Goal: Transaction & Acquisition: Purchase product/service

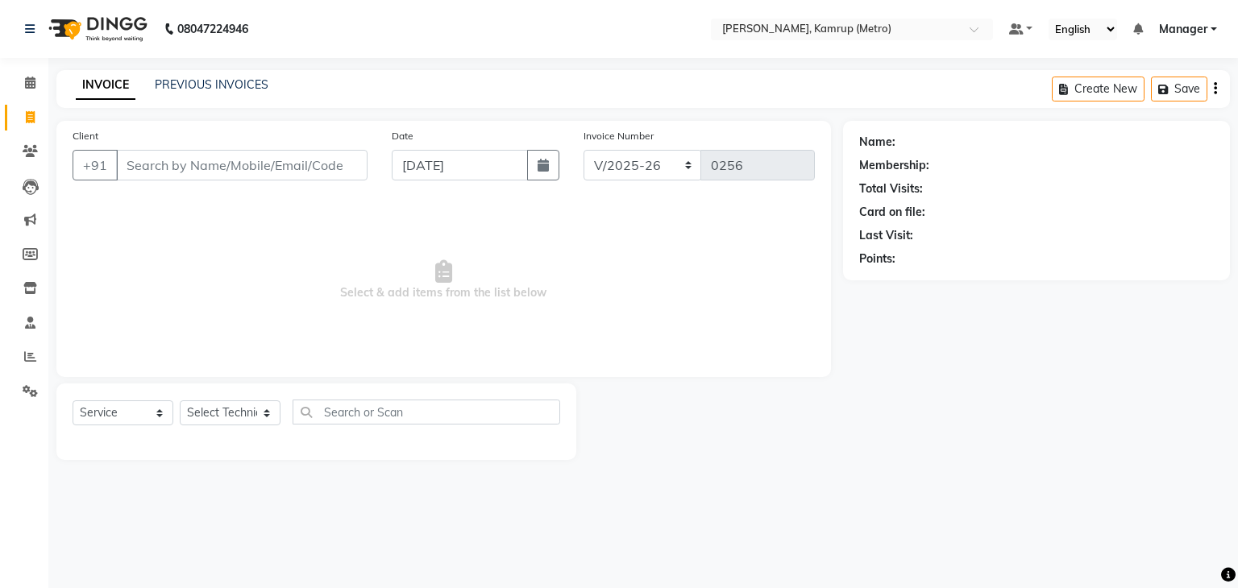
select select "7190"
select select "service"
click at [688, 163] on select "BTH/2025-26 RED/2025-26 V/2025 V/2025-26" at bounding box center [643, 165] width 118 height 31
click at [876, 317] on div "Name: Membership: Total Visits: Card on file: Last Visit: Points:" at bounding box center [1042, 290] width 399 height 339
click at [351, 28] on nav "08047224946 Select Location × Nailashes, Kamrup (Metro) Default Panel My Panel …" at bounding box center [619, 29] width 1238 height 58
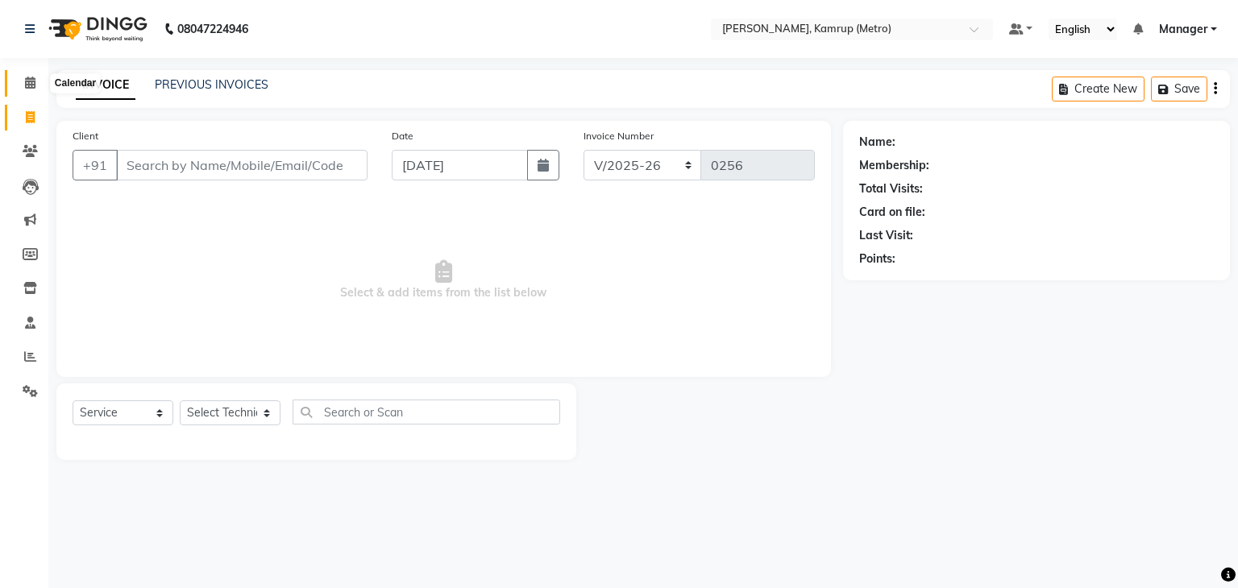
click at [33, 80] on icon at bounding box center [30, 83] width 10 height 12
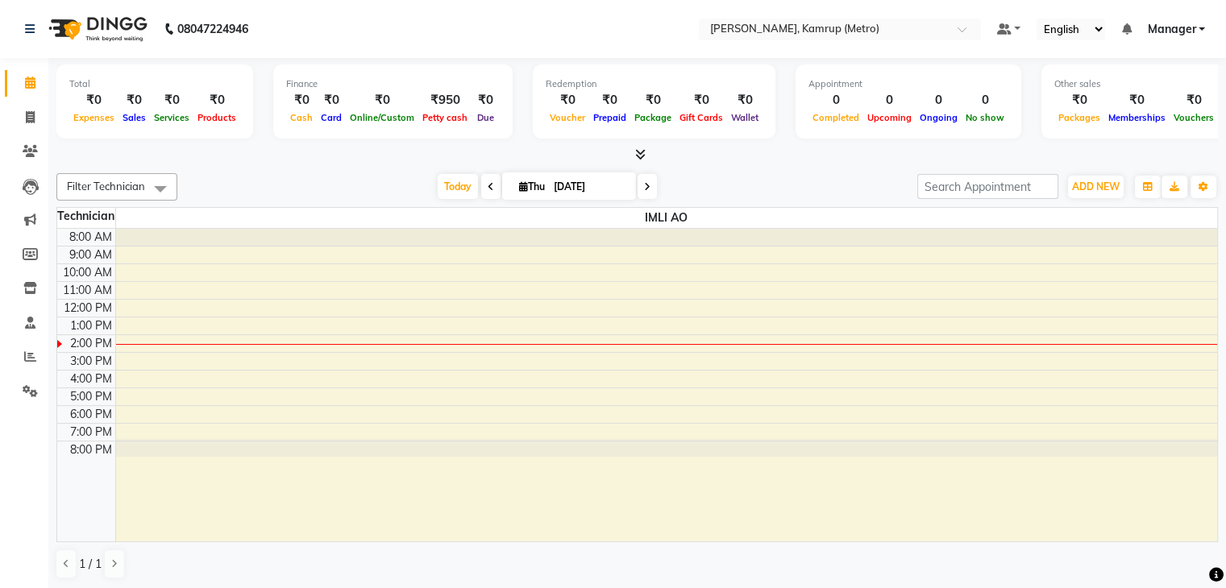
click at [638, 150] on icon at bounding box center [640, 154] width 10 height 12
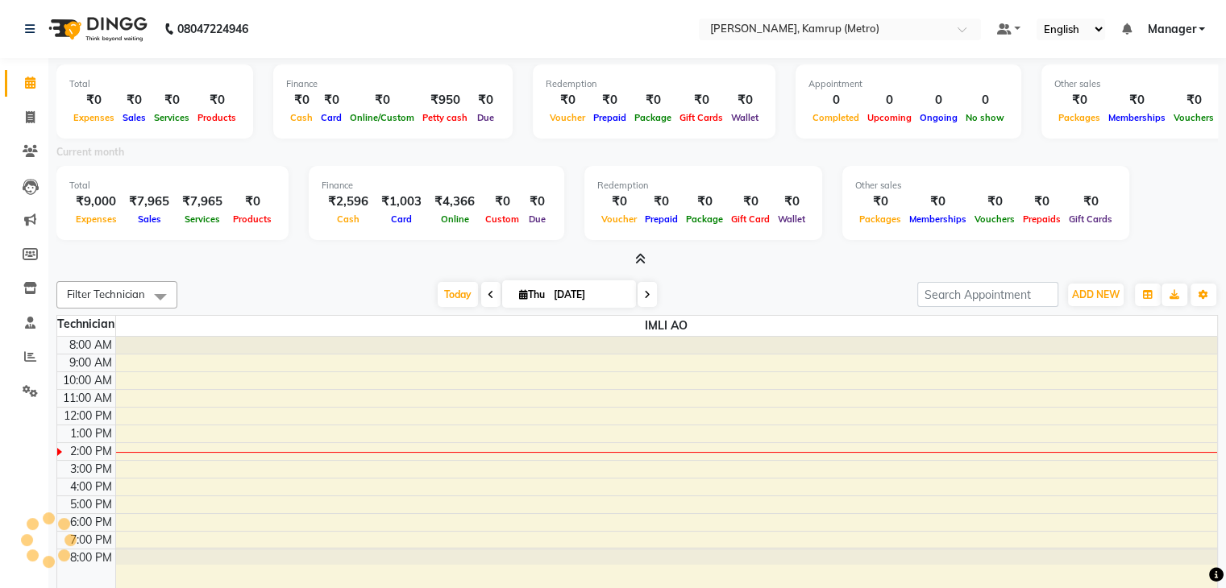
click at [638, 251] on span at bounding box center [637, 259] width 17 height 17
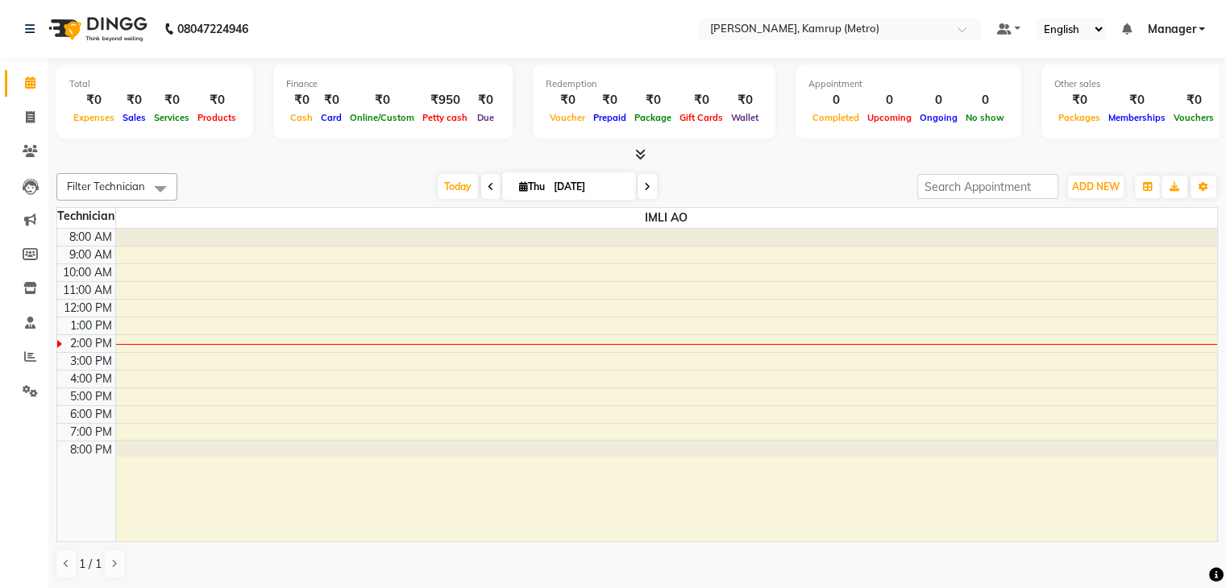
click at [163, 187] on span at bounding box center [160, 188] width 32 height 31
click at [163, 184] on span at bounding box center [160, 188] width 32 height 31
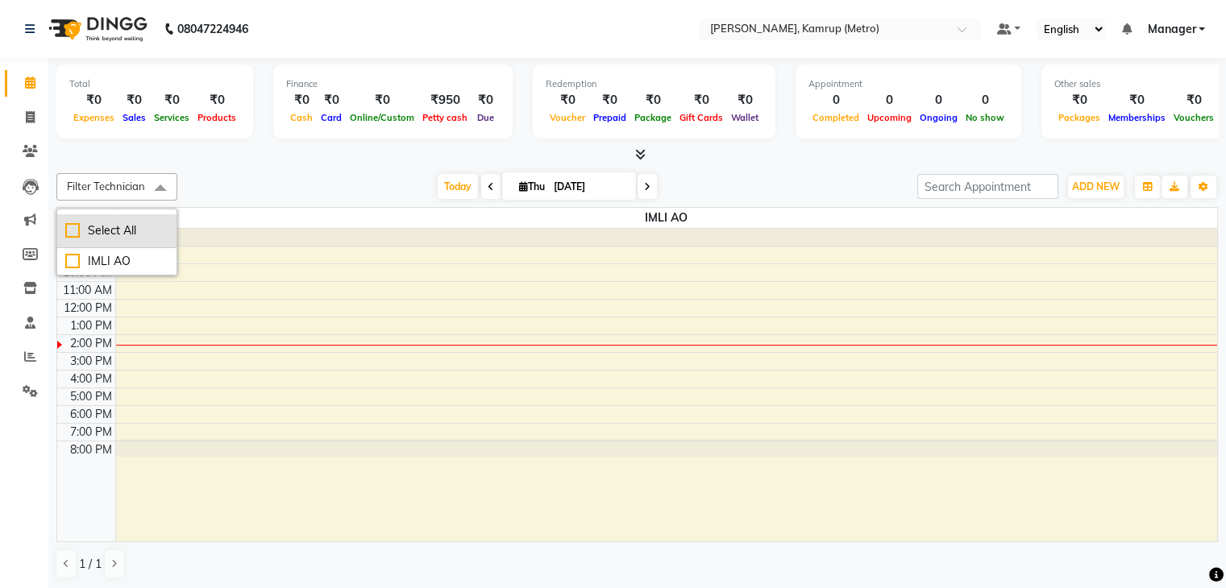
click at [149, 223] on div "Select All" at bounding box center [116, 230] width 103 height 17
checkbox input "true"
click at [149, 223] on li "UnSelect All" at bounding box center [116, 236] width 119 height 34
checkbox input "false"
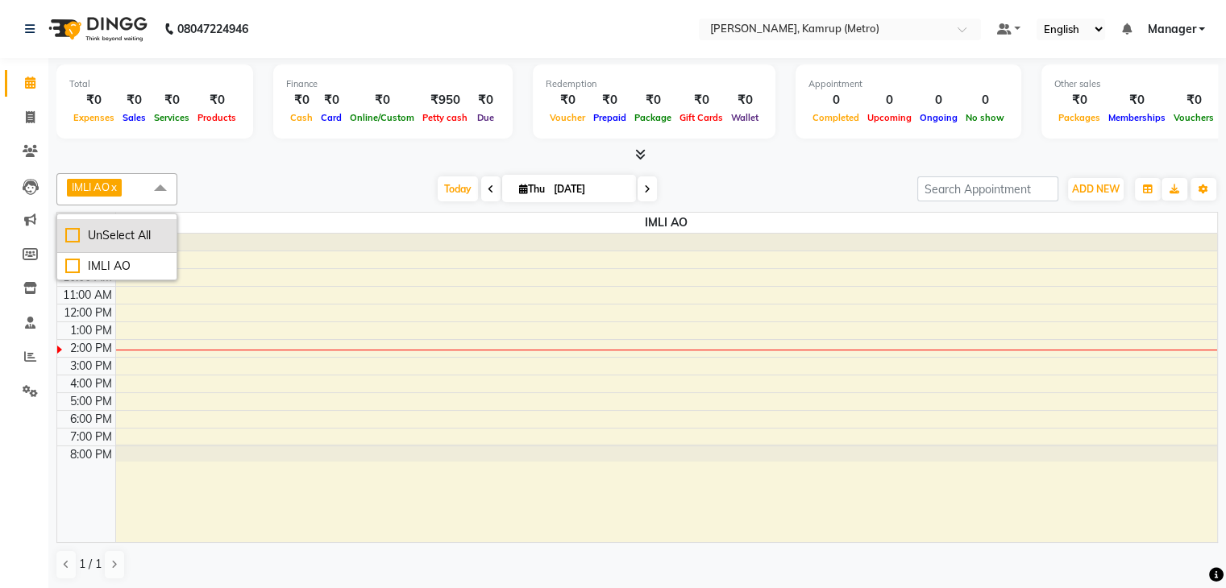
checkbox input "false"
click at [163, 176] on span at bounding box center [160, 188] width 32 height 31
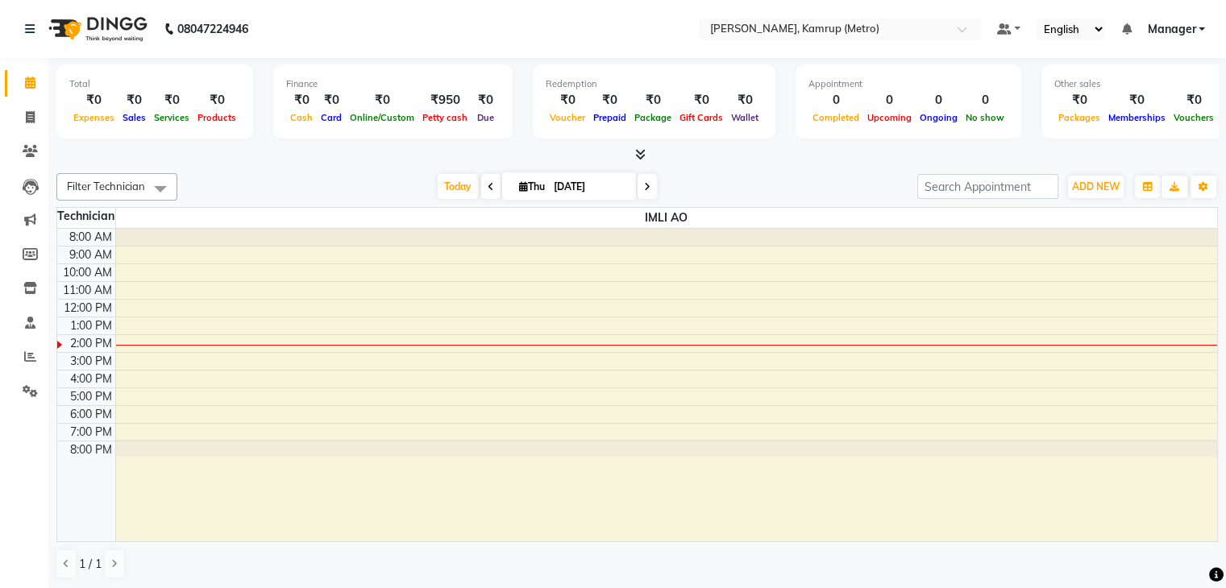
click at [525, 184] on span "Thu" at bounding box center [532, 187] width 34 height 12
select select "9"
select select "2025"
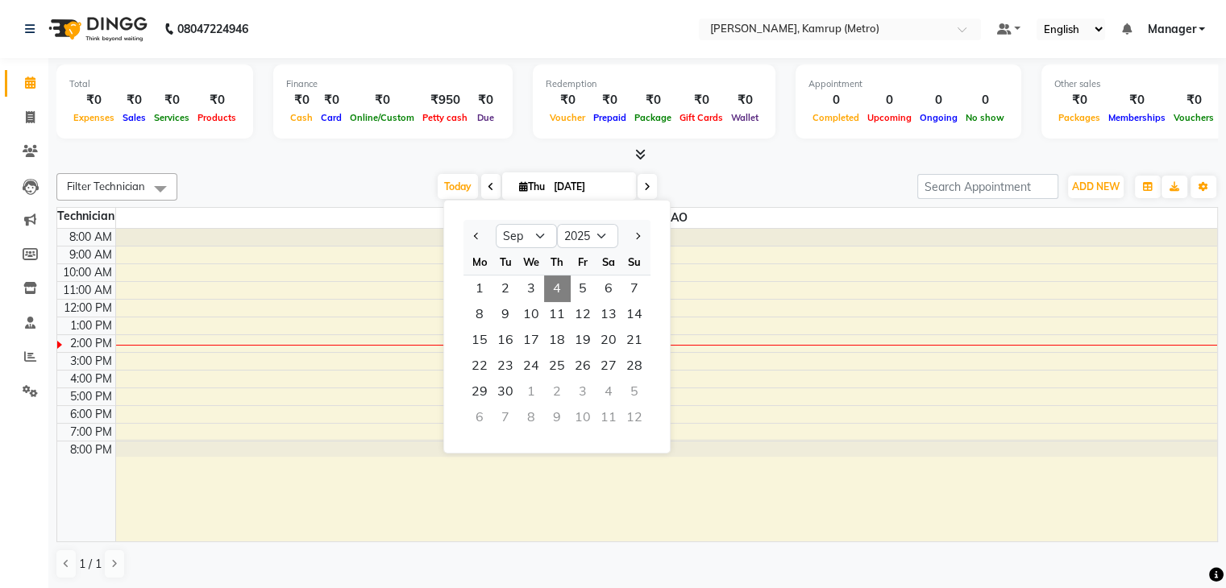
click at [769, 185] on div "Today Thu 04-09-2025 Jan Feb Mar Apr May Jun Jul Aug Sep Oct Nov Dec 2015 2016 …" at bounding box center [547, 187] width 724 height 24
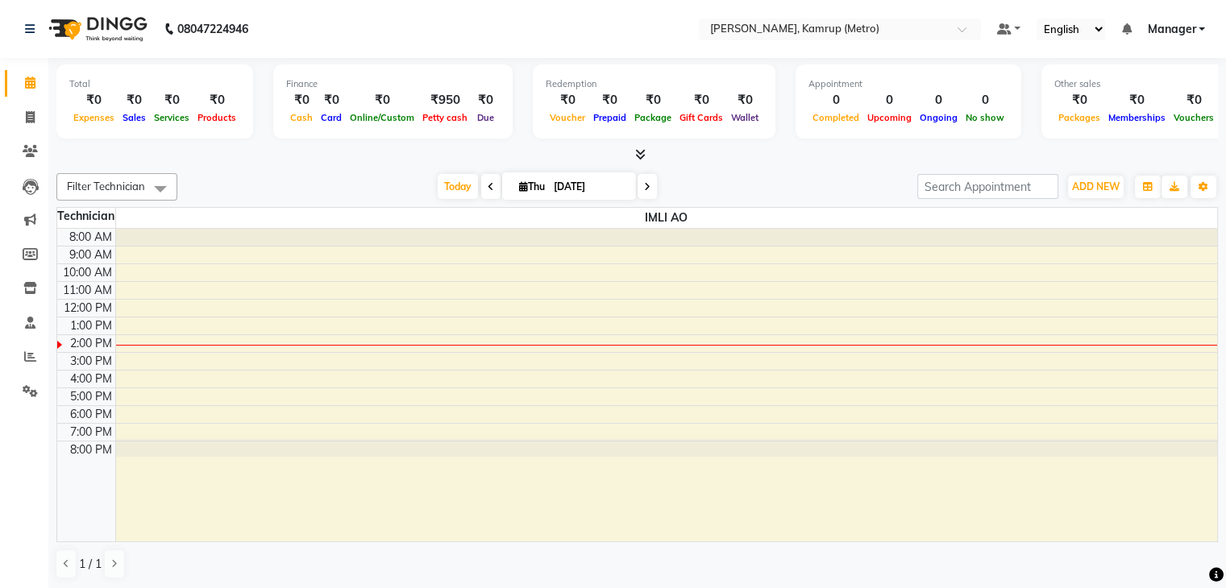
click at [163, 182] on span at bounding box center [160, 188] width 32 height 31
click at [129, 257] on div "IMLI AO" at bounding box center [116, 261] width 103 height 17
checkbox input "true"
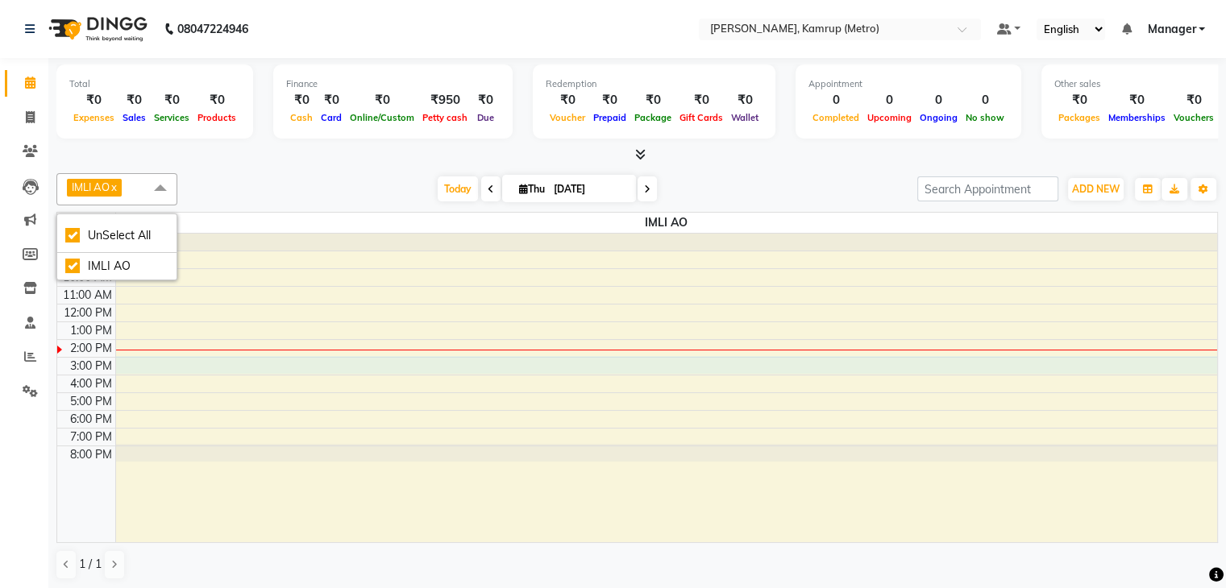
click at [130, 359] on div "8:00 AM 9:00 AM 10:00 AM 11:00 AM 12:00 PM 1:00 PM 2:00 PM 3:00 PM 4:00 PM 5:00…" at bounding box center [637, 388] width 1160 height 309
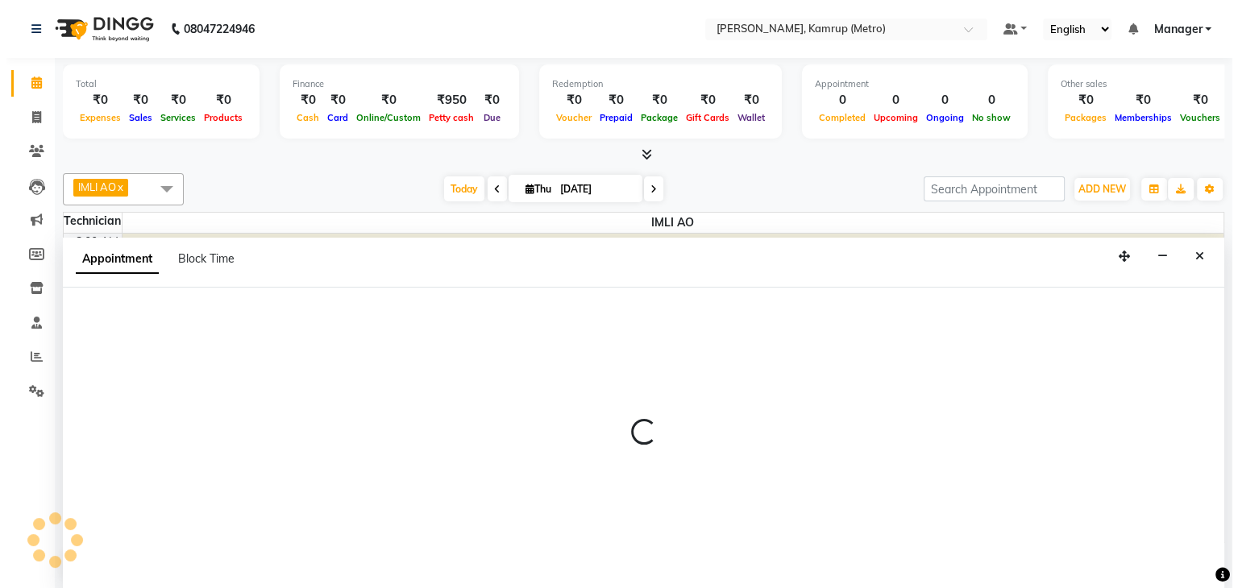
scroll to position [1, 0]
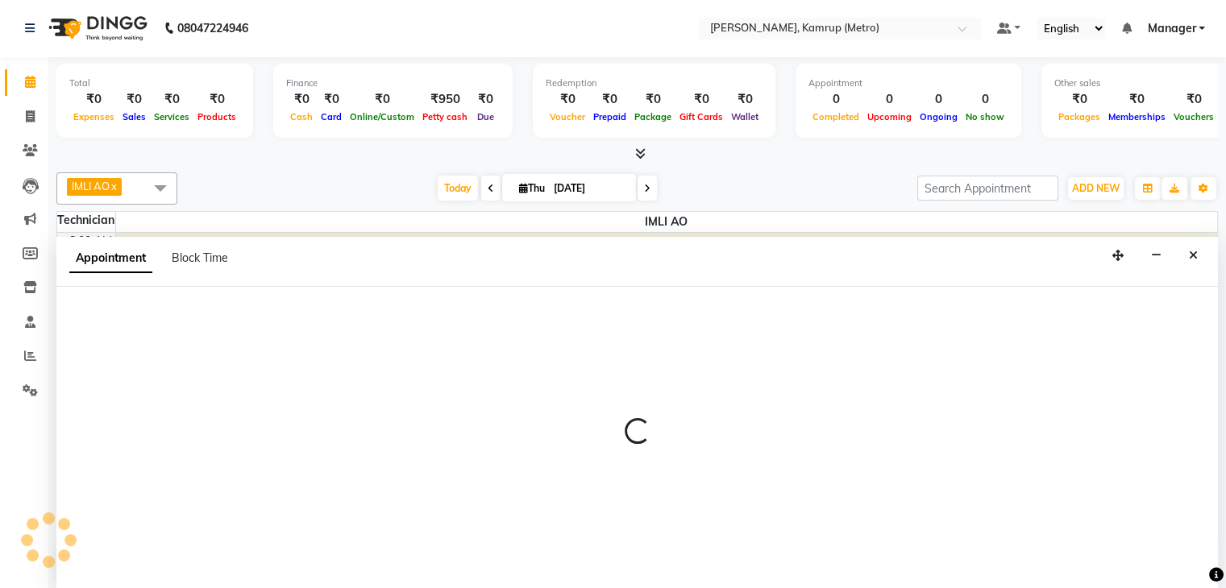
select select "62339"
select select "900"
select select "tentative"
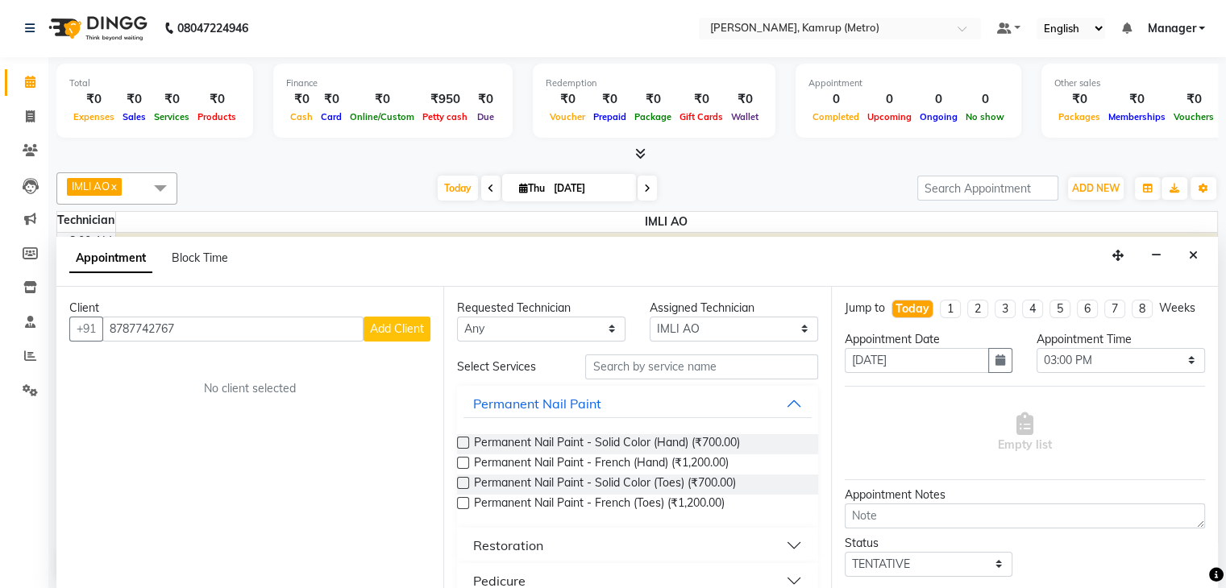
type input "8787742767"
click at [390, 324] on span "Add Client" at bounding box center [397, 329] width 54 height 15
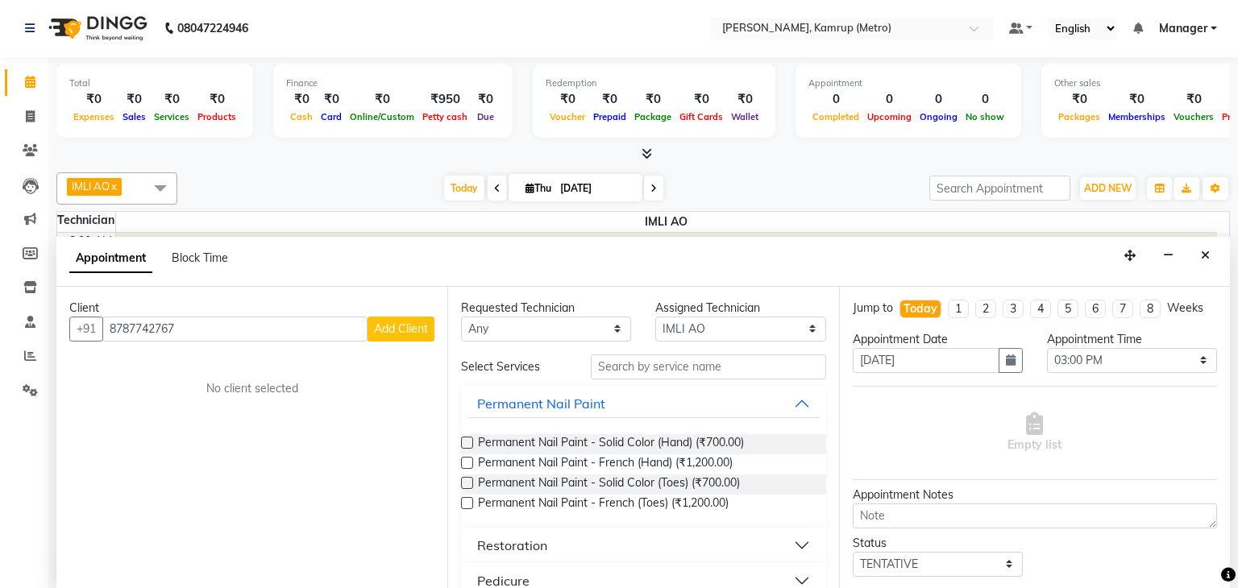
select select "21"
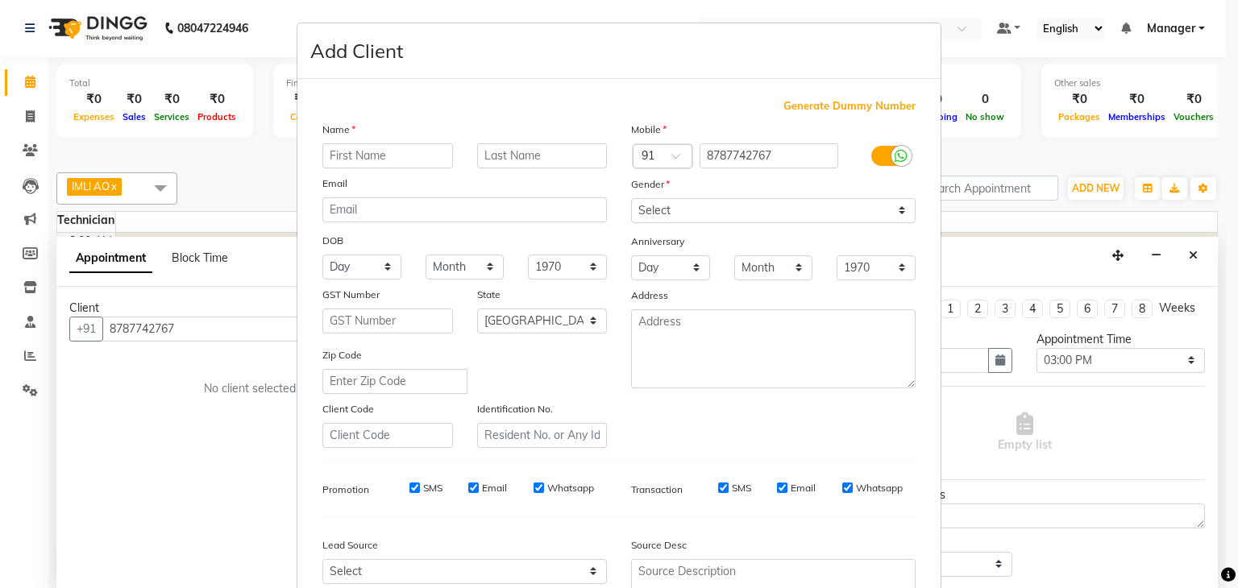
click at [184, 378] on ngb-modal-window "Add Client Generate Dummy Number Name Email DOB Day 01 02 03 04 05 06 07 08 09 …" at bounding box center [619, 294] width 1238 height 588
click at [210, 449] on ngb-modal-window "Add Client Generate Dummy Number Name Email DOB Day 01 02 03 04 05 06 07 08 09 …" at bounding box center [619, 294] width 1238 height 588
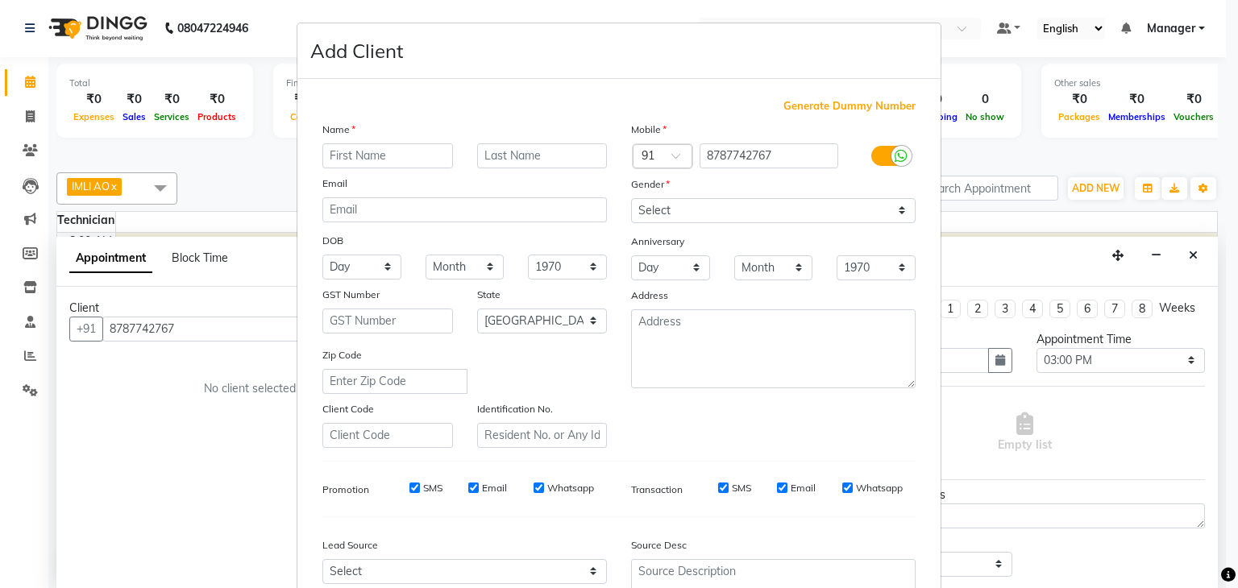
click at [1017, 191] on ngb-modal-window "Add Client Generate Dummy Number Name Email DOB Day 01 02 03 04 05 06 07 08 09 …" at bounding box center [619, 294] width 1238 height 588
click at [252, 509] on ngb-modal-window "Add Client Generate Dummy Number Name Email DOB Day 01 02 03 04 05 06 07 08 09 …" at bounding box center [619, 294] width 1238 height 588
select select "service"
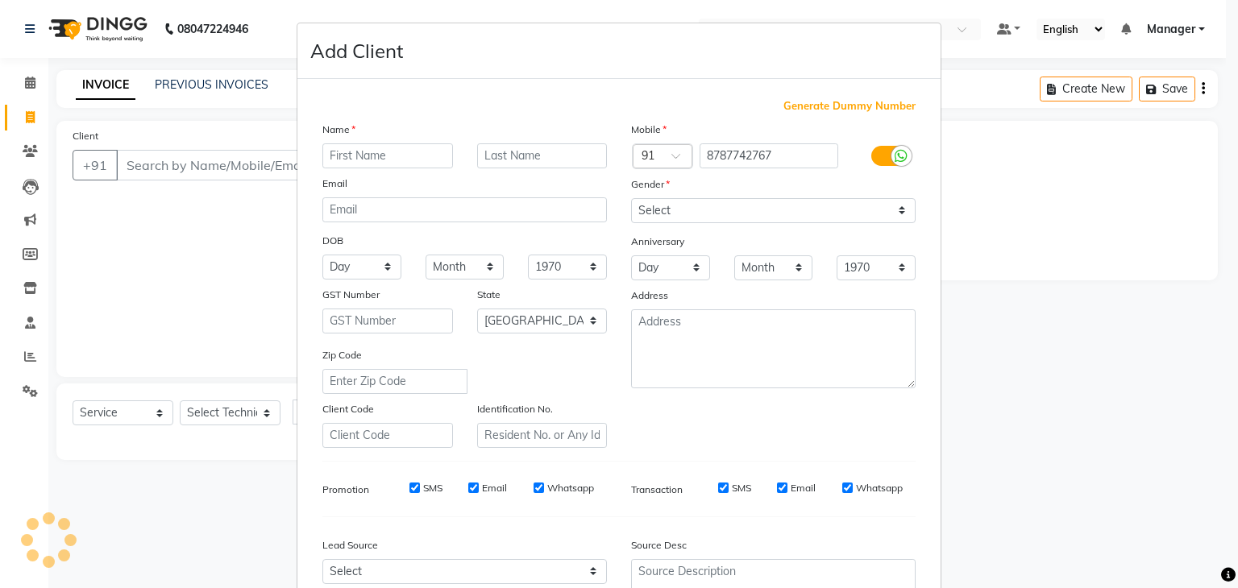
type input "0256"
select select "7190"
click at [260, 192] on ngb-modal-window "Add Client Generate Dummy Number Name Email DOB Day 01 02 03 04 05 06 07 08 09 …" at bounding box center [619, 294] width 1238 height 588
click at [361, 160] on input "text" at bounding box center [387, 155] width 131 height 25
type input "jen"
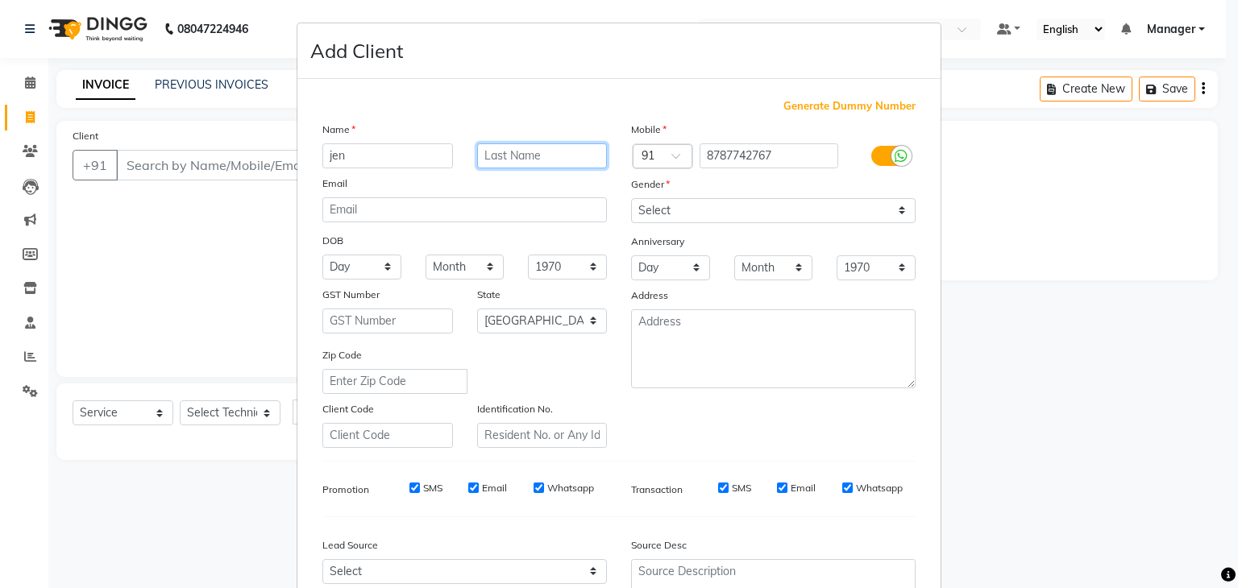
click at [499, 145] on input "text" at bounding box center [542, 155] width 131 height 25
click at [499, 145] on input "pamei" at bounding box center [542, 155] width 131 height 25
type input "pamei"
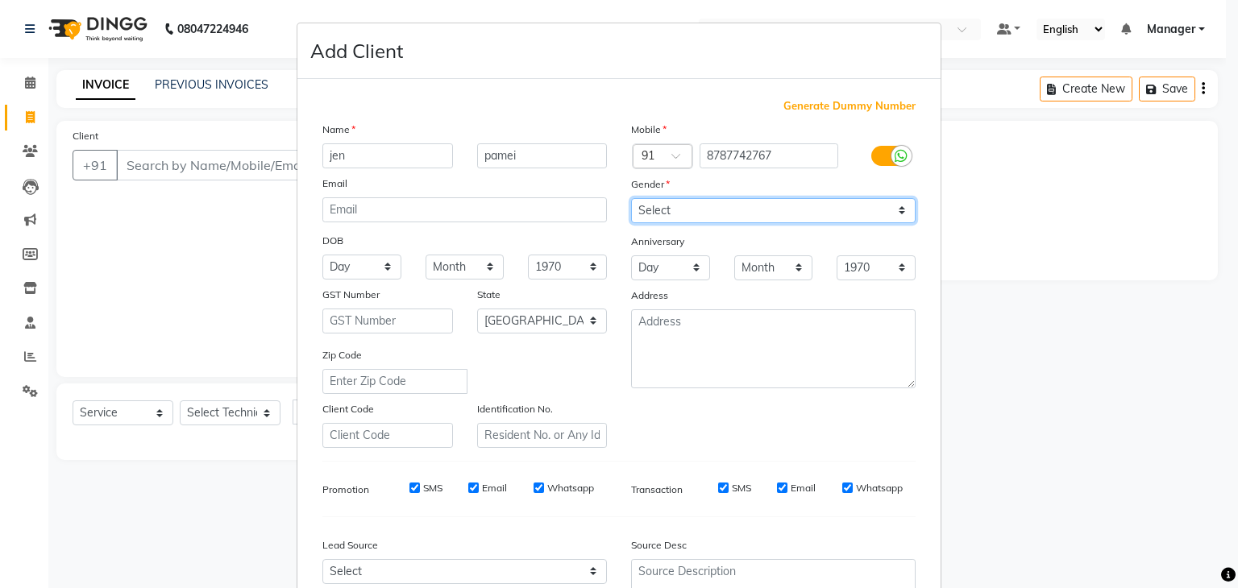
click at [883, 208] on select "Select Male Female Other Prefer Not To Say" at bounding box center [773, 210] width 285 height 25
select select "female"
click at [631, 199] on select "Select Male Female Other Prefer Not To Say" at bounding box center [773, 210] width 285 height 25
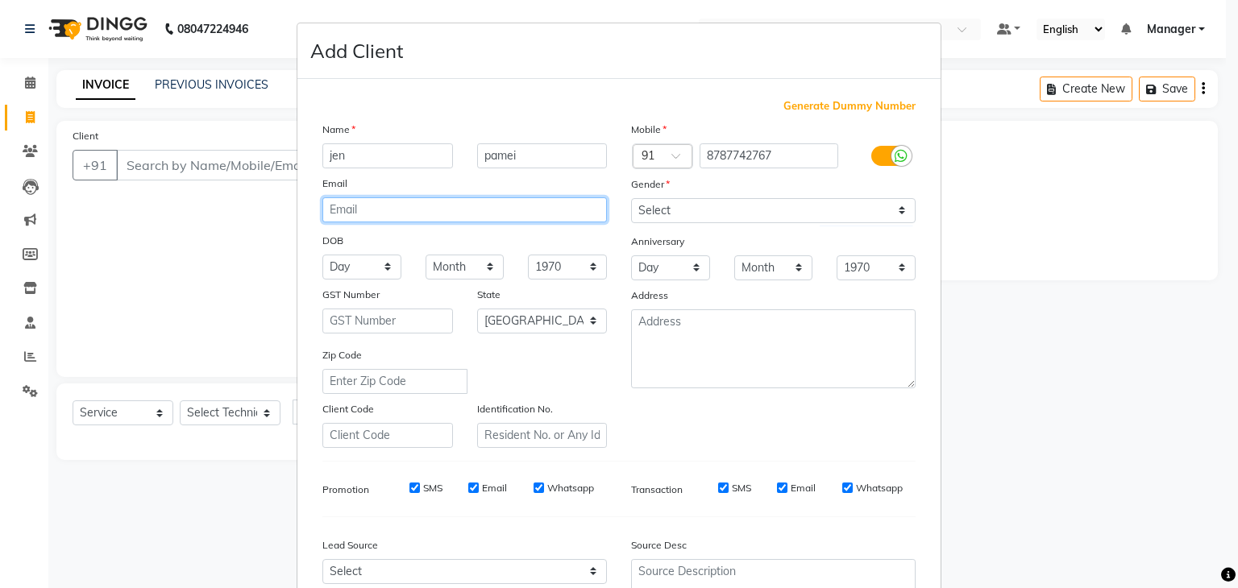
click at [496, 205] on input "email" at bounding box center [464, 209] width 285 height 25
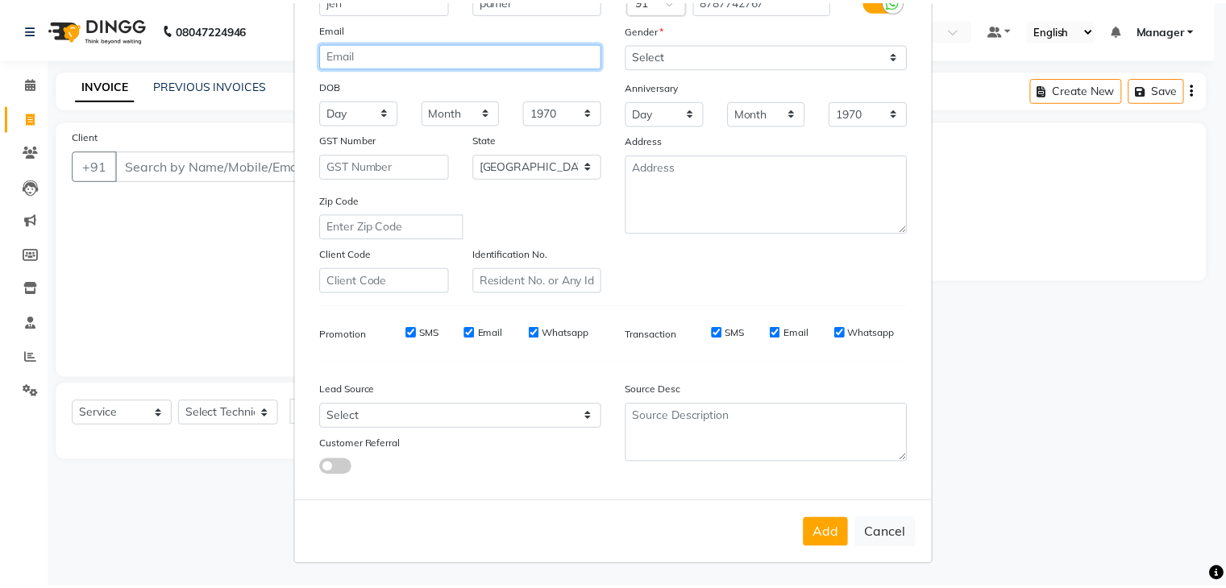
scroll to position [164, 0]
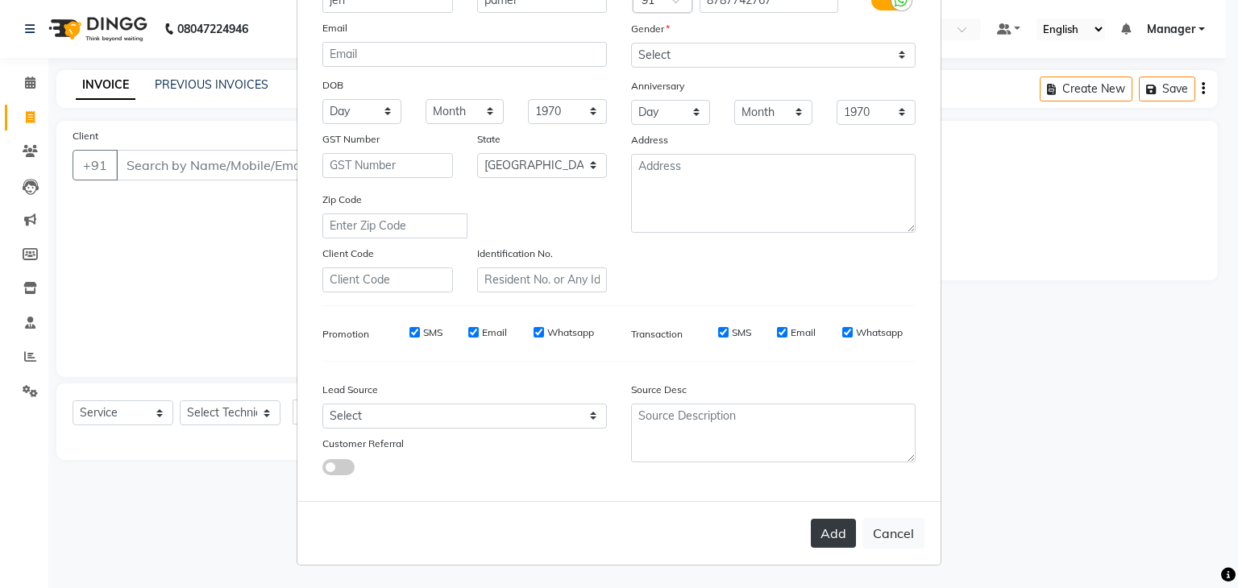
click at [822, 528] on button "Add" at bounding box center [833, 533] width 45 height 29
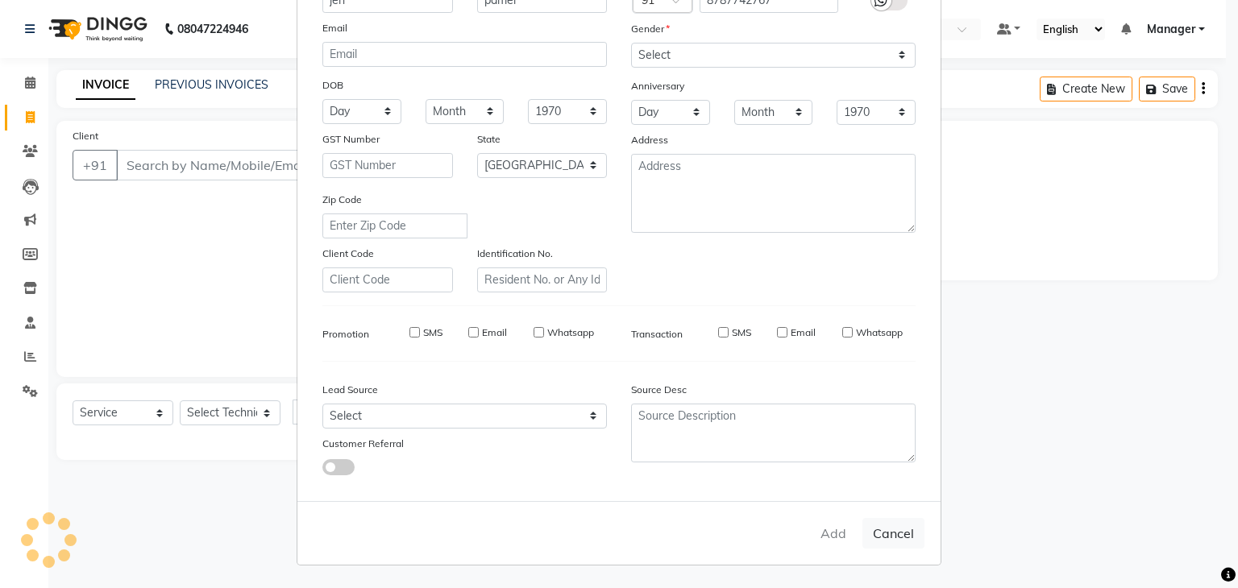
select select
select select "null"
select select
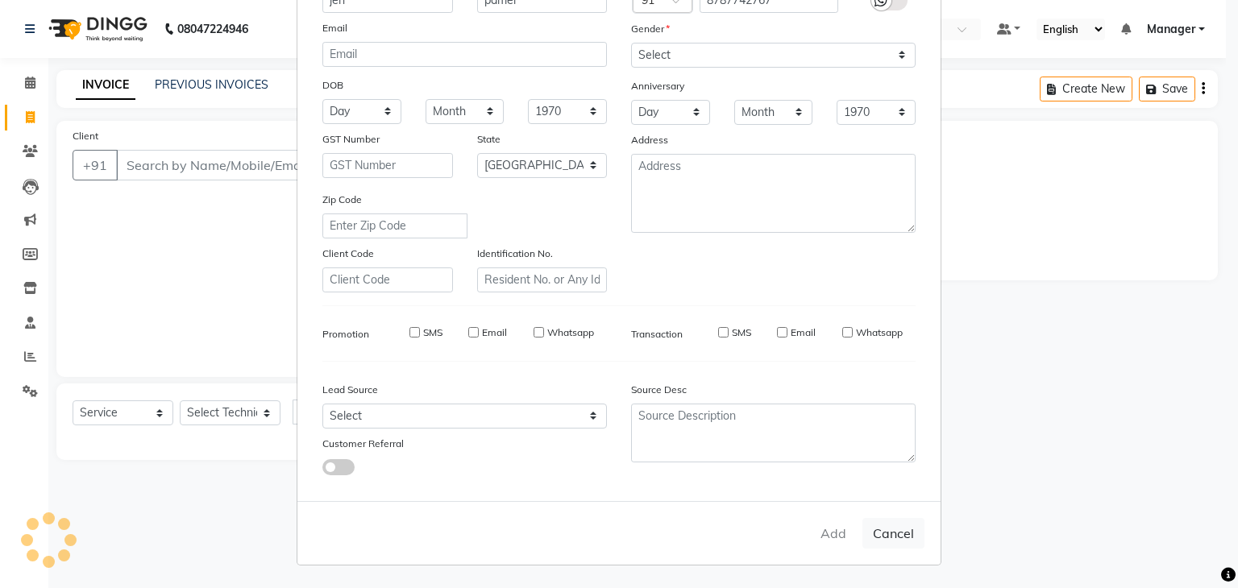
select select
checkbox input "false"
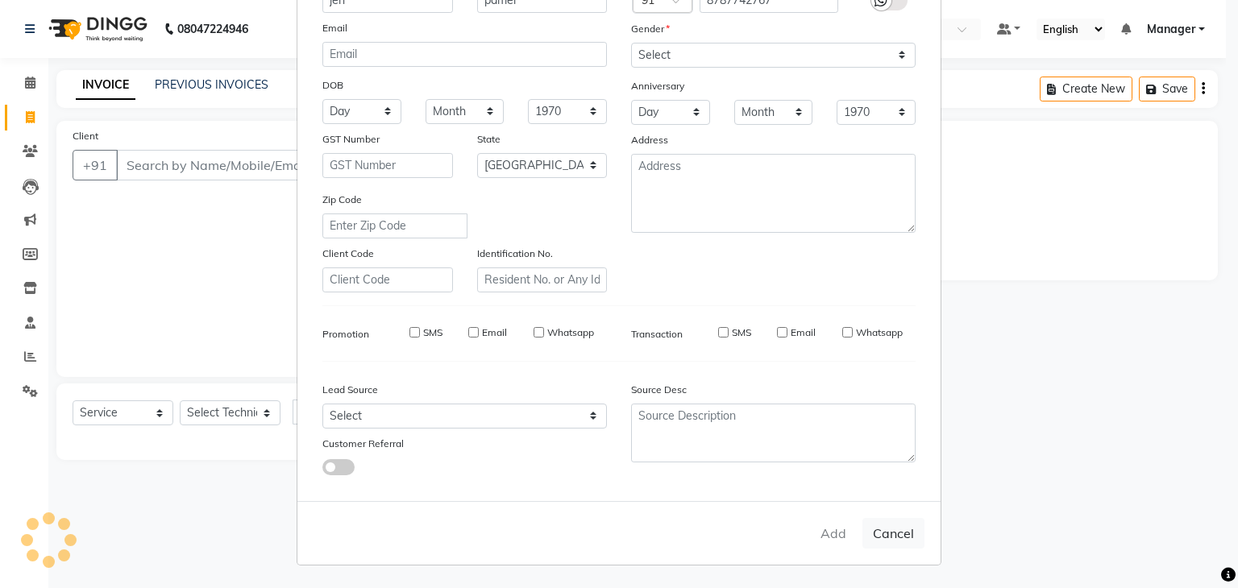
checkbox input "false"
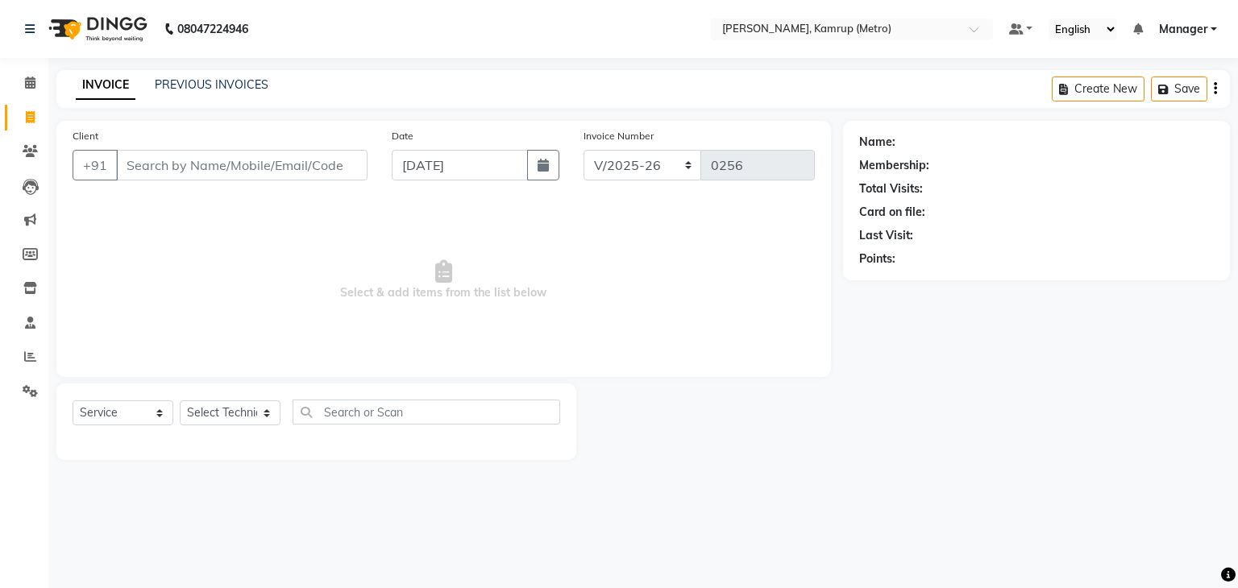
click at [307, 81] on div "INVOICE PREVIOUS INVOICES Create New Save" at bounding box center [642, 89] width 1173 height 38
click at [336, 15] on nav "08047224946 Select Location × Nailashes, Kamrup (Metro) Default Panel My Panel …" at bounding box center [619, 29] width 1238 height 58
click at [448, 401] on input "text" at bounding box center [427, 412] width 268 height 25
click at [833, 80] on div "INVOICE PREVIOUS INVOICES Create New Save" at bounding box center [642, 89] width 1173 height 38
click at [29, 79] on icon at bounding box center [30, 83] width 10 height 12
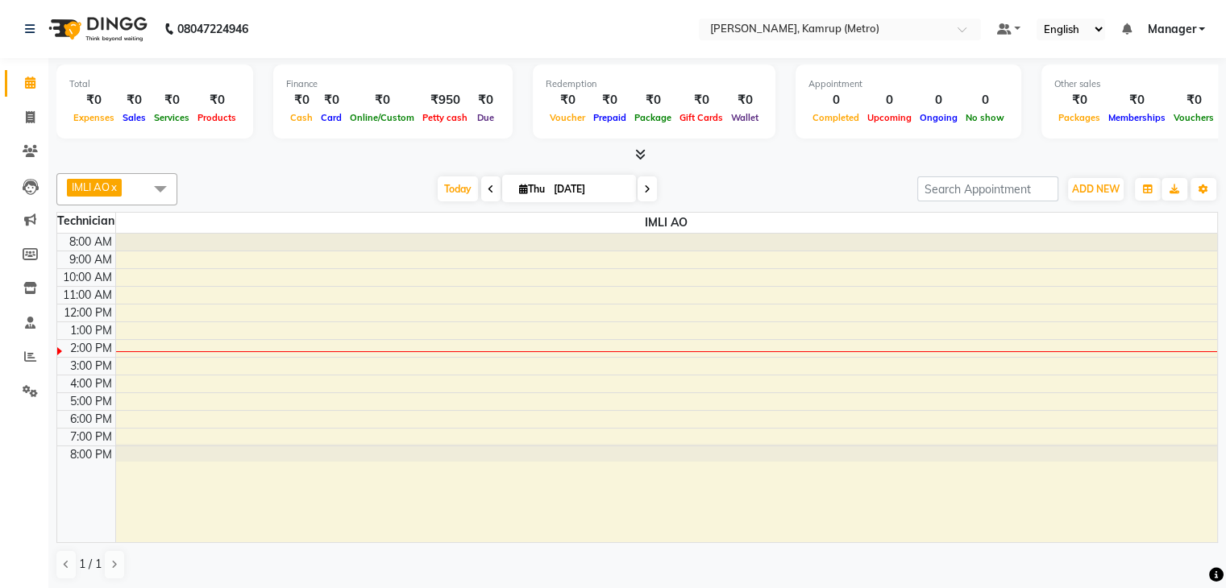
click at [142, 363] on div "8:00 AM 9:00 AM 10:00 AM 11:00 AM 12:00 PM 1:00 PM 2:00 PM 3:00 PM 4:00 PM 5:00…" at bounding box center [637, 388] width 1160 height 309
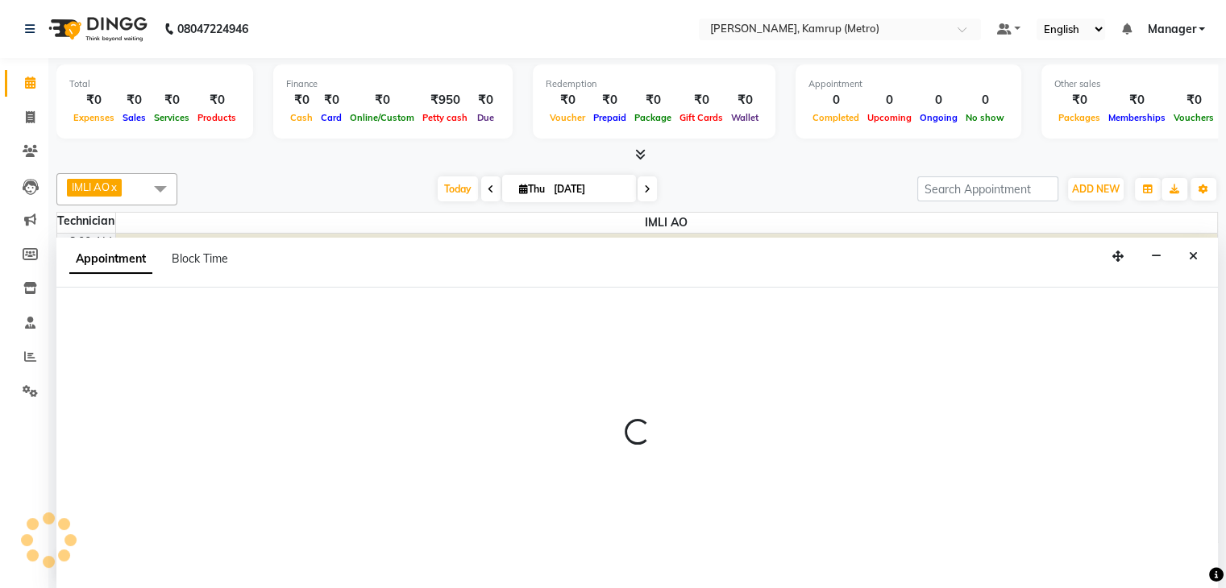
scroll to position [1, 0]
select select "62339"
select select "tentative"
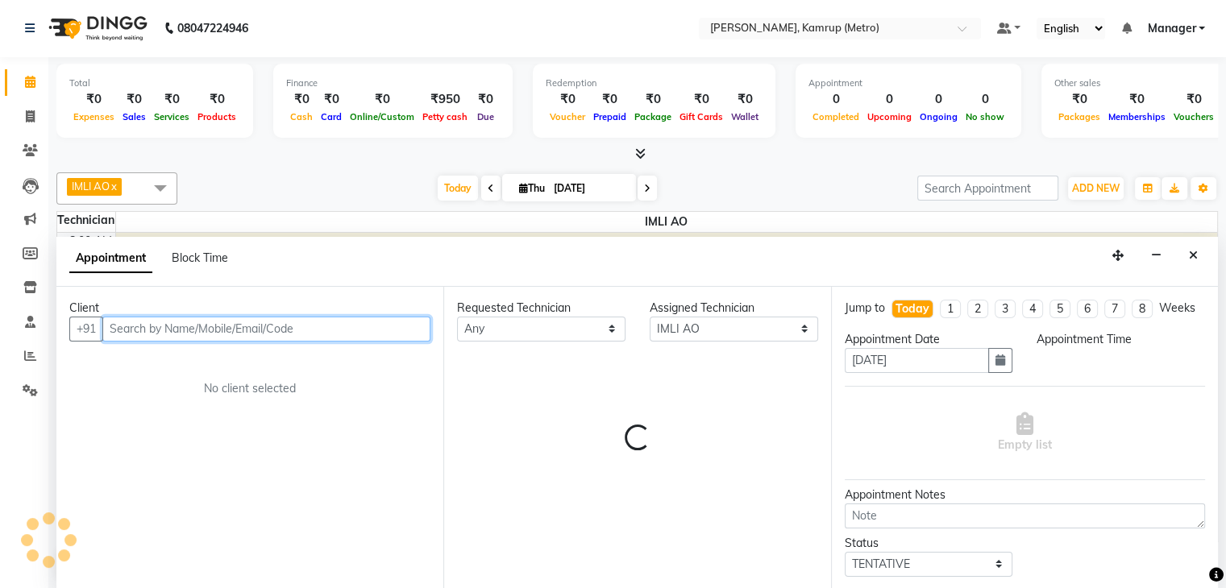
select select "900"
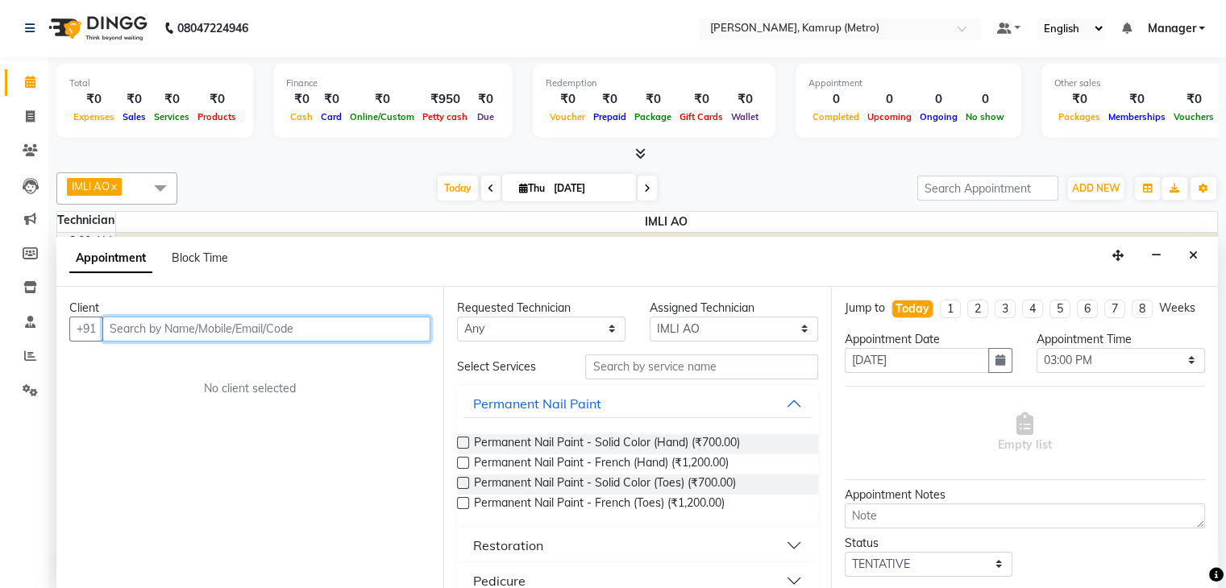
click at [154, 333] on input "text" at bounding box center [266, 329] width 328 height 25
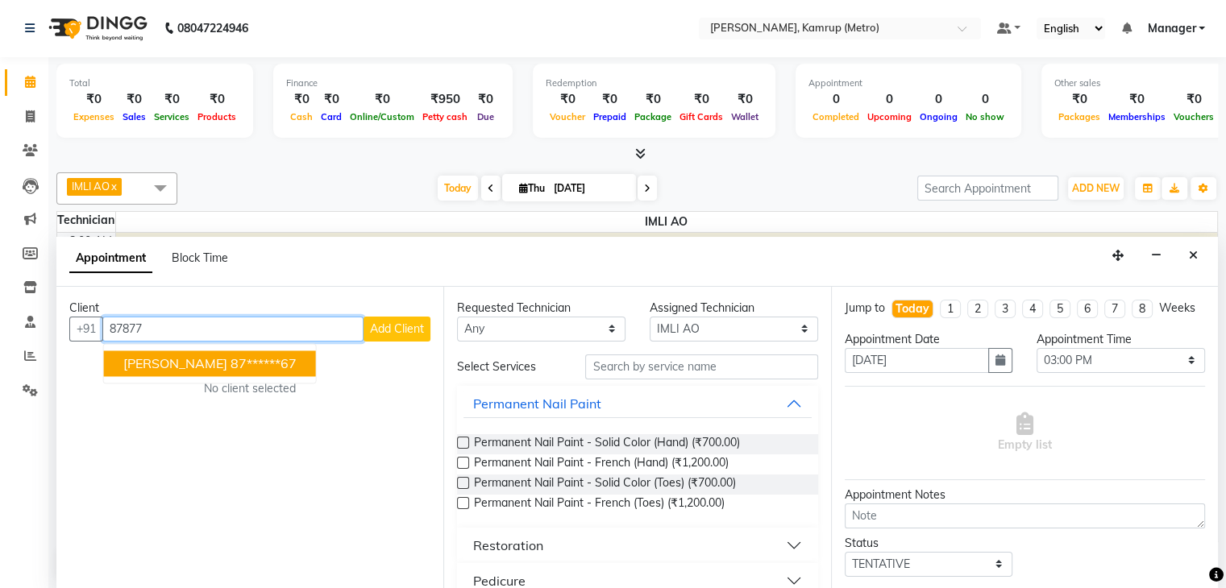
click at [231, 355] on ngb-highlight "87******67" at bounding box center [264, 363] width 66 height 16
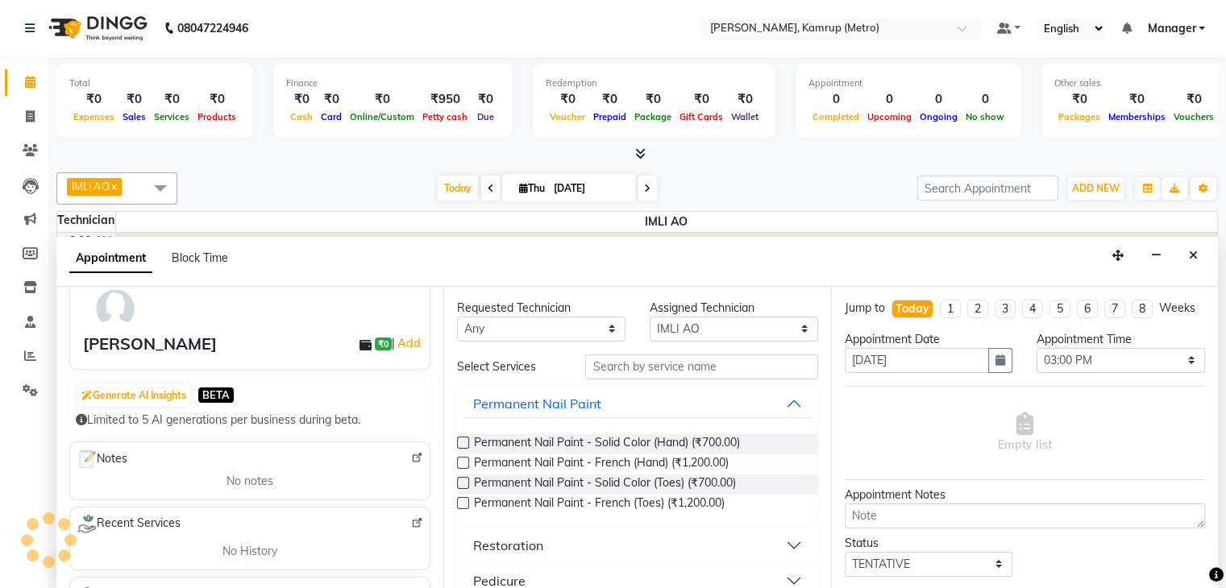
scroll to position [81, 0]
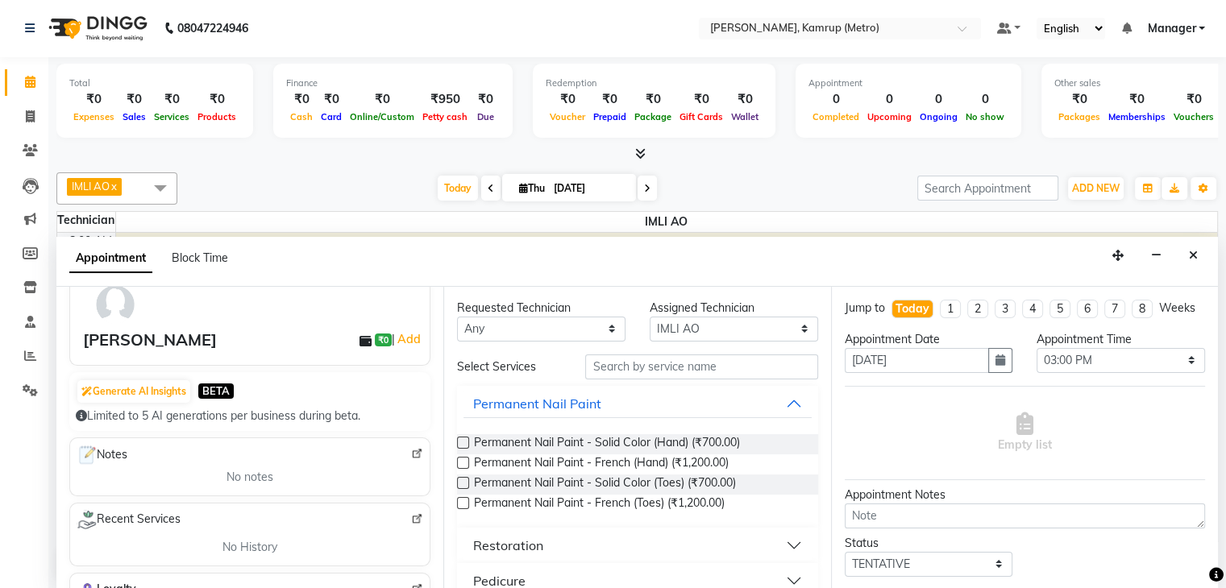
type input "87******67"
click at [920, 373] on input "[DATE]" at bounding box center [917, 360] width 145 height 25
click at [977, 189] on input "search" at bounding box center [987, 188] width 141 height 25
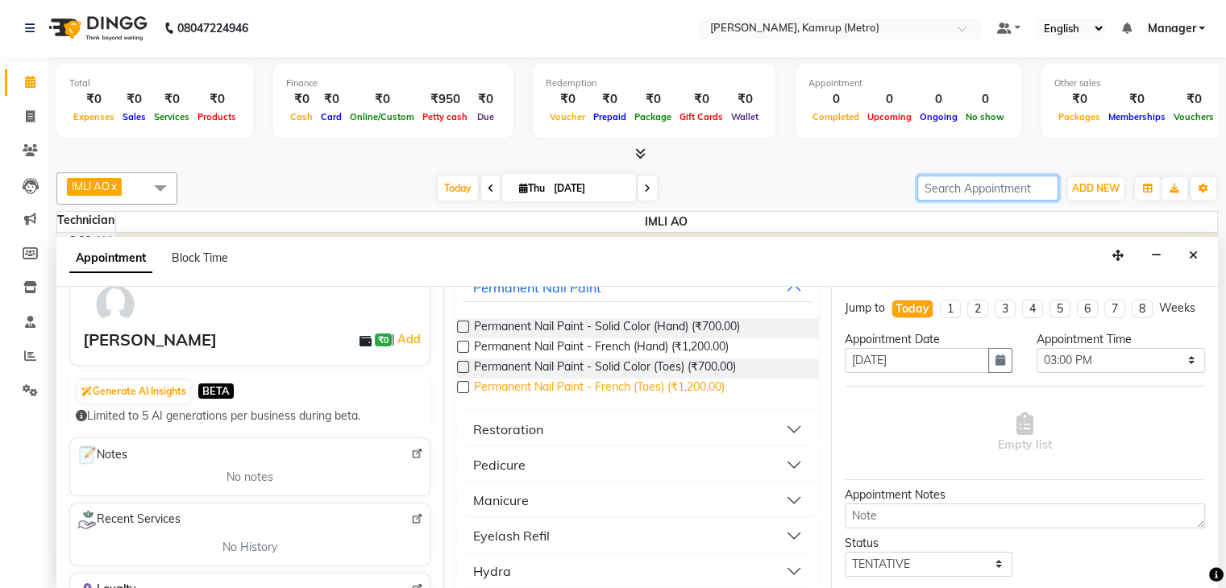
scroll to position [161, 0]
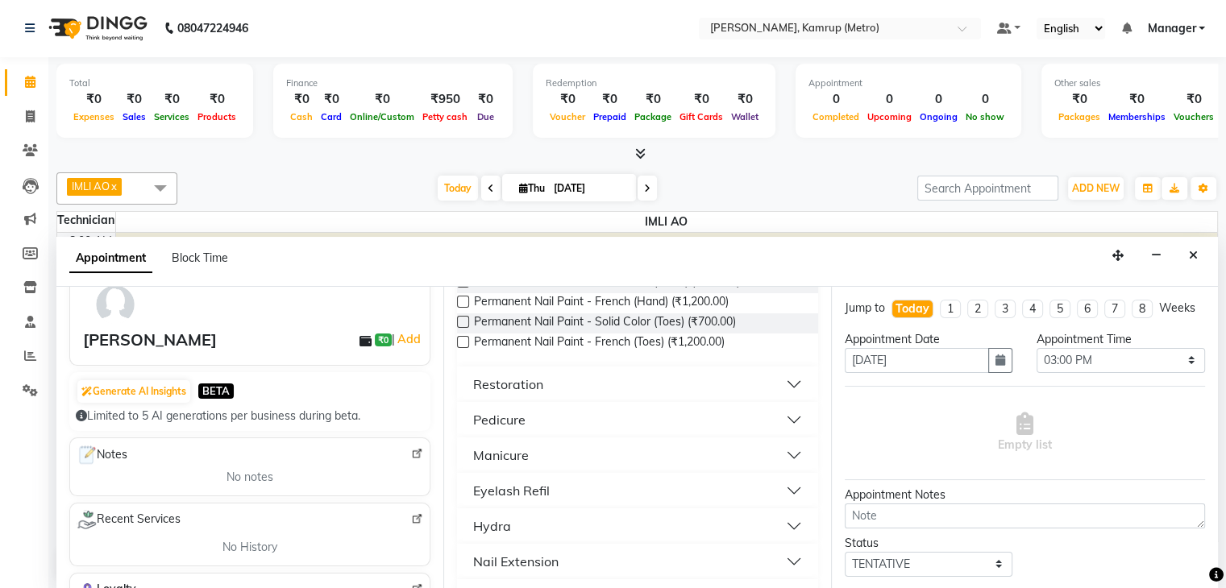
click at [577, 442] on button "Manicure" at bounding box center [636, 455] width 347 height 29
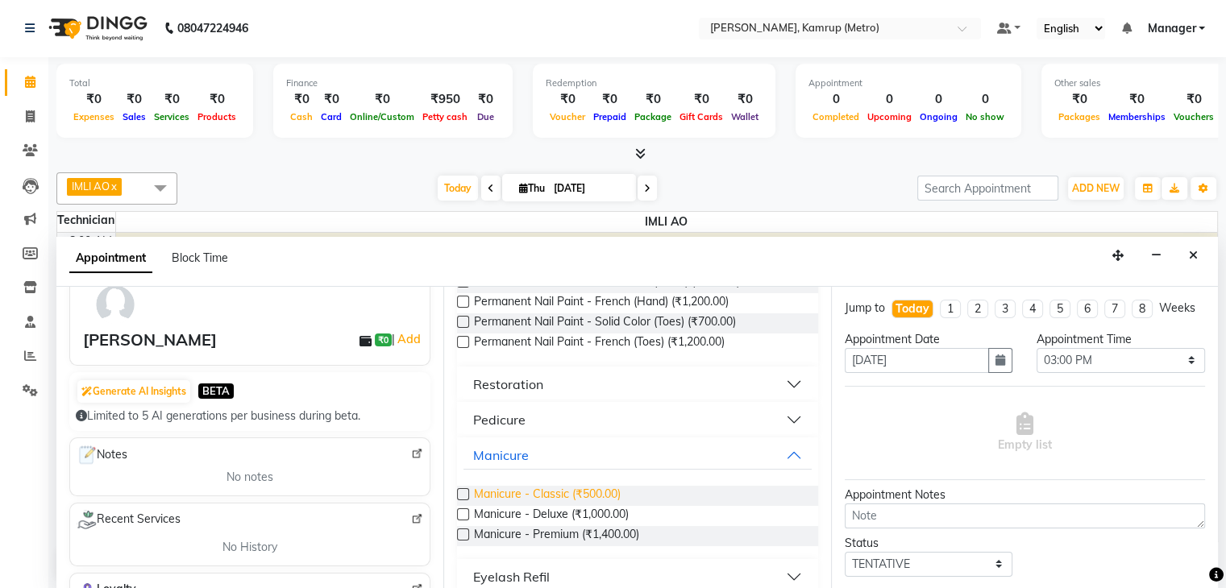
click at [531, 489] on span "Manicure - Classic (₹500.00)" at bounding box center [547, 496] width 147 height 20
checkbox input "false"
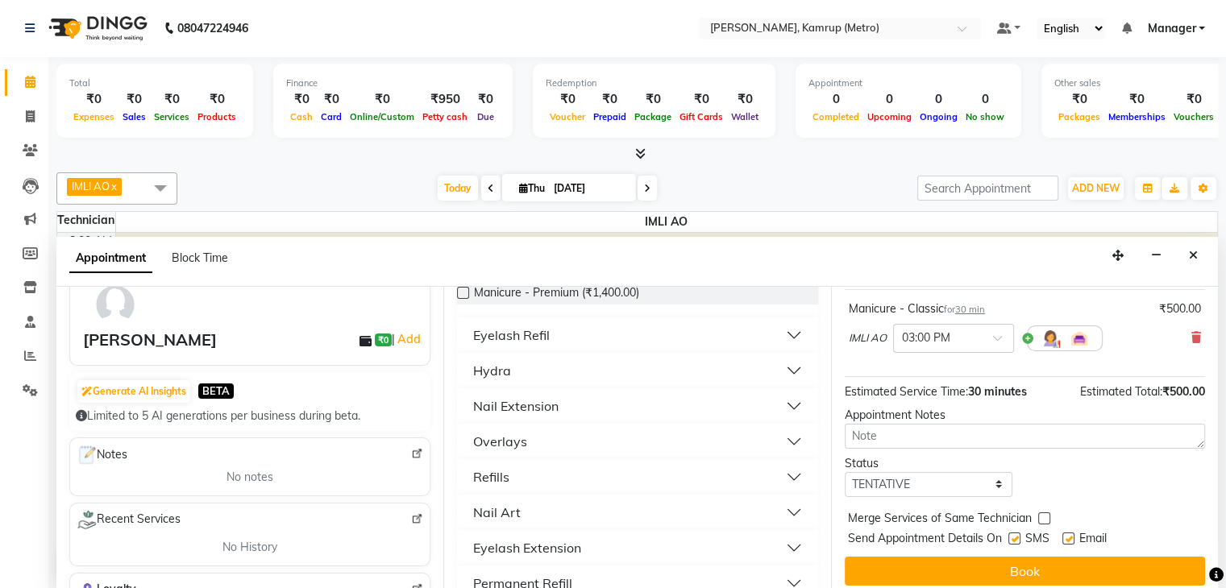
scroll to position [120, 0]
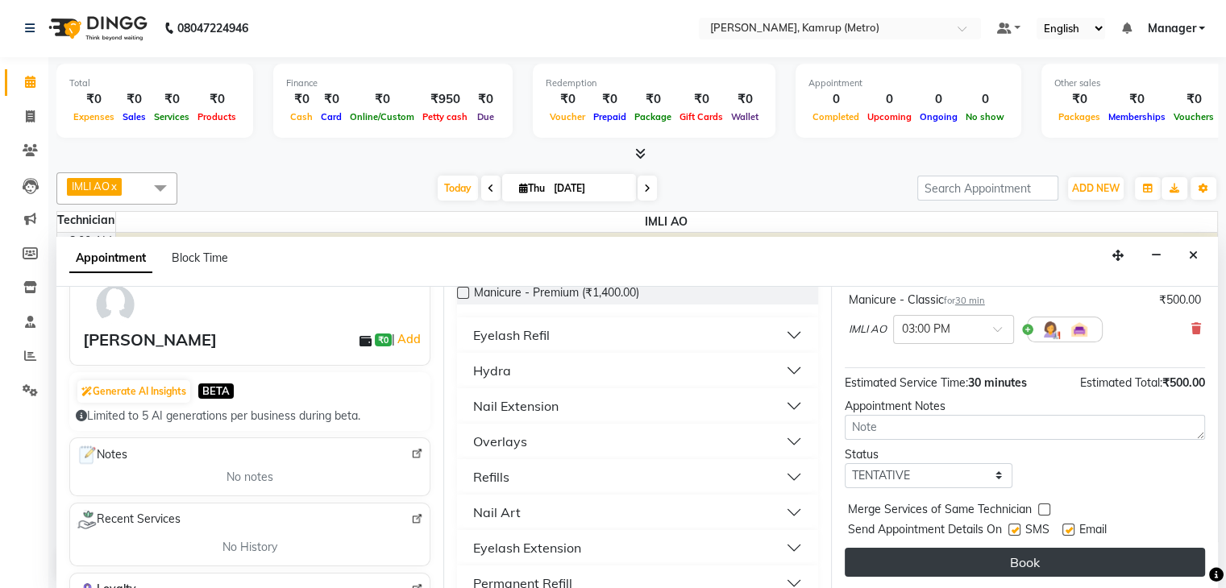
click at [1020, 566] on button "Book" at bounding box center [1025, 562] width 360 height 29
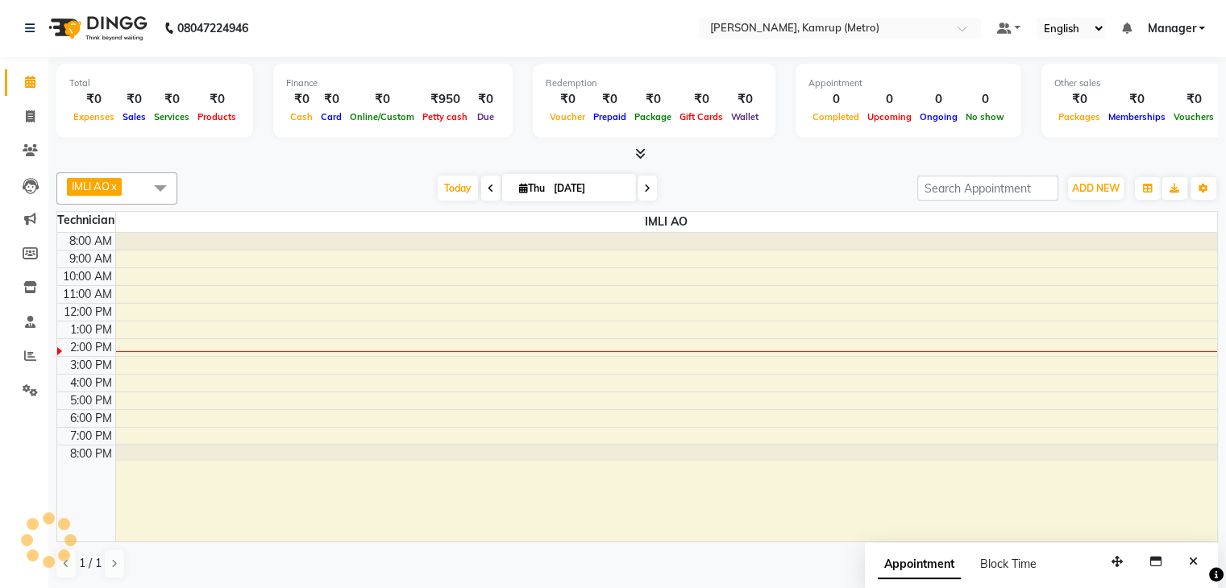
scroll to position [0, 0]
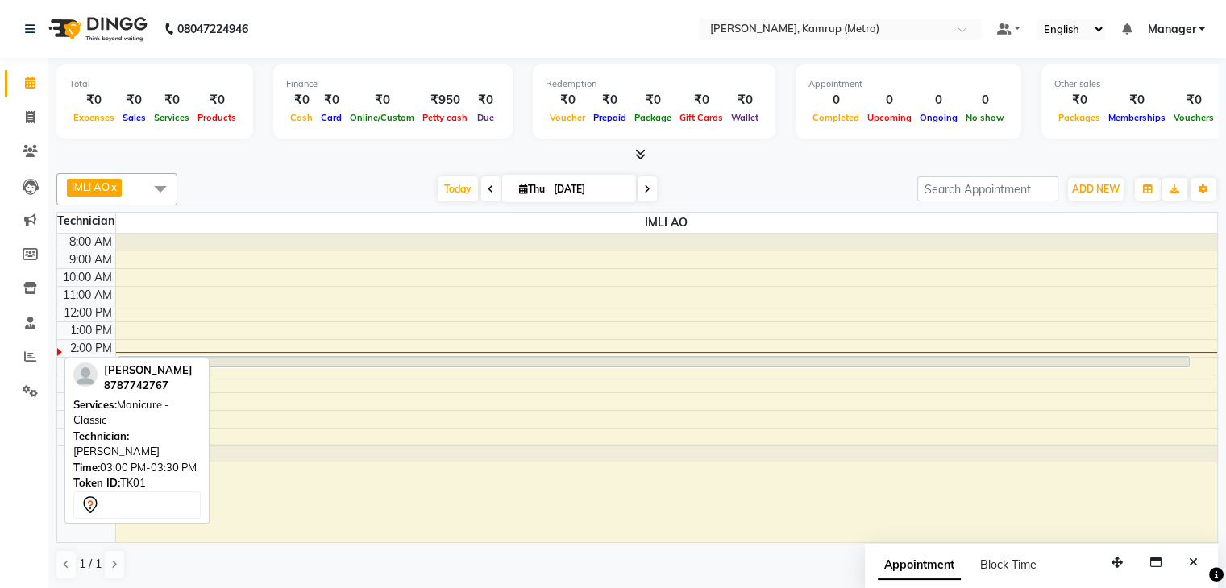
click at [147, 358] on div at bounding box center [653, 367] width 1069 height 19
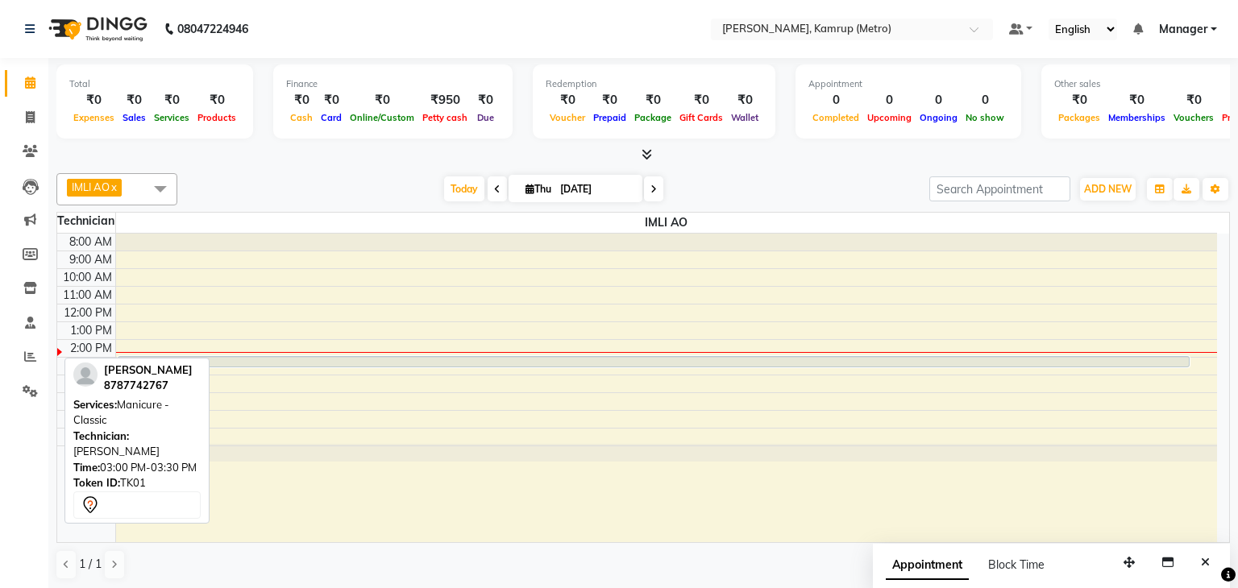
select select "7"
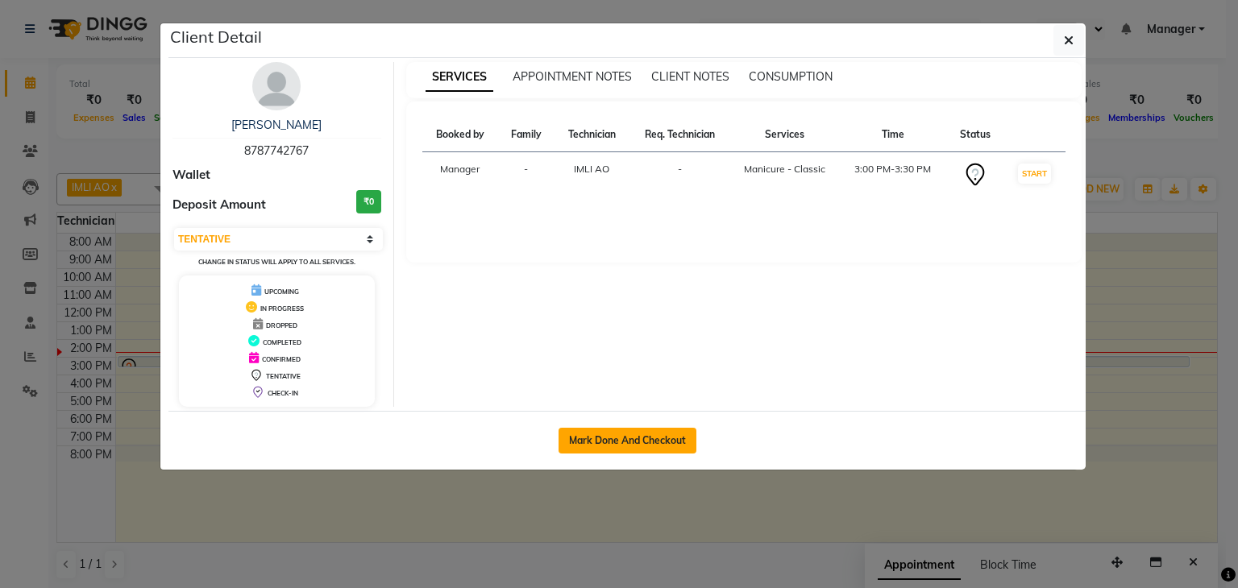
click at [640, 437] on button "Mark Done And Checkout" at bounding box center [628, 441] width 138 height 26
select select "service"
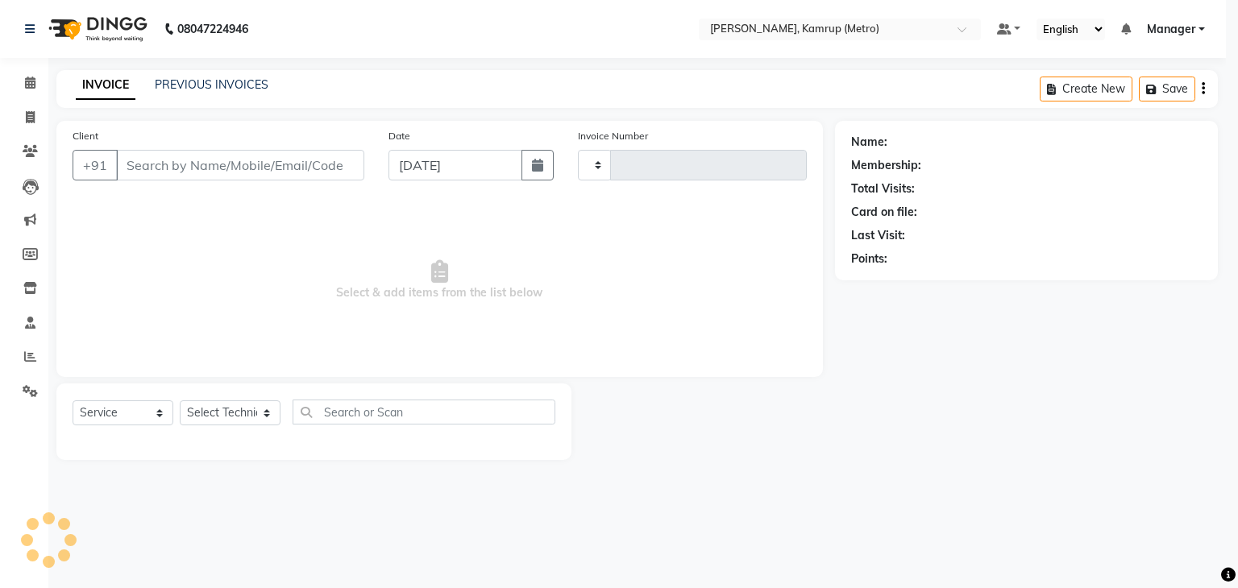
type input "0256"
select select "7190"
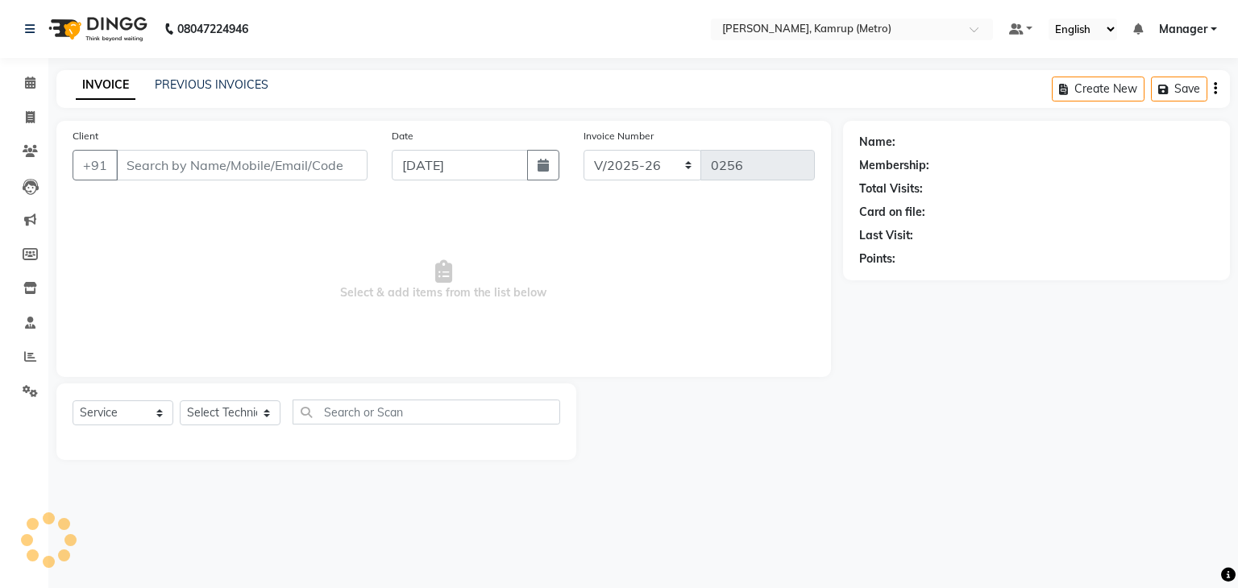
type input "87******67"
select select "62339"
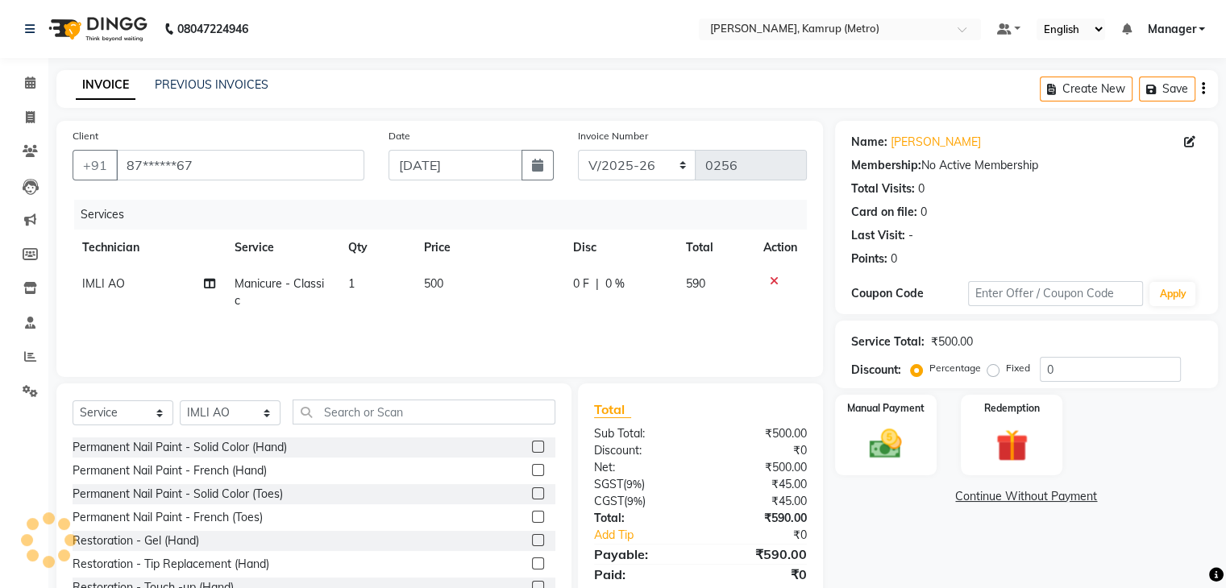
scroll to position [58, 0]
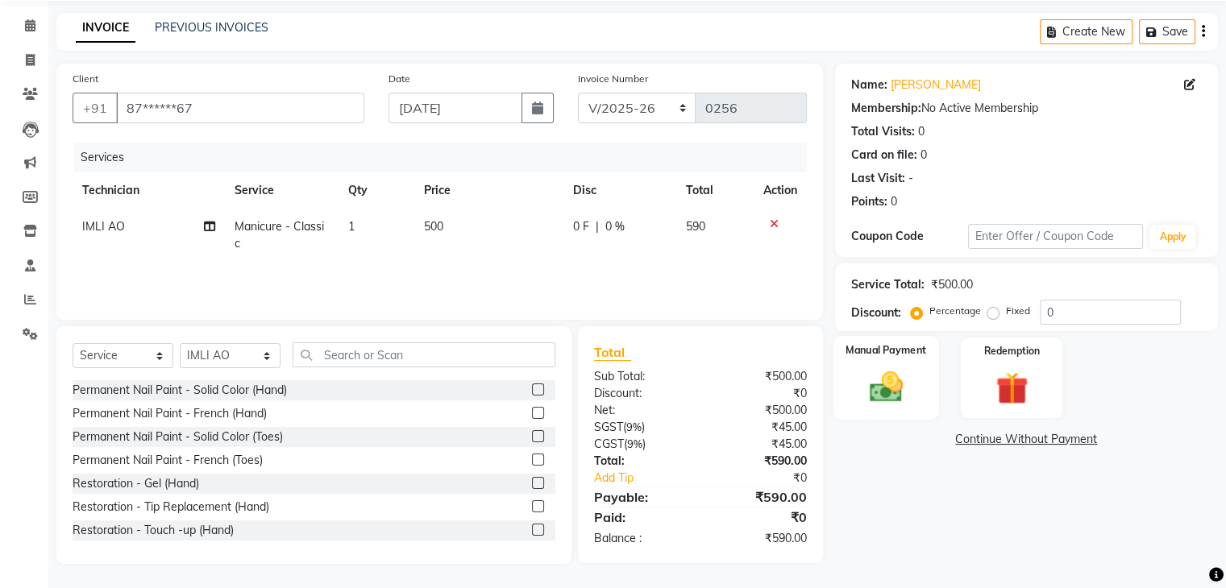
click at [912, 393] on img at bounding box center [885, 387] width 54 height 39
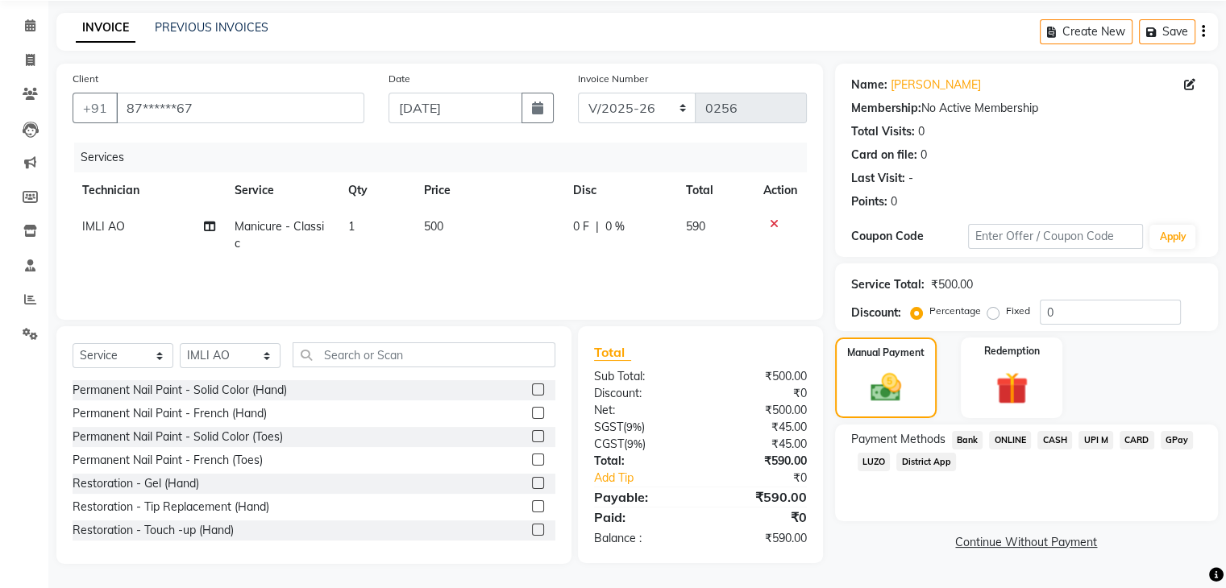
click at [1058, 435] on span "CASH" at bounding box center [1054, 440] width 35 height 19
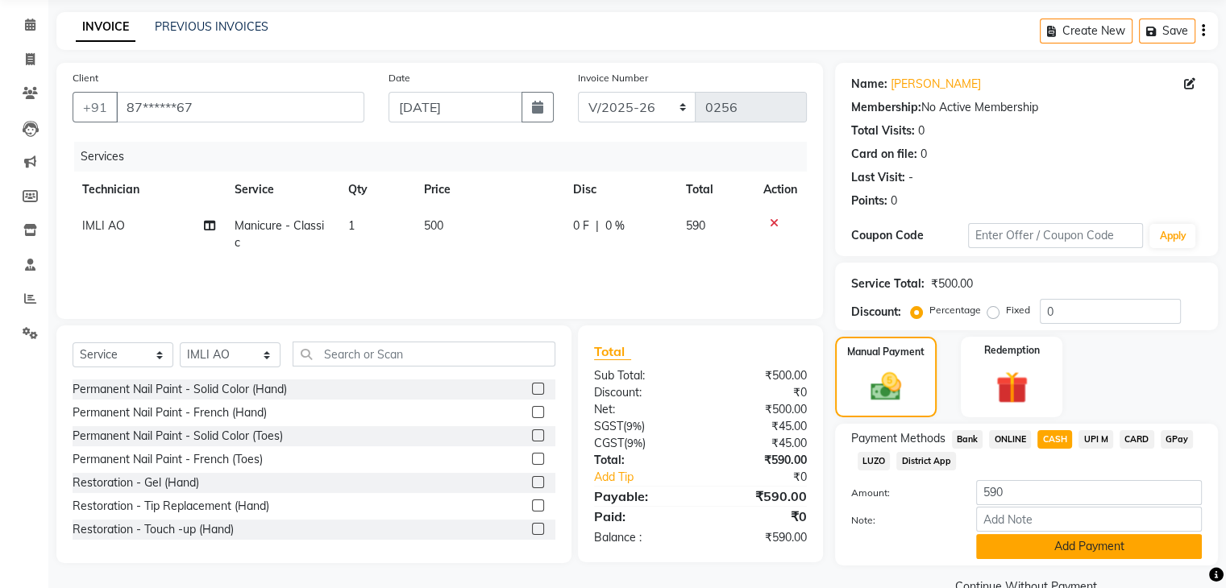
scroll to position [94, 0]
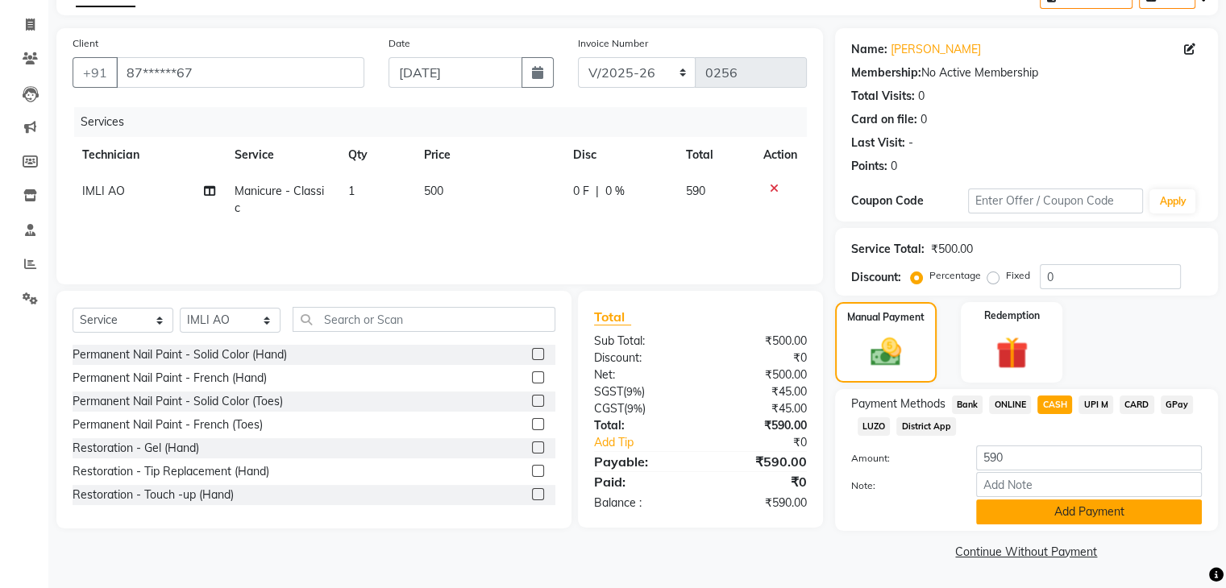
click at [1063, 512] on button "Add Payment" at bounding box center [1089, 512] width 226 height 25
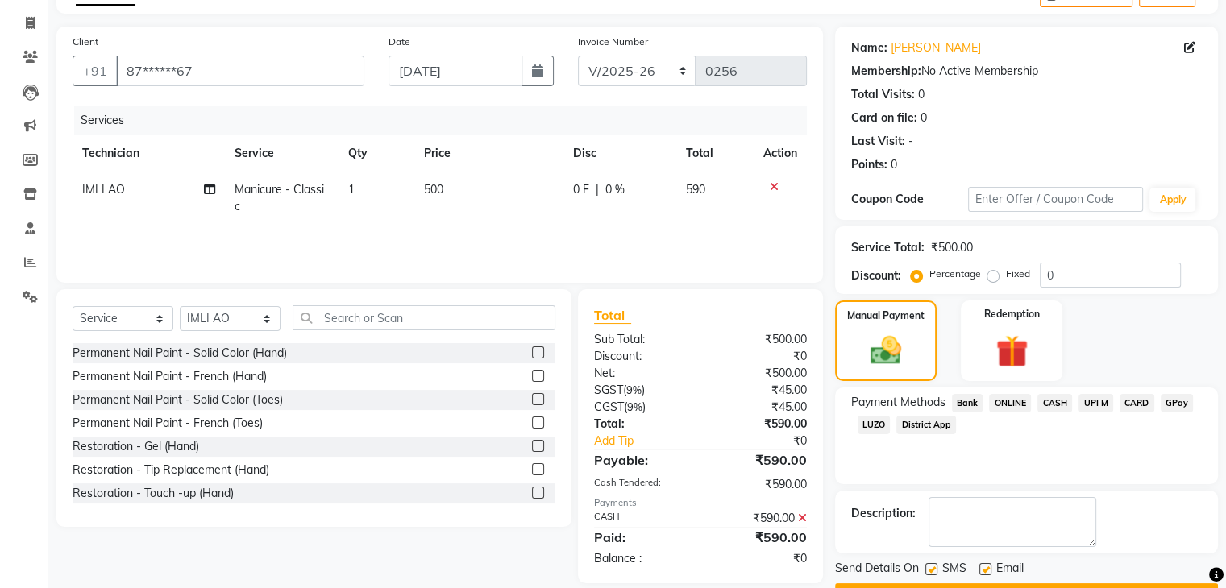
scroll to position [138, 0]
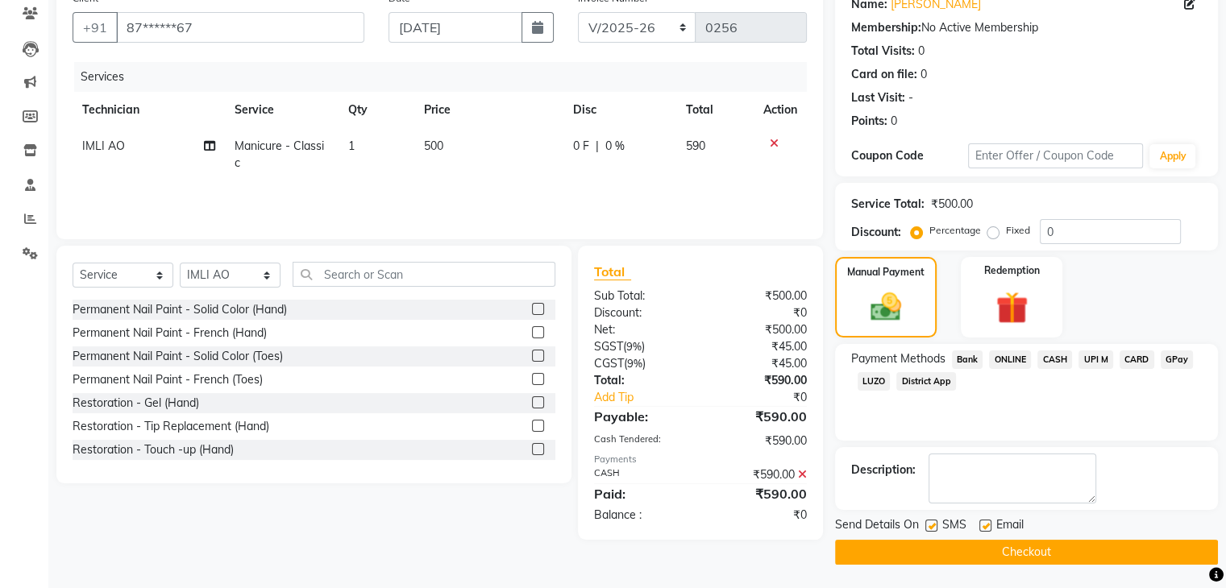
click at [1020, 546] on button "Checkout" at bounding box center [1026, 552] width 383 height 25
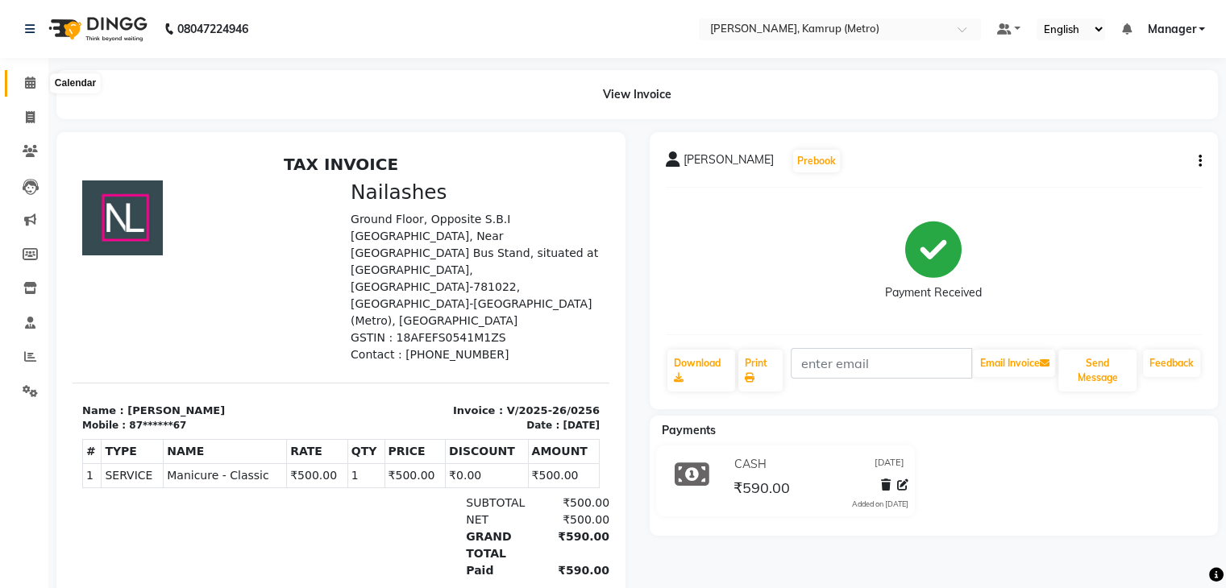
click at [27, 78] on icon at bounding box center [30, 83] width 10 height 12
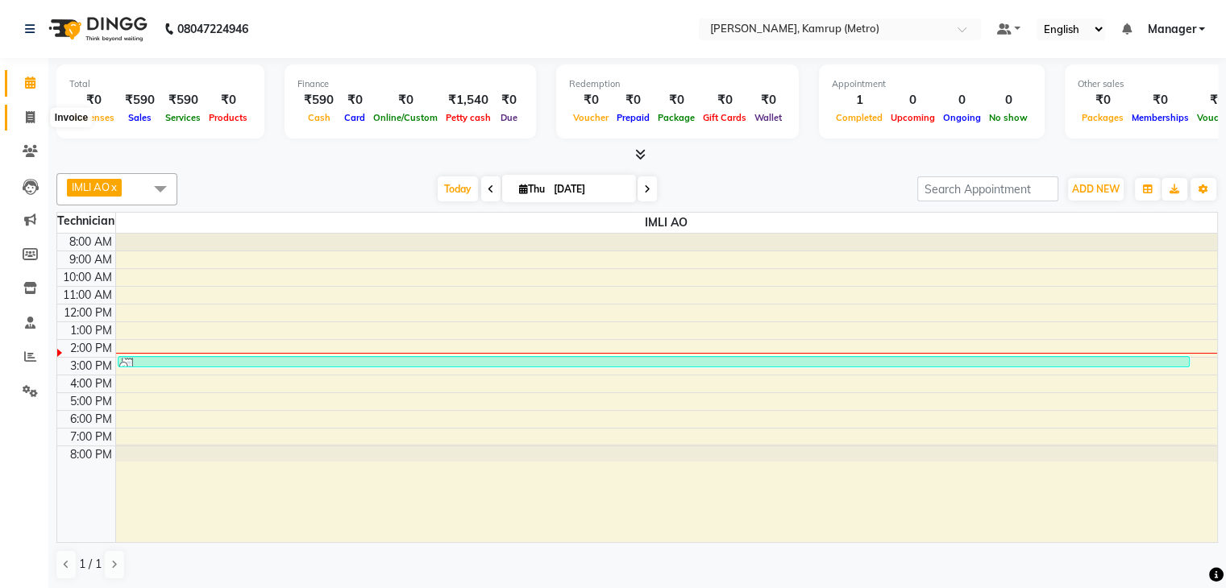
click at [27, 118] on icon at bounding box center [30, 117] width 9 height 12
select select "service"
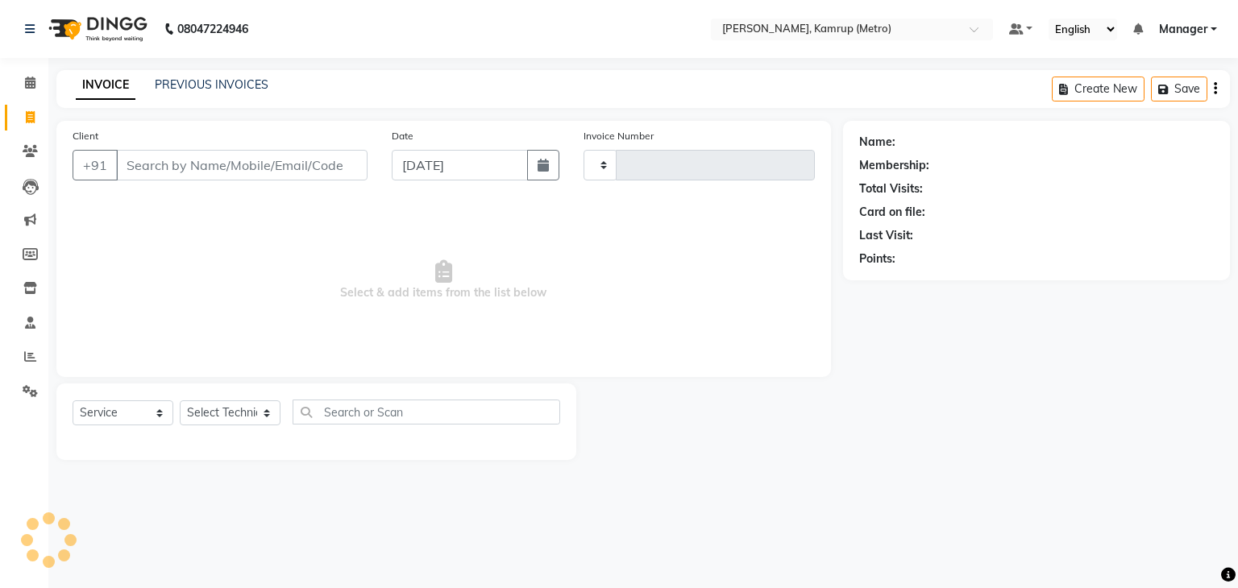
type input "0257"
select select "7190"
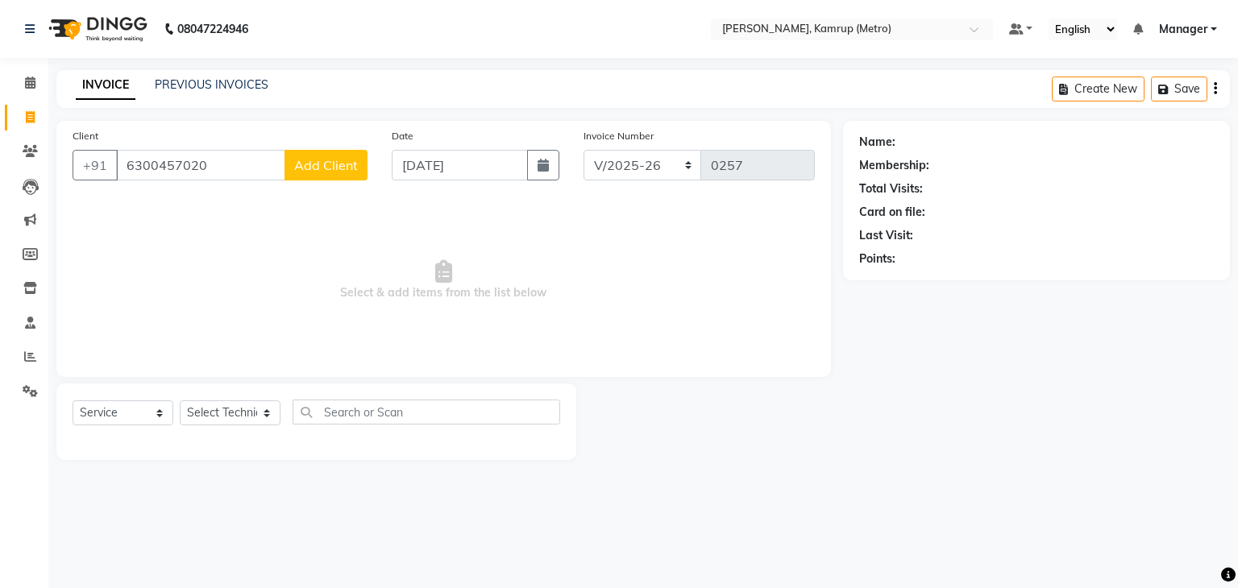
type input "6300457020"
click at [264, 407] on select "Select Technician IMLI AO Manager" at bounding box center [230, 413] width 101 height 25
select select "62339"
click at [180, 401] on select "Select Technician IMLI AO Manager" at bounding box center [230, 413] width 101 height 25
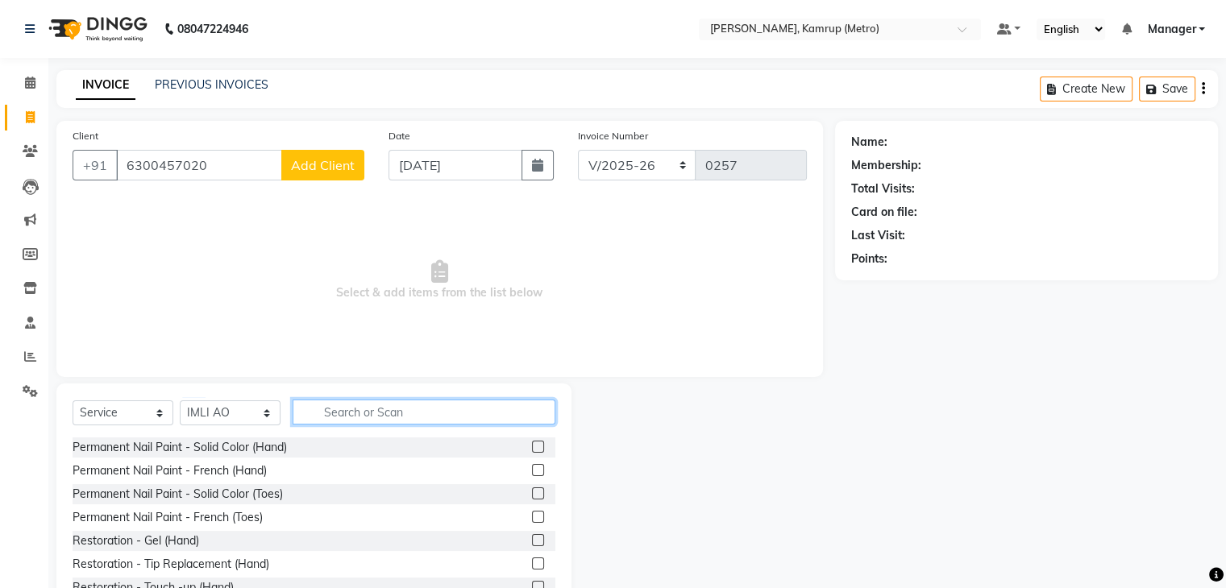
click at [430, 418] on input "text" at bounding box center [424, 412] width 263 height 25
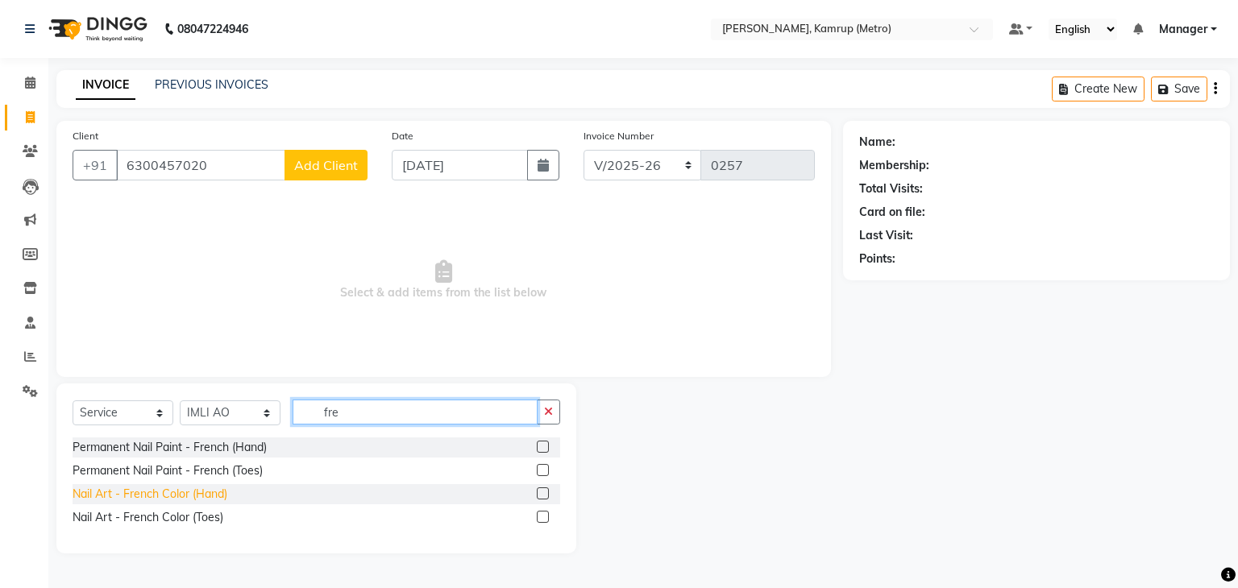
type input "fre"
click at [161, 496] on div "Nail Art - French Color (Hand)" at bounding box center [150, 494] width 155 height 17
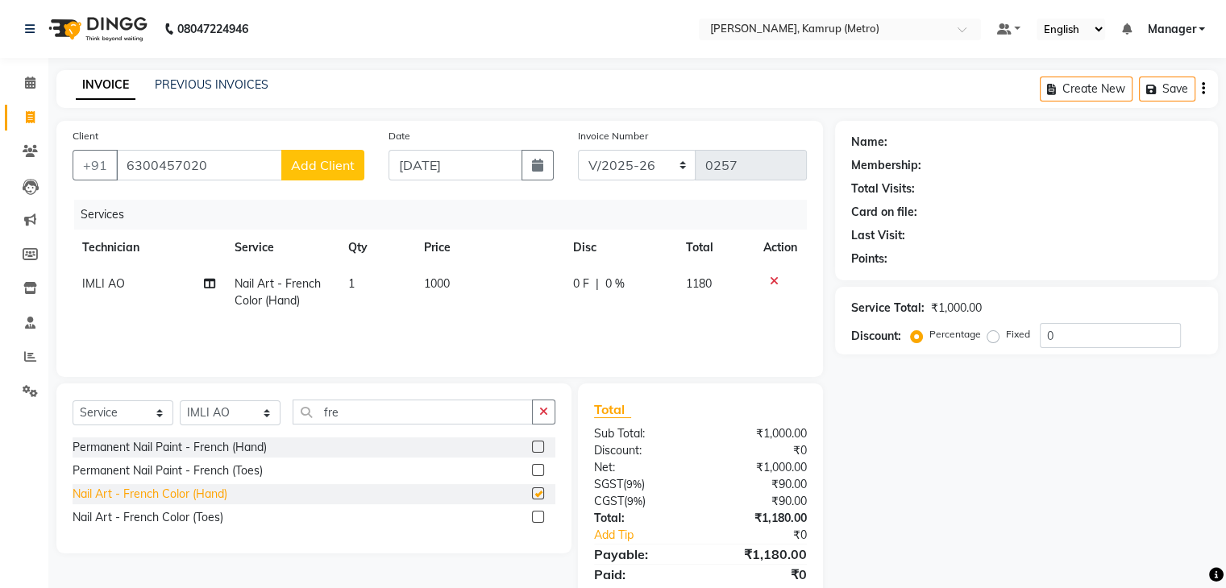
checkbox input "false"
click at [326, 159] on span "Add Client" at bounding box center [323, 165] width 64 height 16
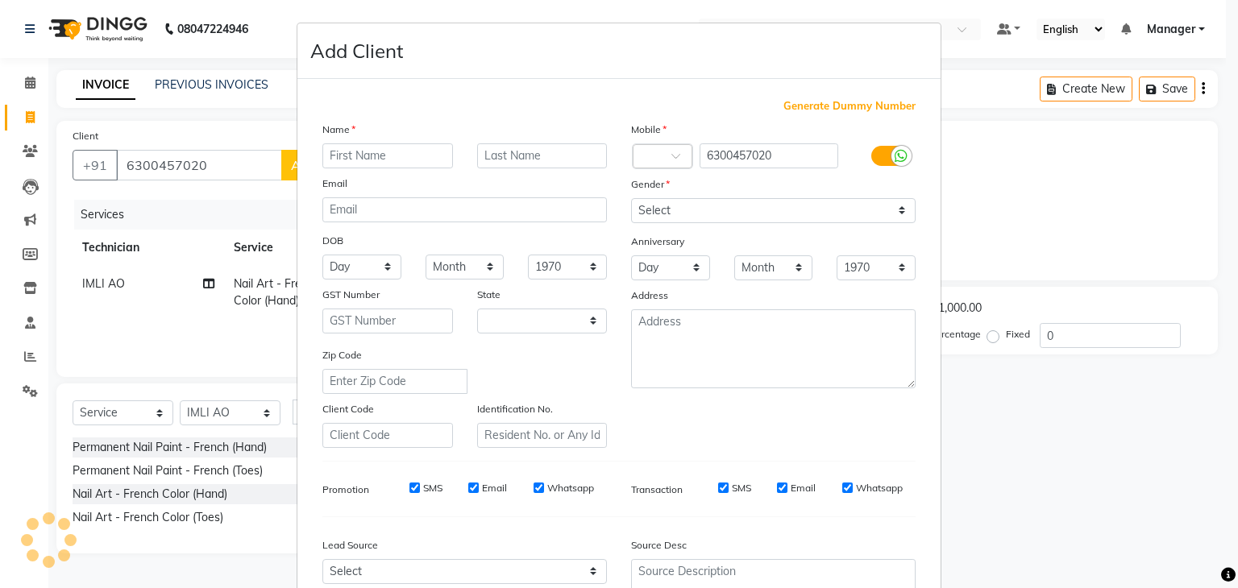
select select "21"
type input "[PERSON_NAME]"
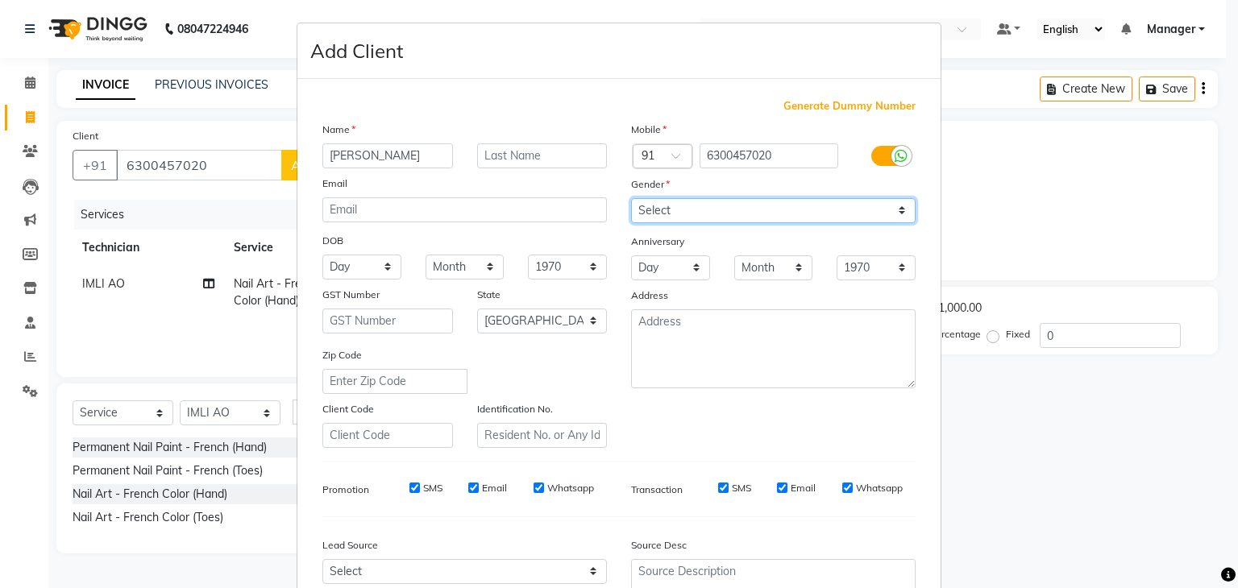
click at [887, 201] on select "Select Male Female Other Prefer Not To Say" at bounding box center [773, 210] width 285 height 25
select select "male"
click at [631, 199] on select "Select Male Female Other Prefer Not To Say" at bounding box center [773, 210] width 285 height 25
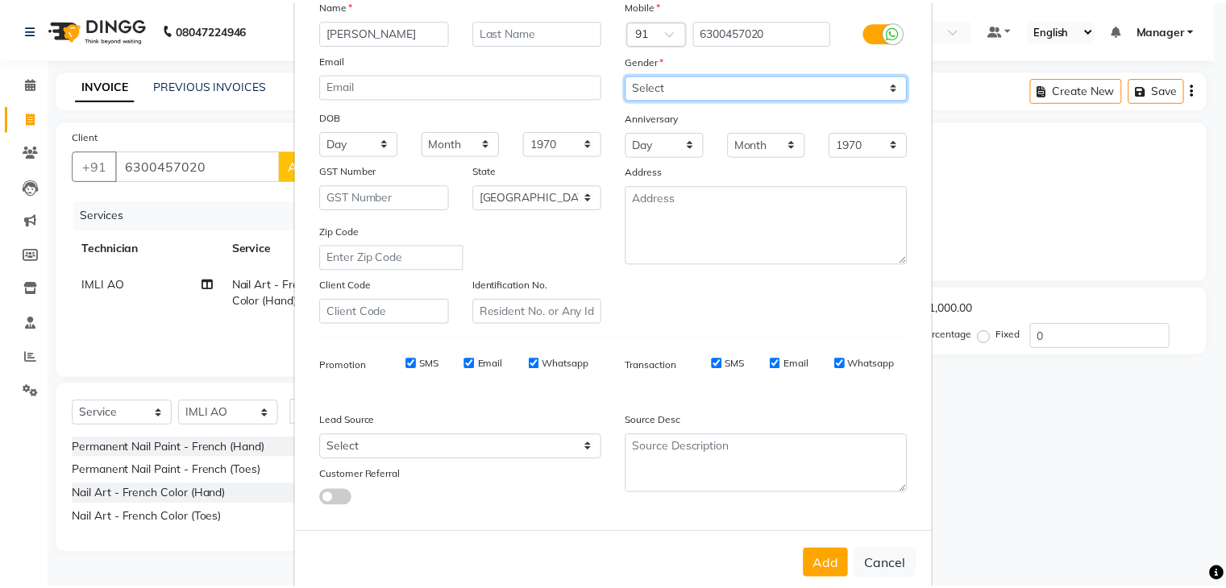
scroll to position [164, 0]
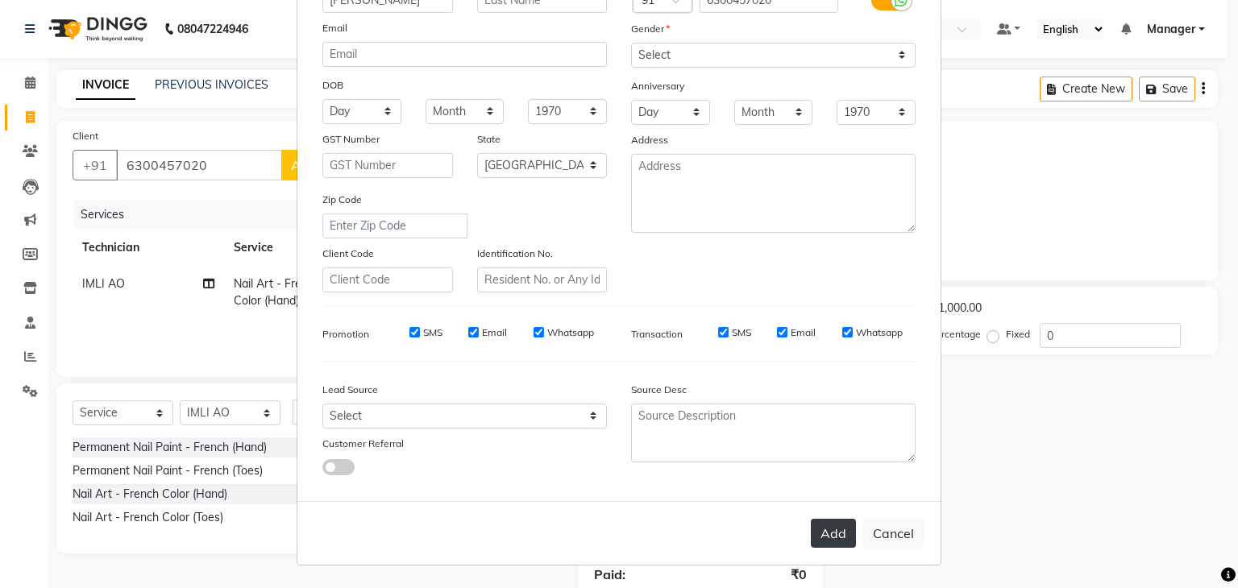
click at [827, 530] on button "Add" at bounding box center [833, 533] width 45 height 29
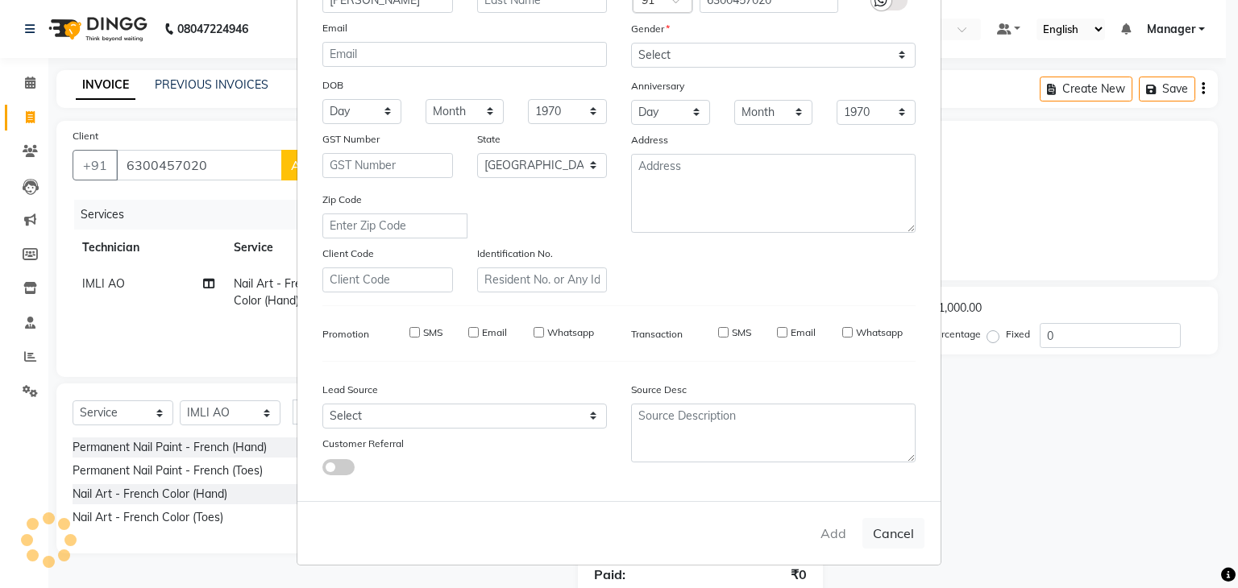
type input "63******20"
select select
select select "null"
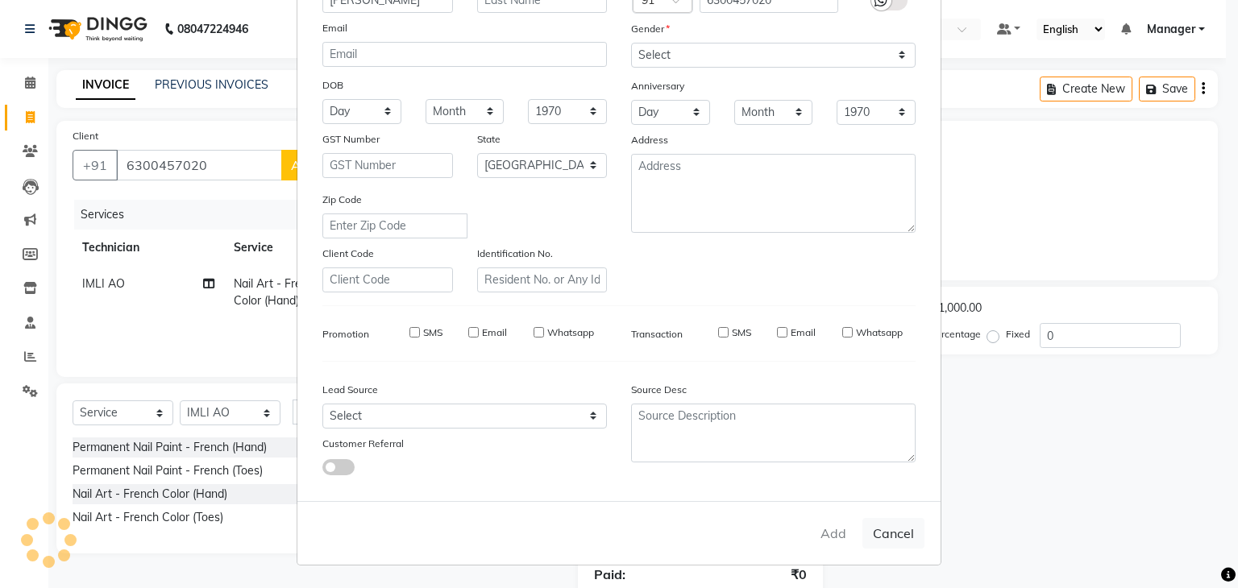
select select
checkbox input "false"
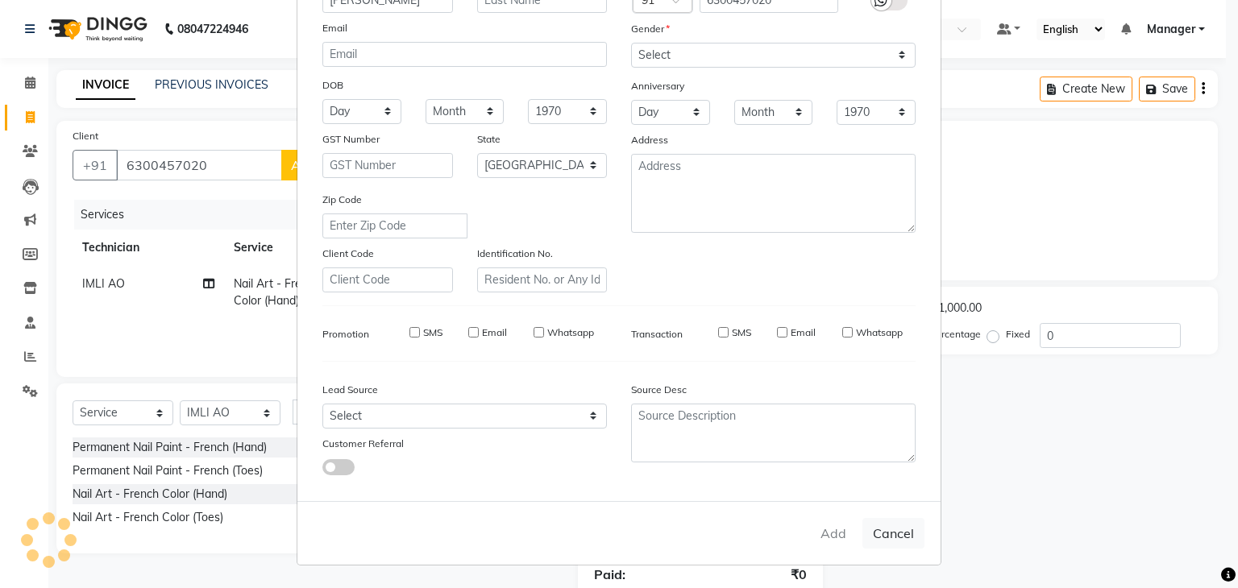
checkbox input "false"
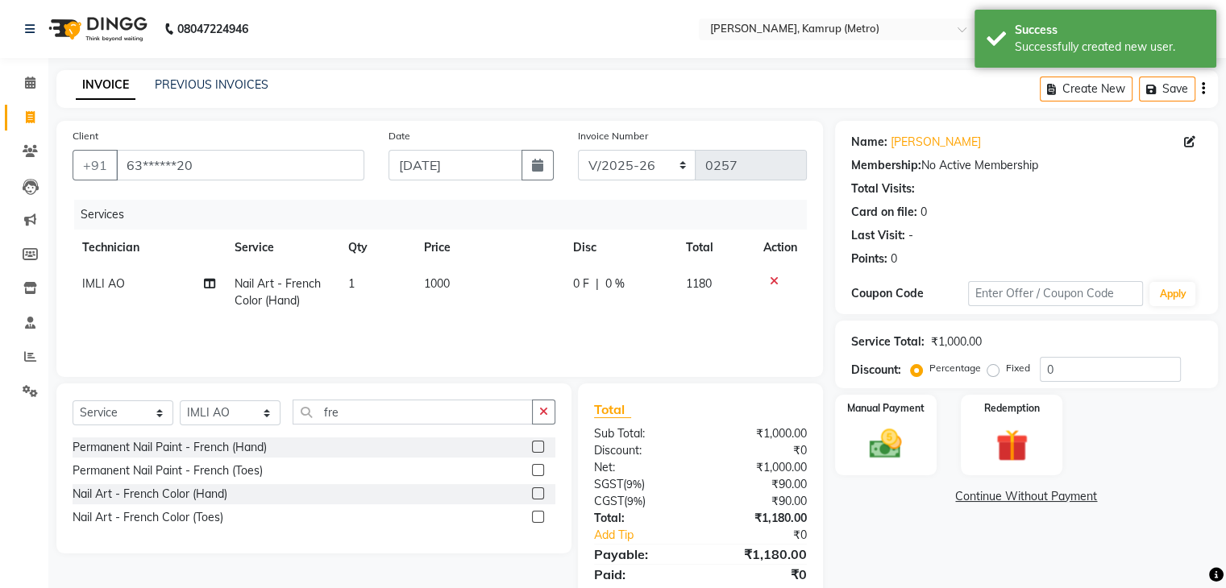
scroll to position [57, 0]
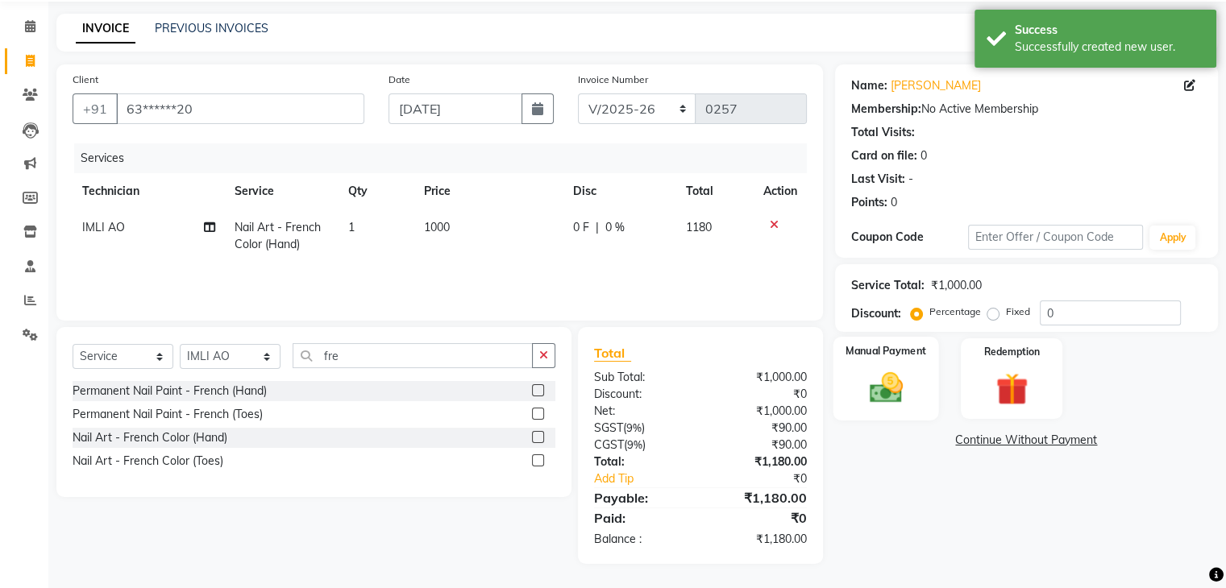
click at [880, 394] on img at bounding box center [885, 388] width 54 height 39
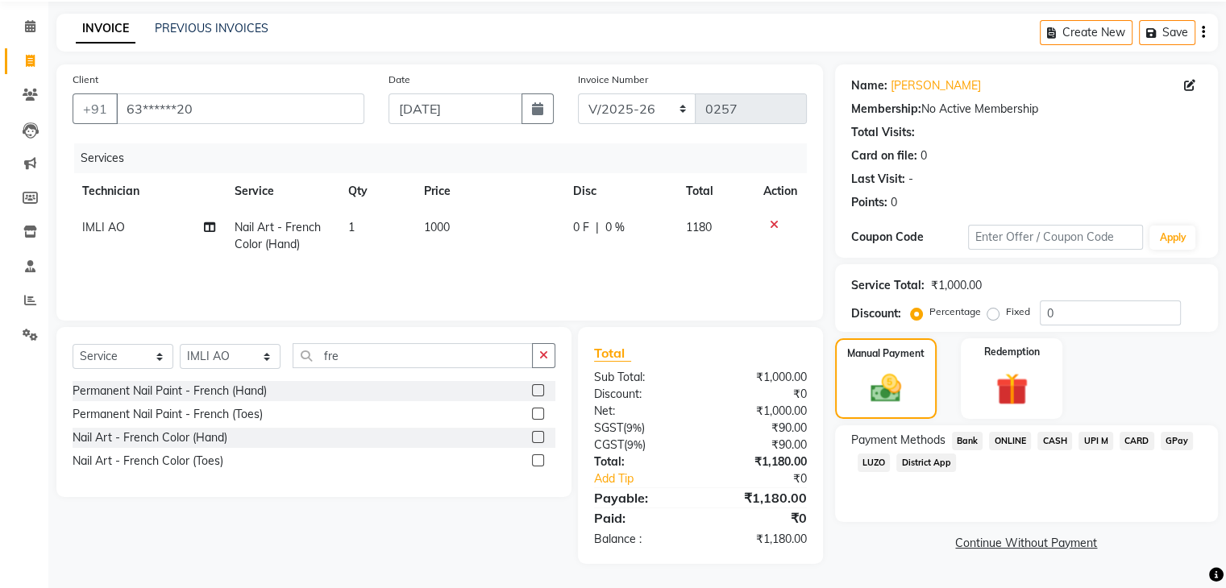
click at [1057, 438] on span "CASH" at bounding box center [1054, 441] width 35 height 19
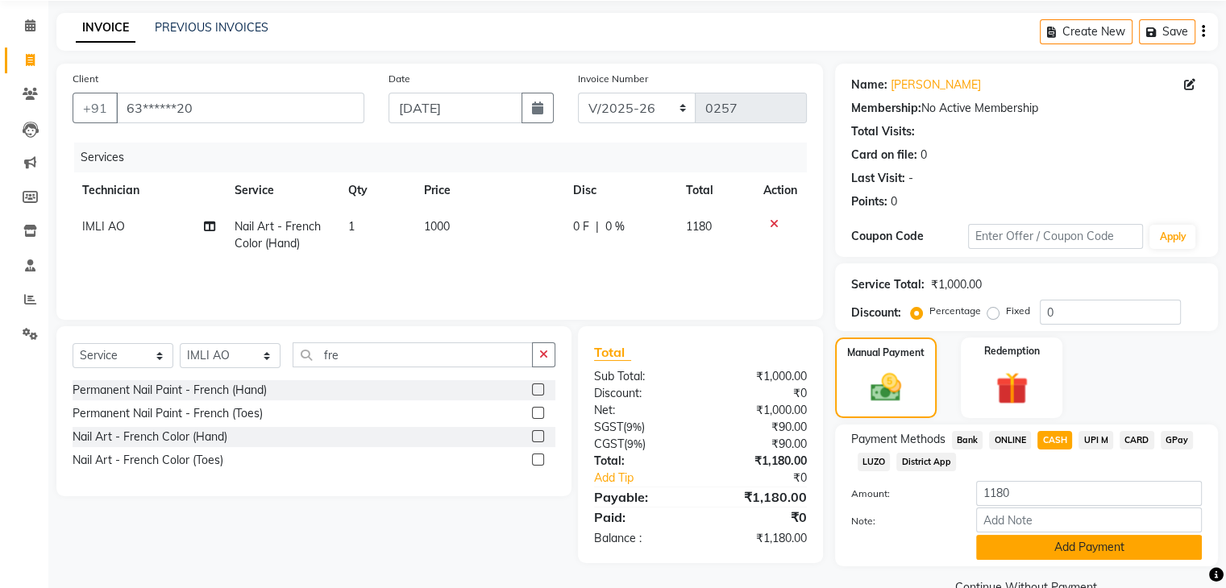
click at [1078, 549] on button "Add Payment" at bounding box center [1089, 547] width 226 height 25
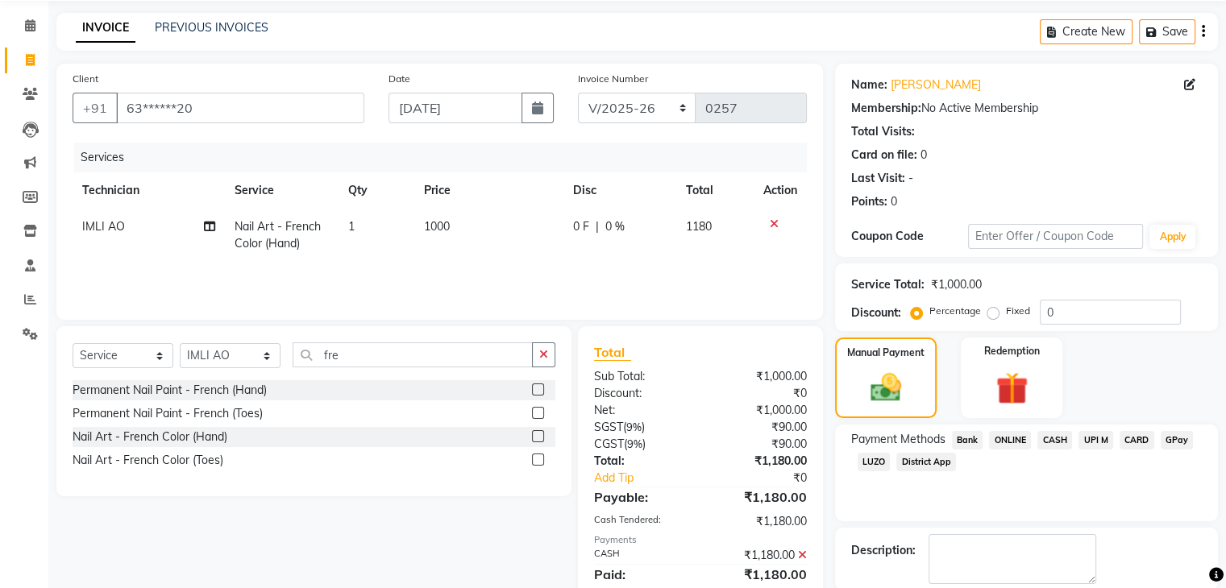
scroll to position [138, 0]
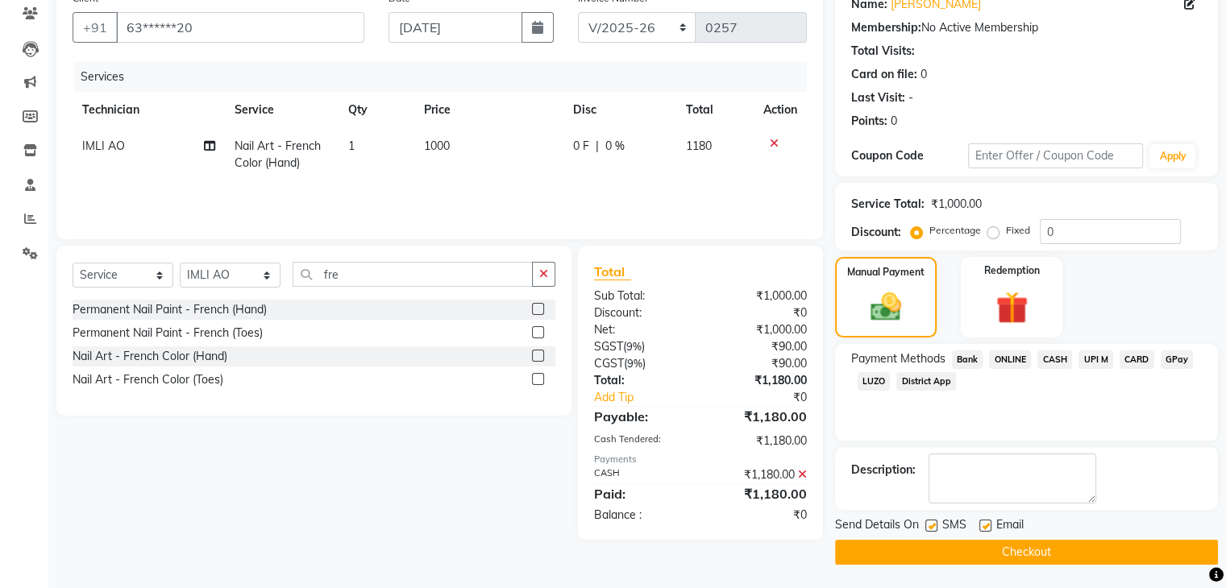
click at [993, 542] on button "Checkout" at bounding box center [1026, 552] width 383 height 25
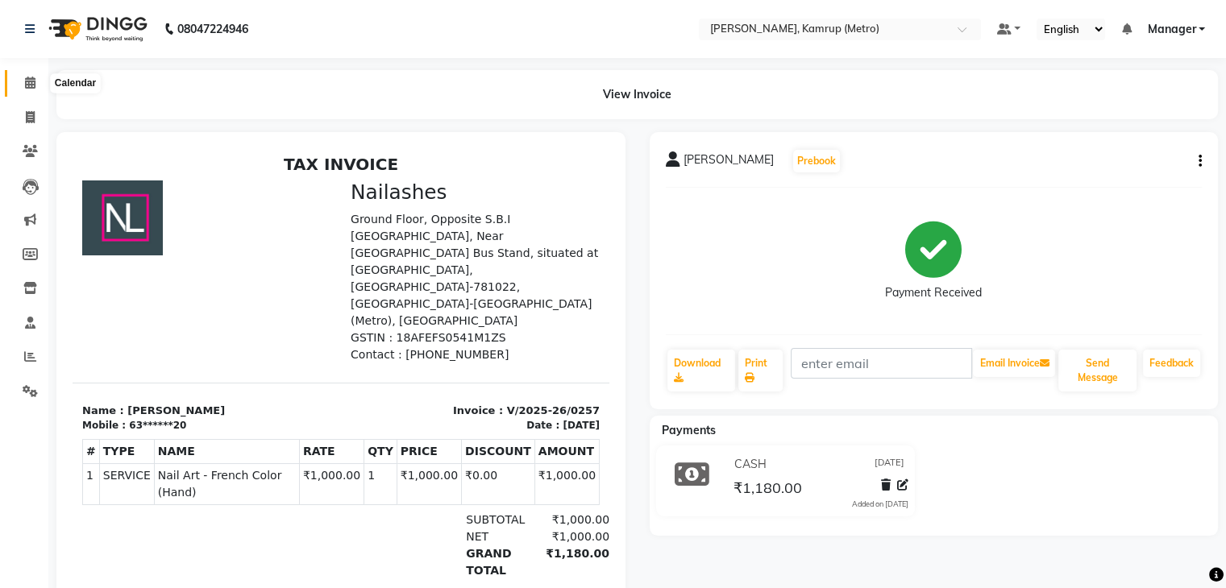
click at [30, 75] on span at bounding box center [30, 83] width 28 height 19
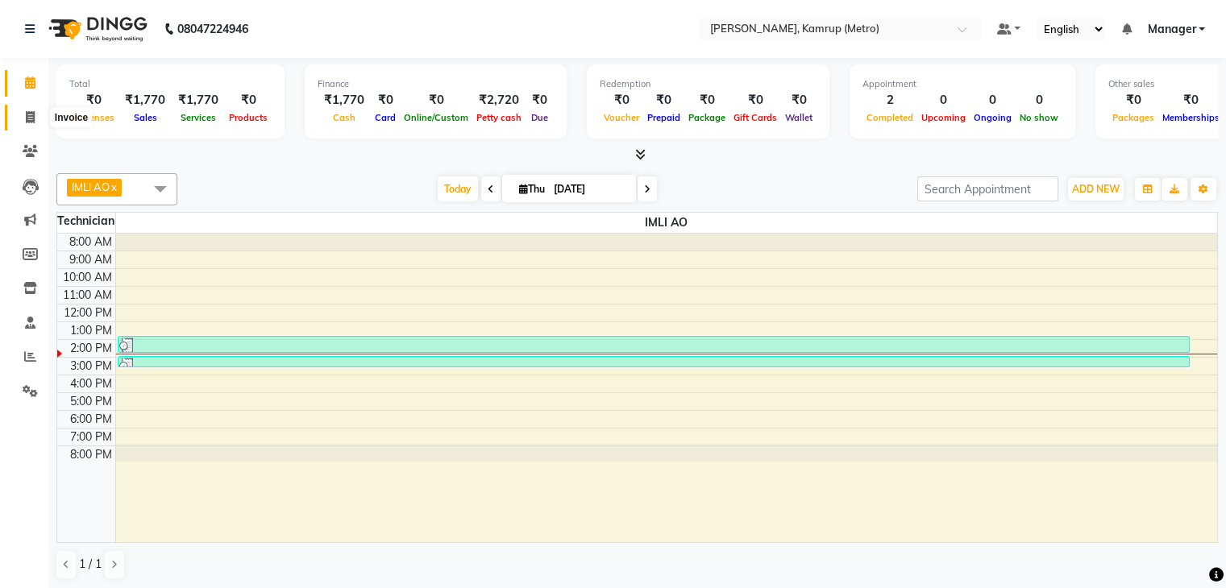
click at [32, 118] on icon at bounding box center [30, 117] width 9 height 12
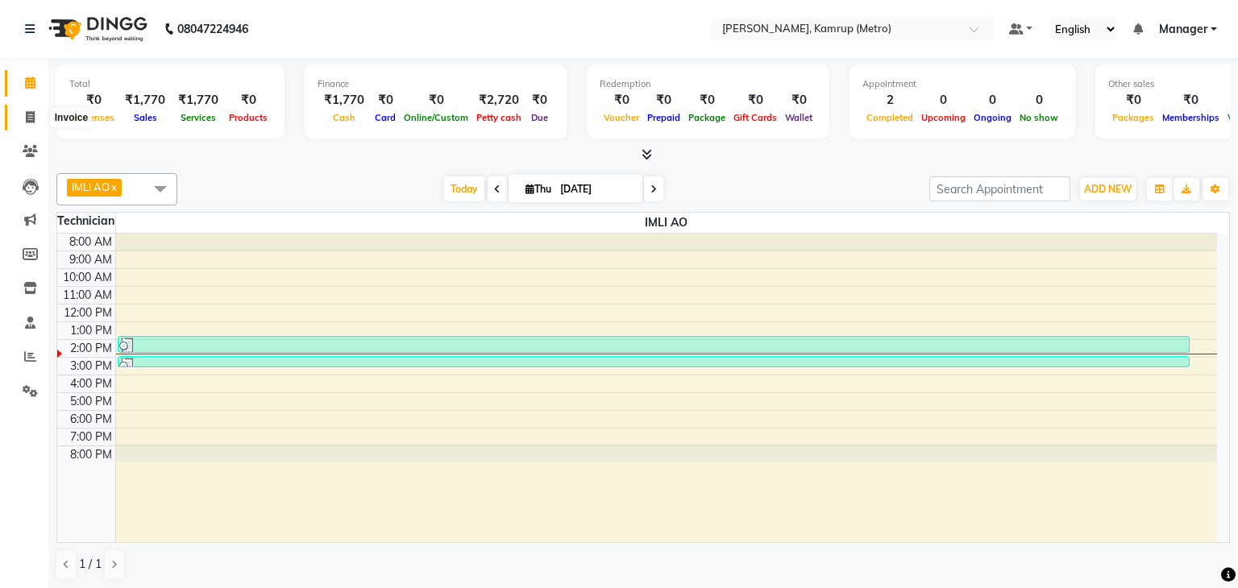
select select "service"
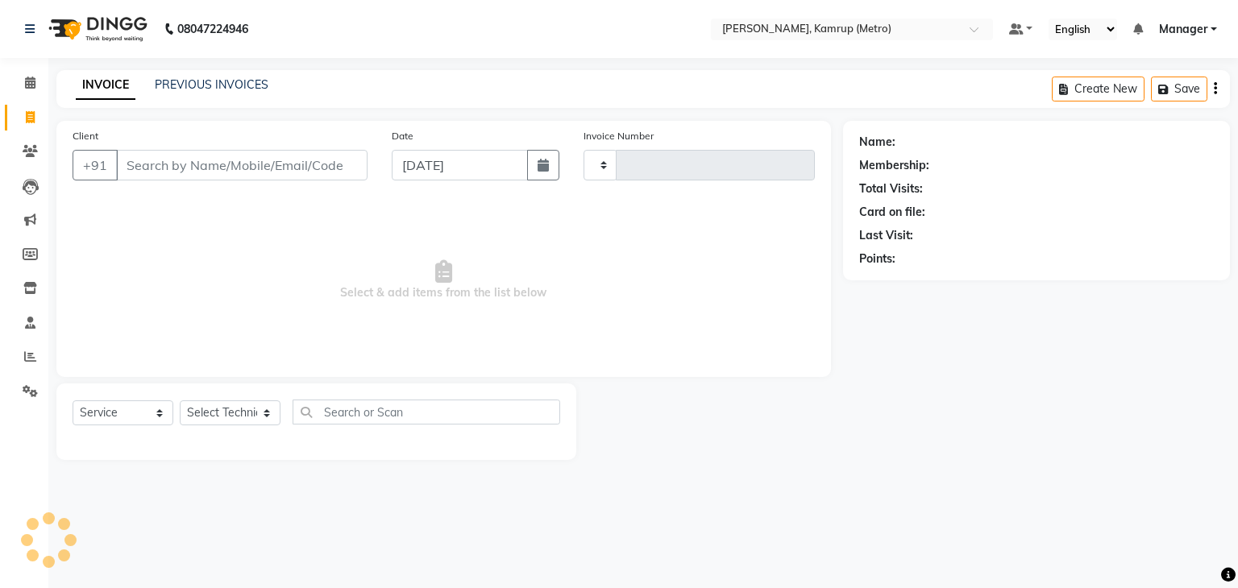
type input "0258"
select select "7190"
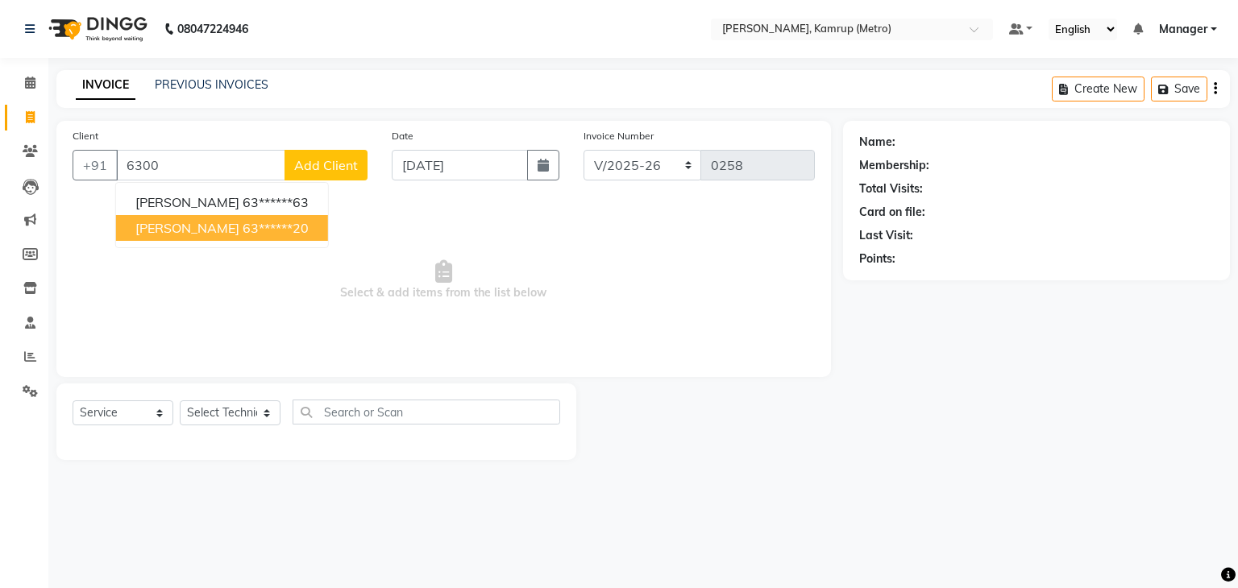
click at [243, 226] on ngb-highlight "63******20" at bounding box center [276, 228] width 66 height 16
type input "63******20"
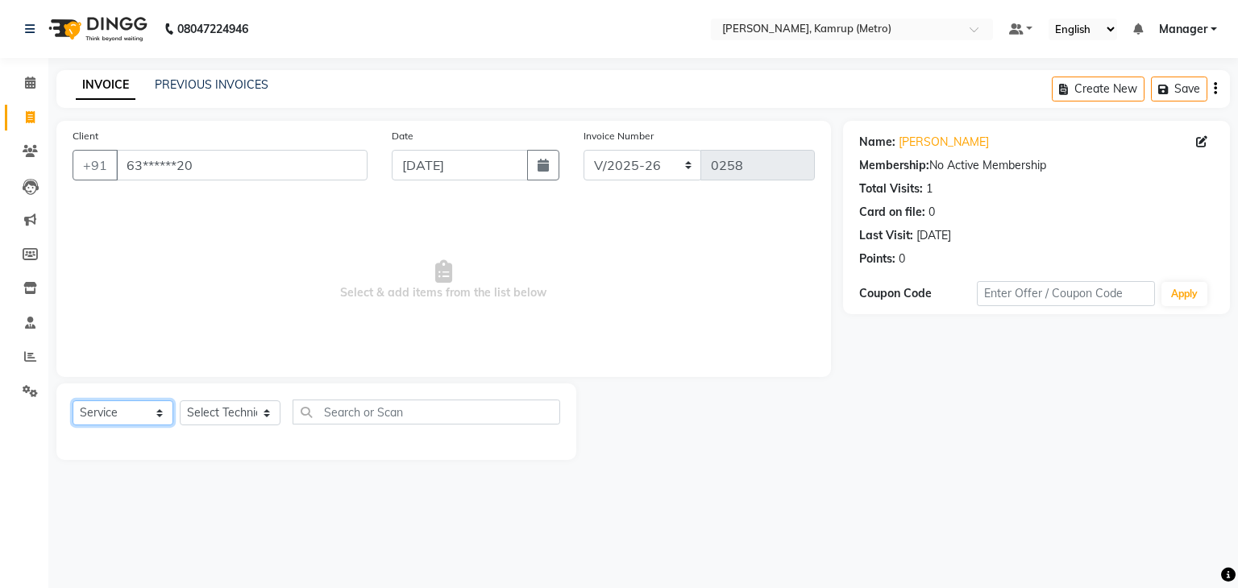
click at [113, 413] on select "Select Service Product Membership Package Voucher Prepaid Gift Card" at bounding box center [123, 413] width 101 height 25
click at [155, 406] on select "Select Service Product Membership Package Voucher Prepaid Gift Card" at bounding box center [123, 413] width 101 height 25
click at [154, 413] on select "Select Service Product Membership Package Voucher Prepaid Gift Card" at bounding box center [123, 413] width 101 height 25
click at [361, 411] on input "text" at bounding box center [427, 412] width 268 height 25
click at [265, 415] on select "Select Technician IMLI AO Manager" at bounding box center [230, 413] width 101 height 25
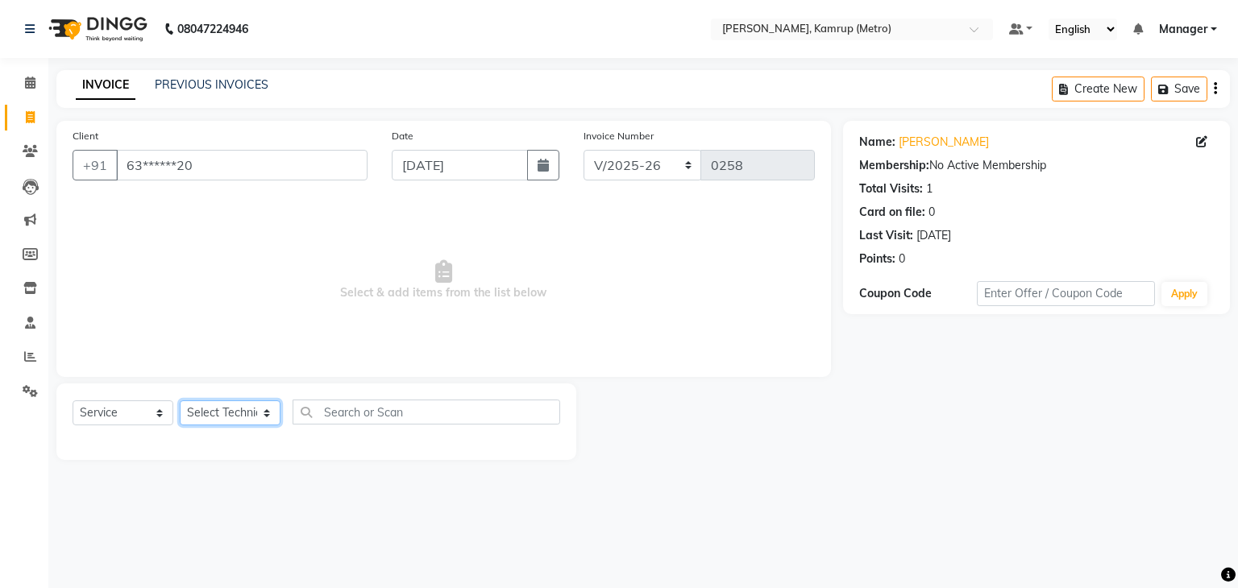
select select "61191"
click at [180, 401] on select "Select Technician IMLI AO Manager" at bounding box center [230, 413] width 101 height 25
click at [362, 414] on input "text" at bounding box center [427, 412] width 268 height 25
type input "h"
type input "e"
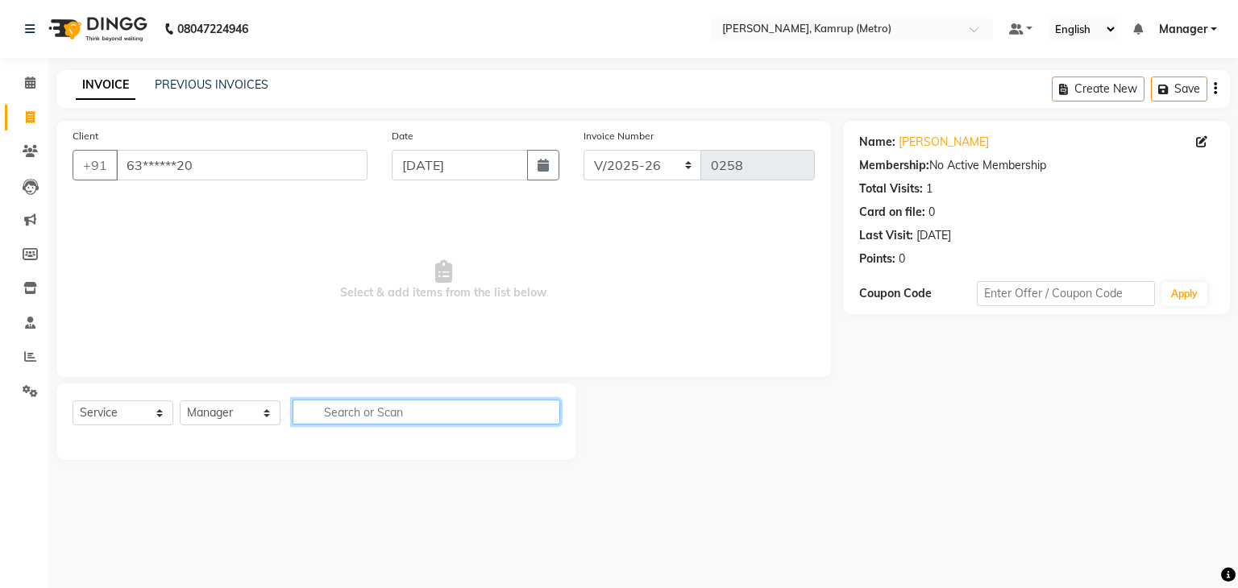
click at [423, 422] on input "text" at bounding box center [427, 412] width 268 height 25
type input "n"
click at [29, 81] on icon at bounding box center [30, 83] width 10 height 12
click at [28, 77] on icon at bounding box center [30, 83] width 10 height 12
click at [26, 82] on icon at bounding box center [30, 83] width 10 height 12
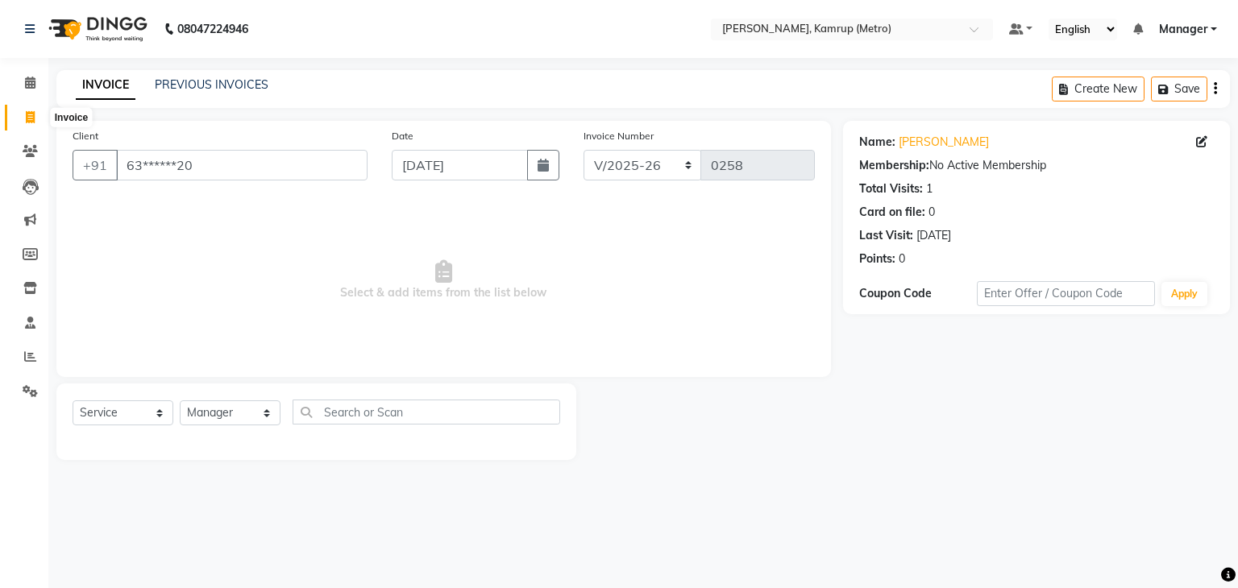
click at [31, 117] on icon at bounding box center [30, 117] width 9 height 12
select select "service"
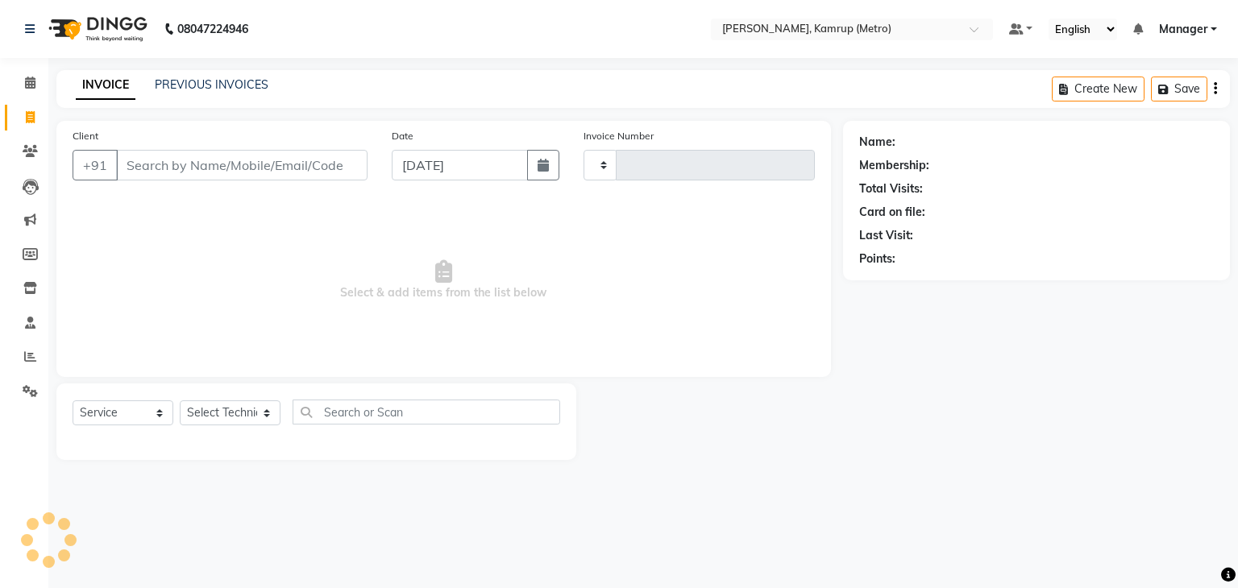
type input "0258"
select select "7190"
click at [267, 418] on select "Select Technician IMLI AO Manager" at bounding box center [230, 413] width 101 height 25
select select "62339"
click at [180, 401] on select "Select Technician IMLI AO Manager" at bounding box center [230, 413] width 101 height 25
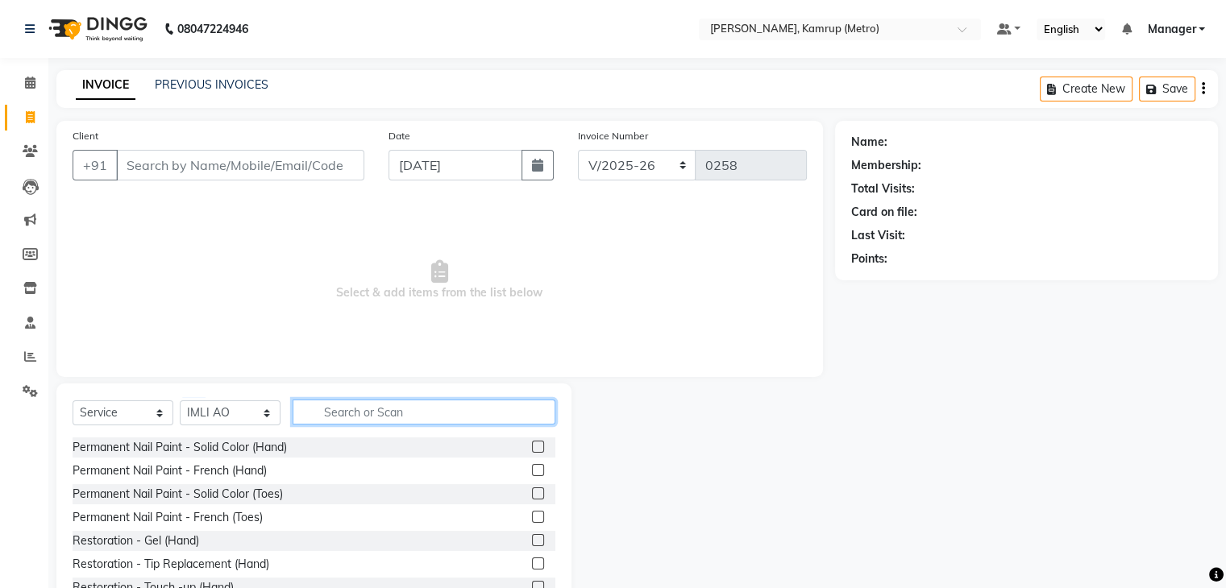
click at [352, 416] on input "text" at bounding box center [424, 412] width 263 height 25
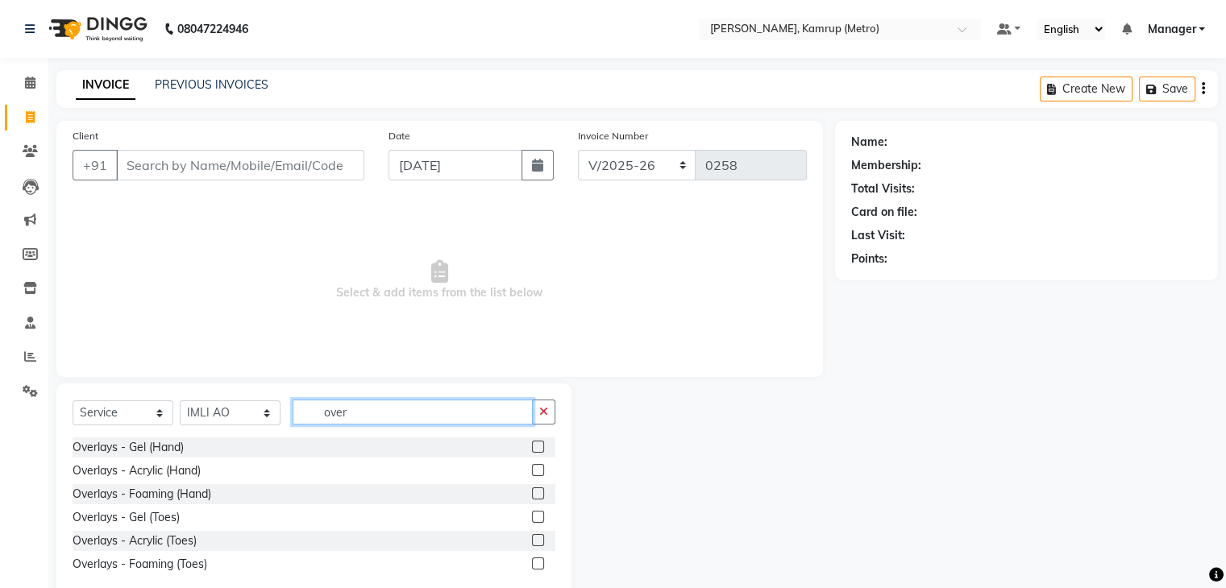
type input "over"
click at [538, 442] on label at bounding box center [538, 447] width 12 height 12
click at [538, 442] on input "checkbox" at bounding box center [537, 447] width 10 height 10
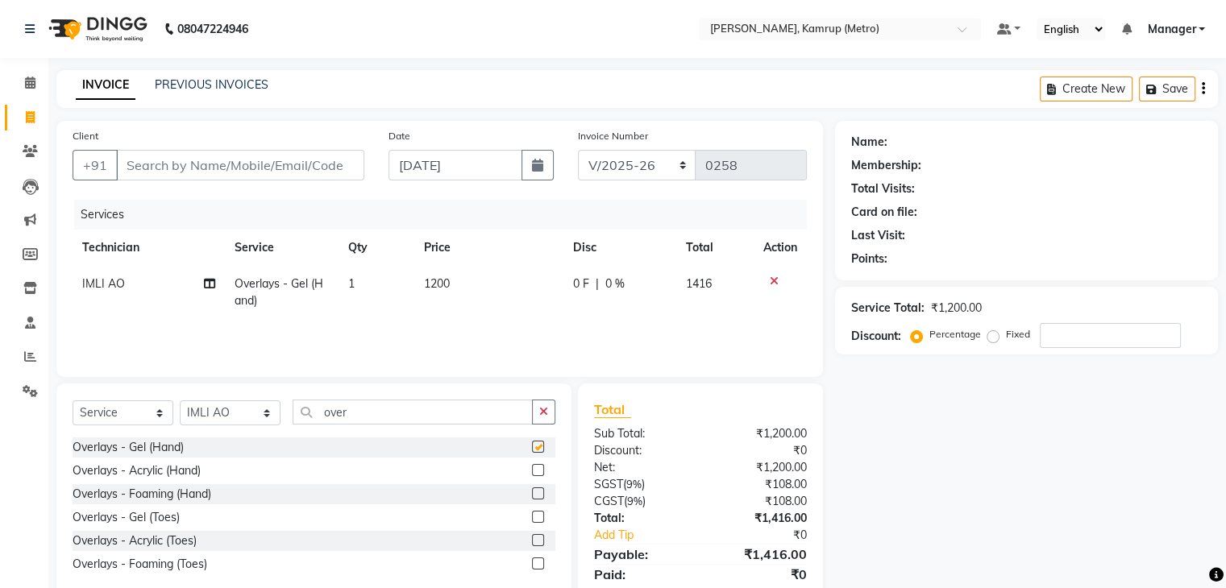
checkbox input "false"
click at [400, 421] on input "over" at bounding box center [413, 412] width 240 height 25
type input "o"
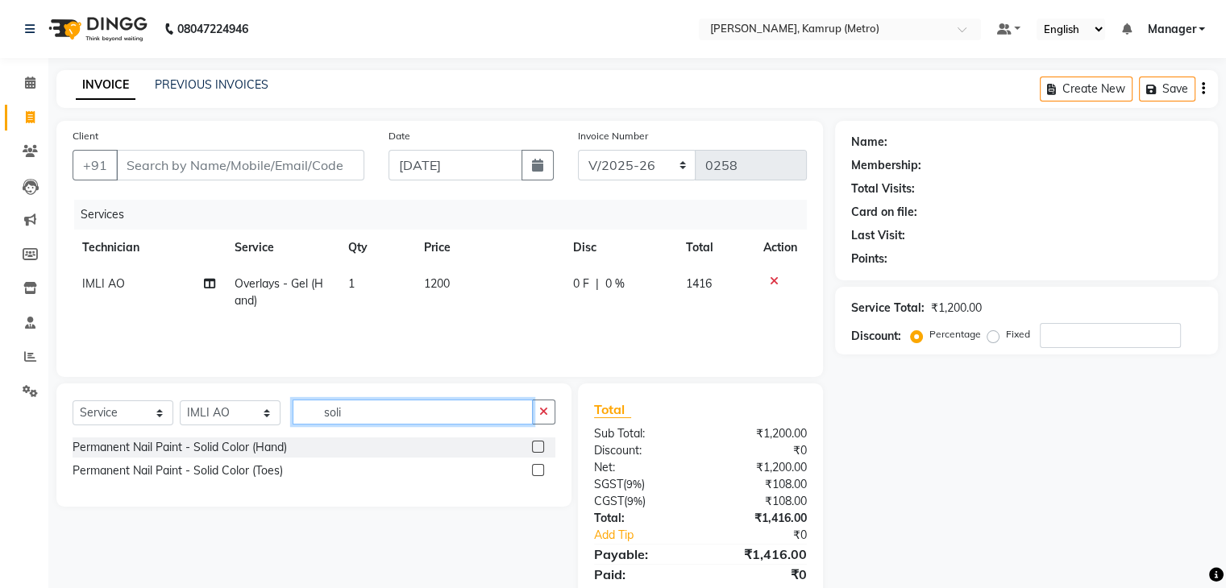
type input "soli"
click at [542, 447] on label at bounding box center [538, 447] width 12 height 12
click at [542, 447] on input "checkbox" at bounding box center [537, 447] width 10 height 10
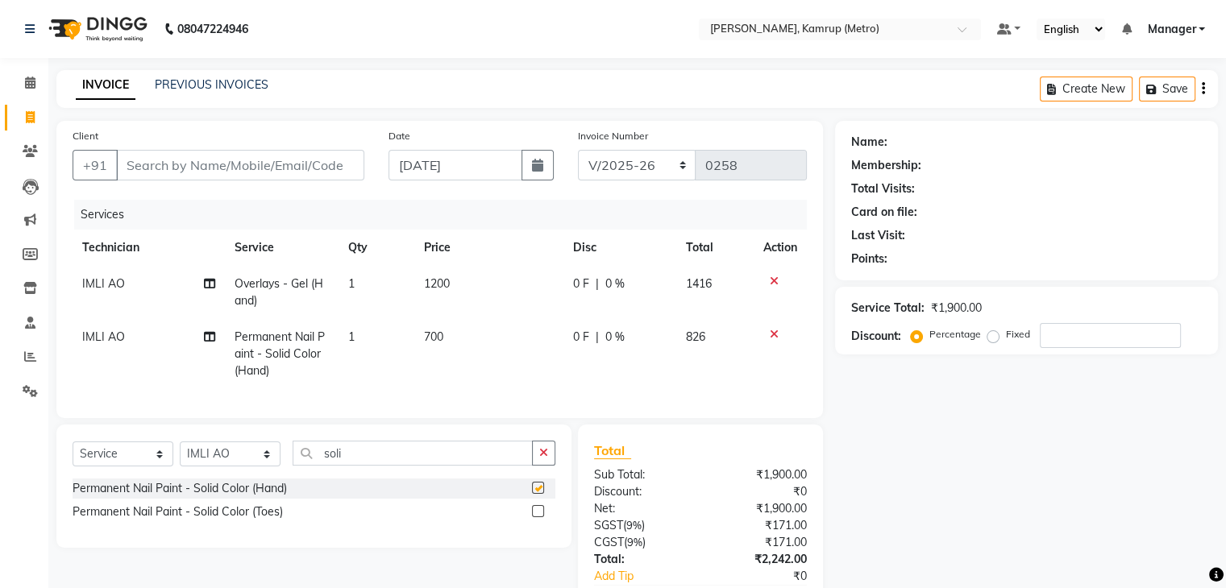
checkbox input "false"
click at [427, 462] on input "soli" at bounding box center [413, 453] width 240 height 25
type input "s"
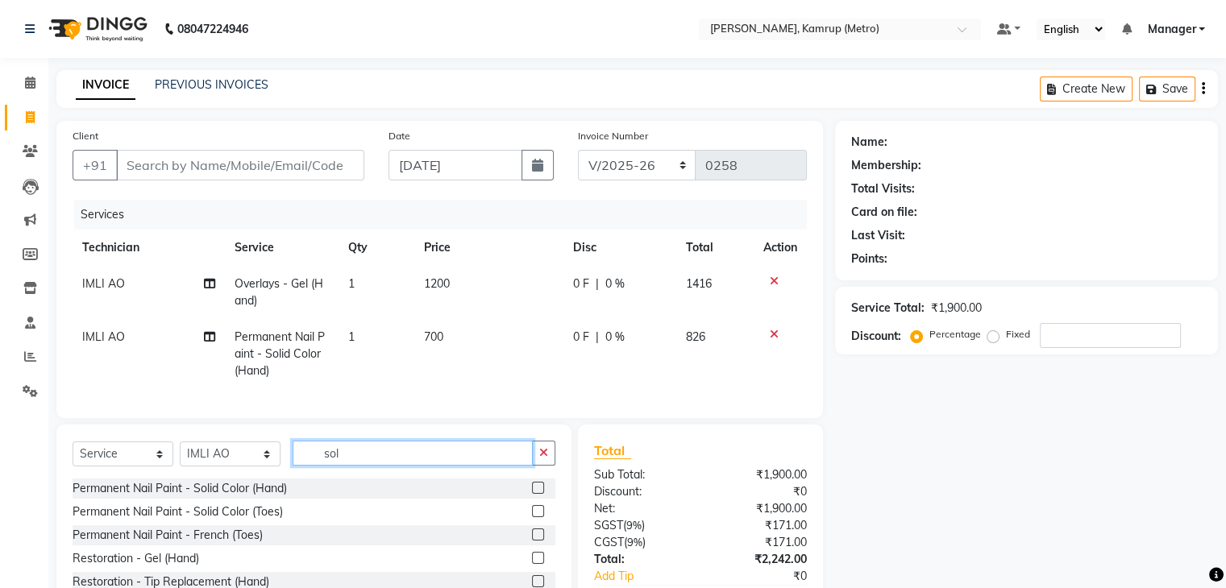
type input "soli"
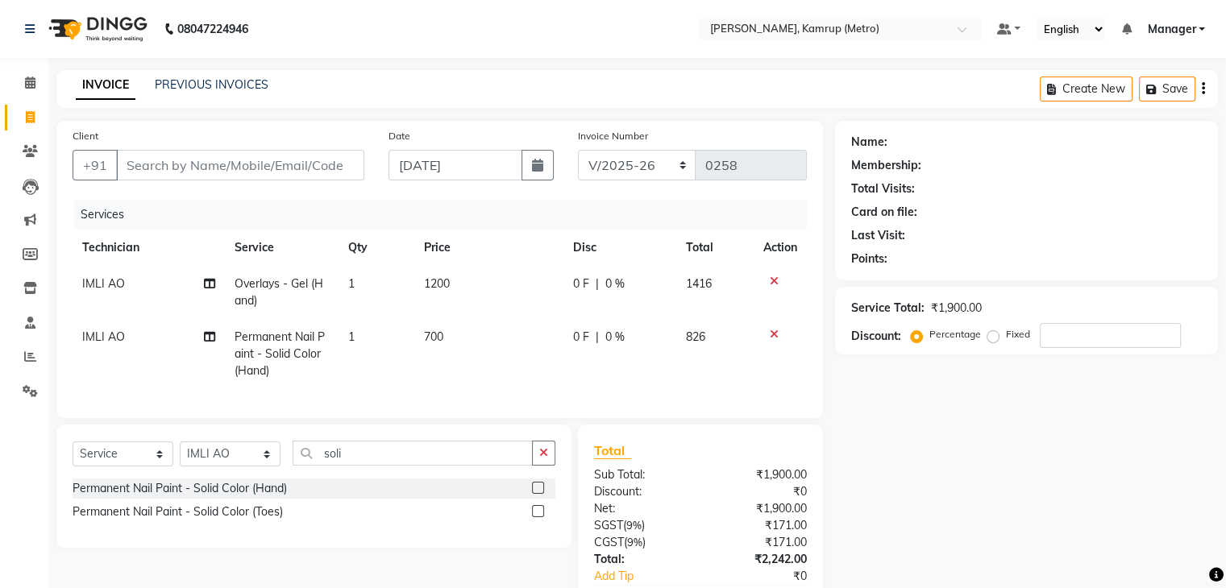
click at [539, 517] on label at bounding box center [538, 511] width 12 height 12
click at [539, 517] on input "checkbox" at bounding box center [537, 512] width 10 height 10
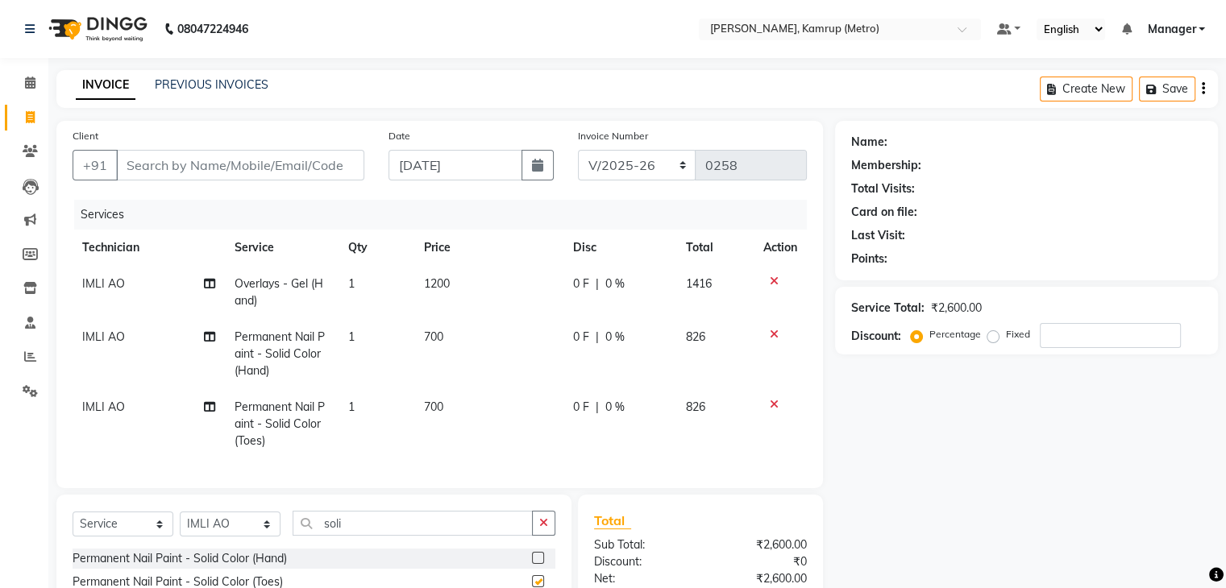
checkbox input "false"
click at [187, 165] on input "Client" at bounding box center [240, 165] width 248 height 31
type input "m"
type input "0"
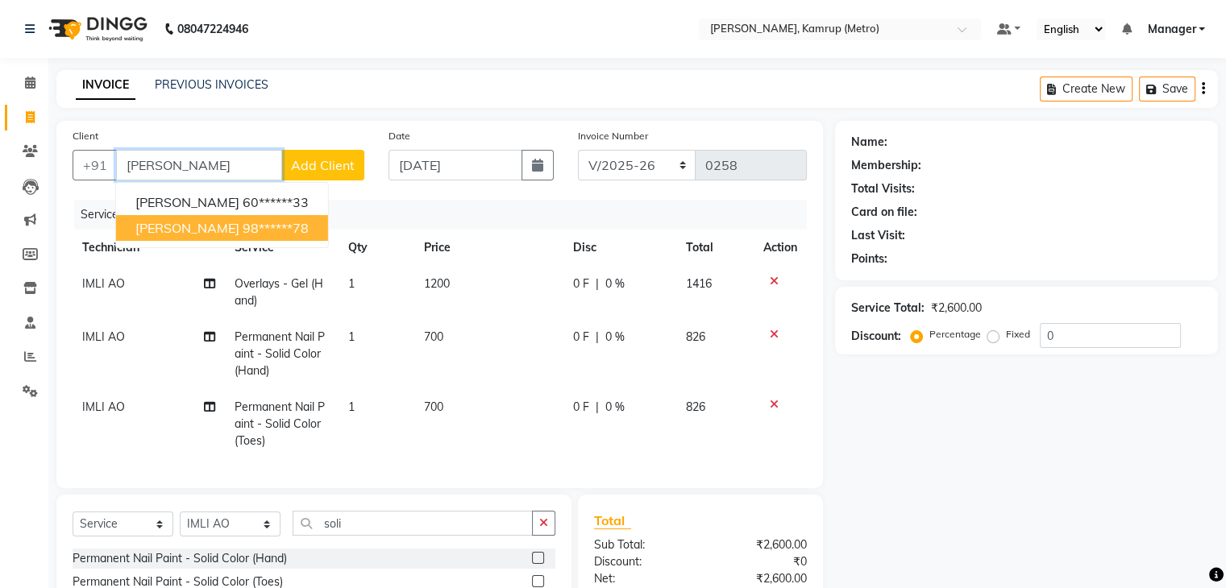
click at [243, 234] on ngb-highlight "98******78" at bounding box center [276, 228] width 66 height 16
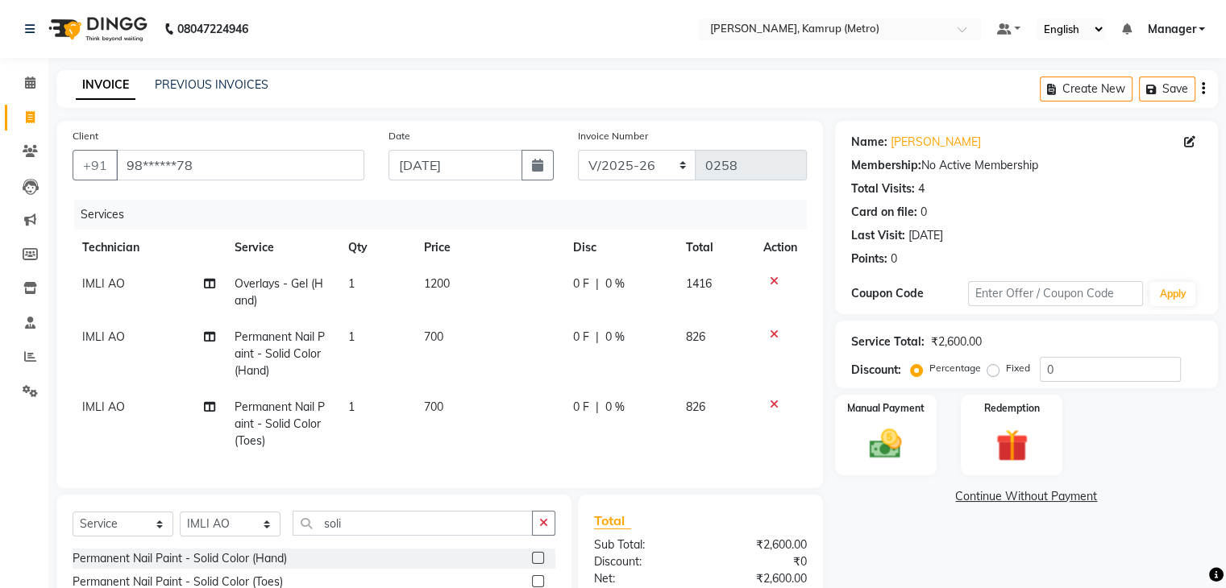
scroll to position [181, 0]
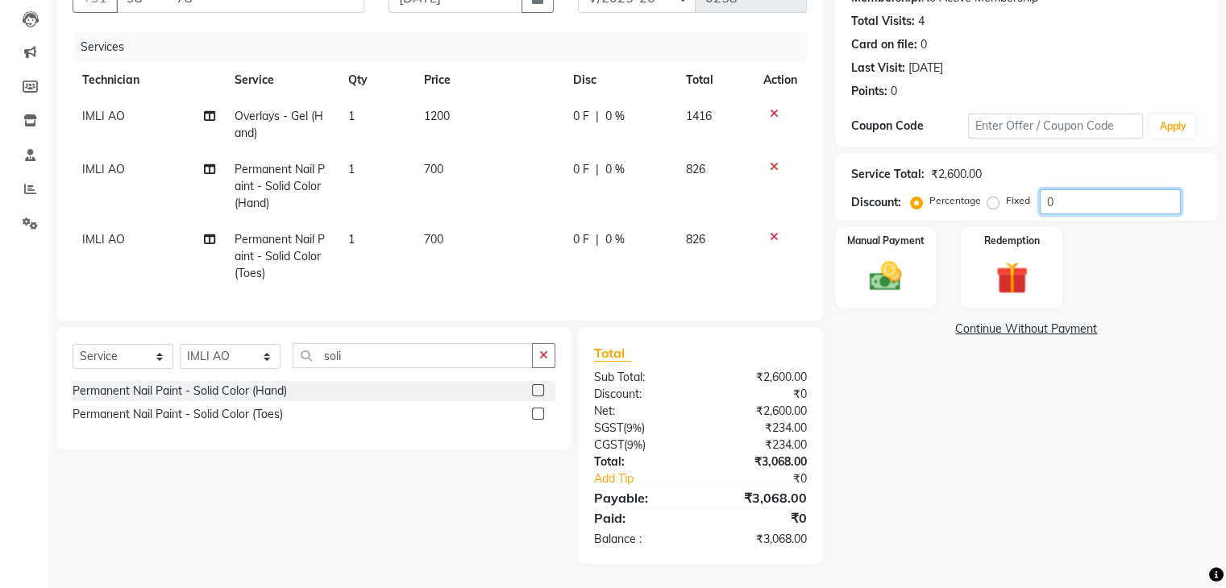
click at [1086, 189] on input "0" at bounding box center [1110, 201] width 141 height 25
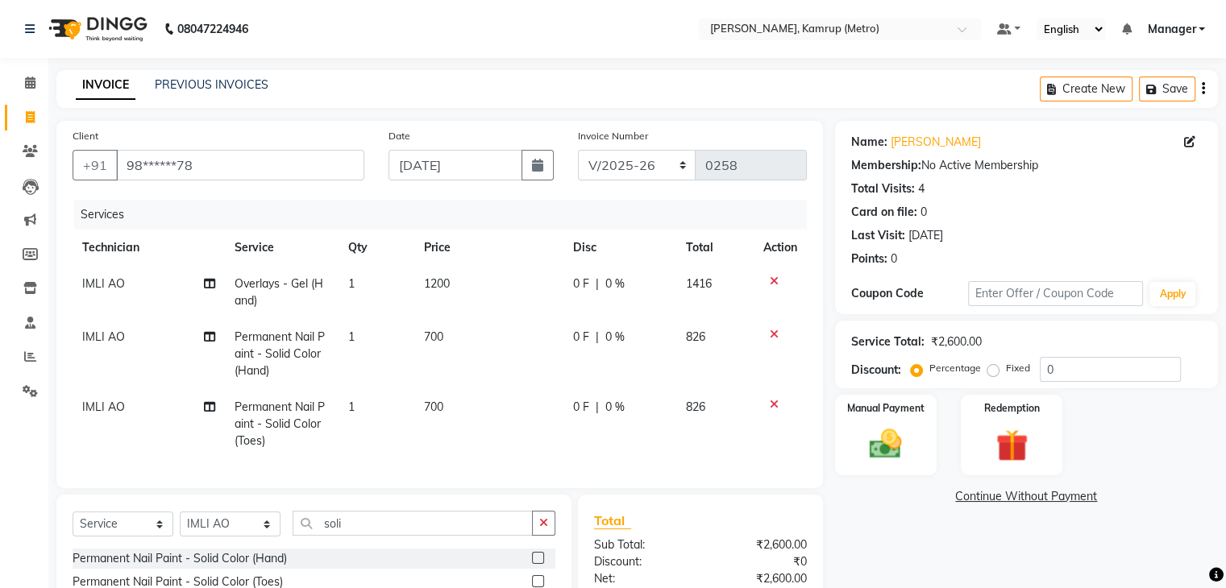
click at [287, 33] on nav "08047224946 Select Location × Nailashes, Kamrup (Metro) Default Panel My Panel …" at bounding box center [613, 29] width 1226 height 58
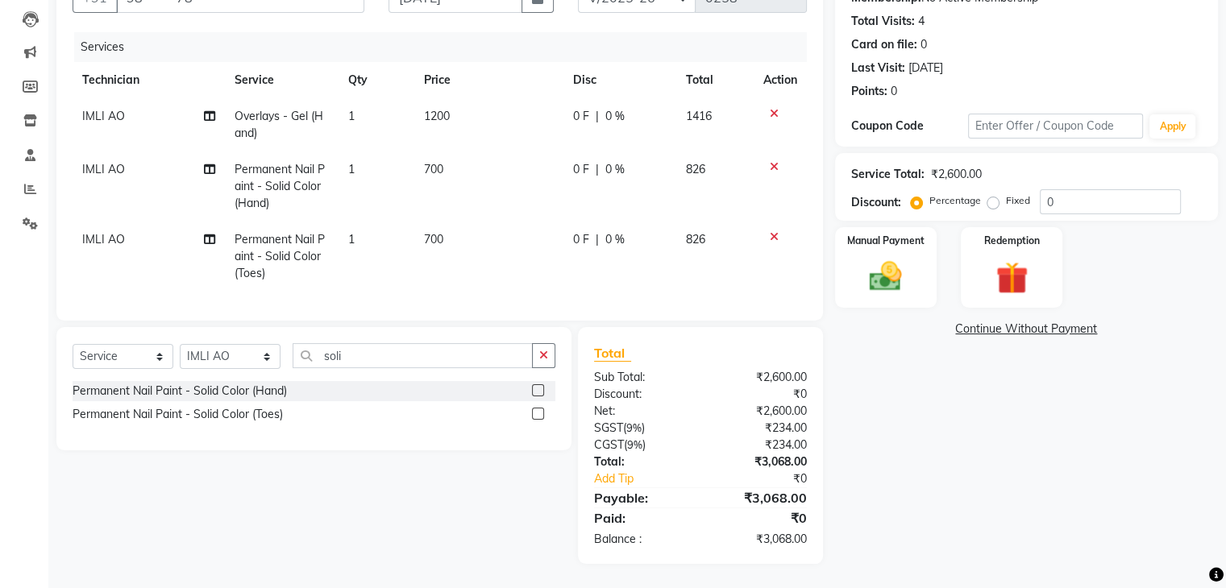
scroll to position [137, 0]
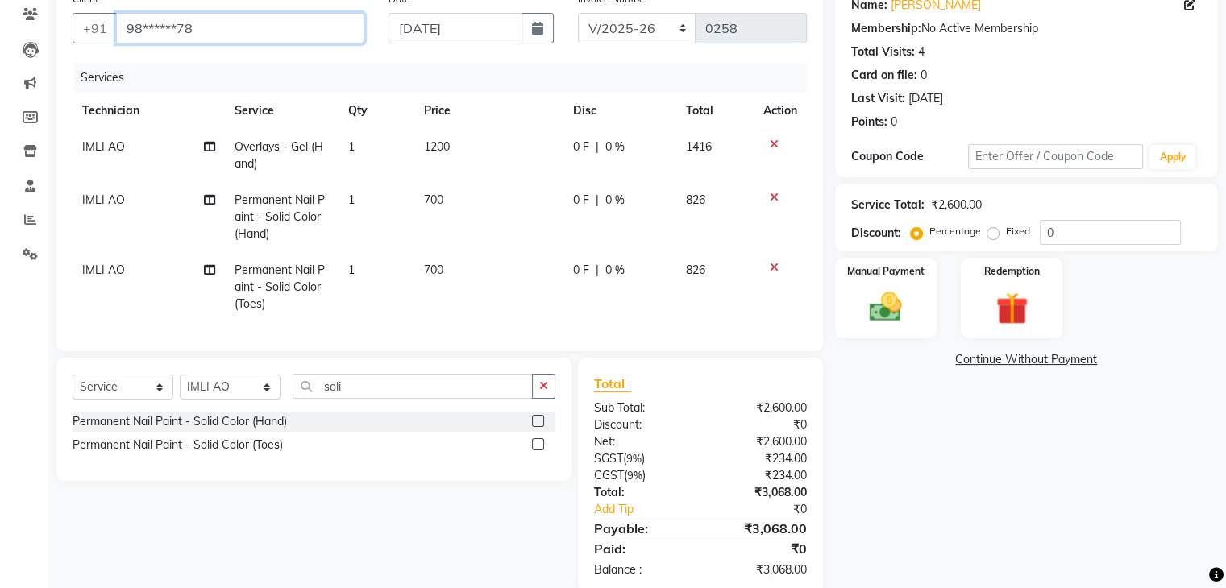
click at [269, 19] on input "98******78" at bounding box center [240, 28] width 248 height 31
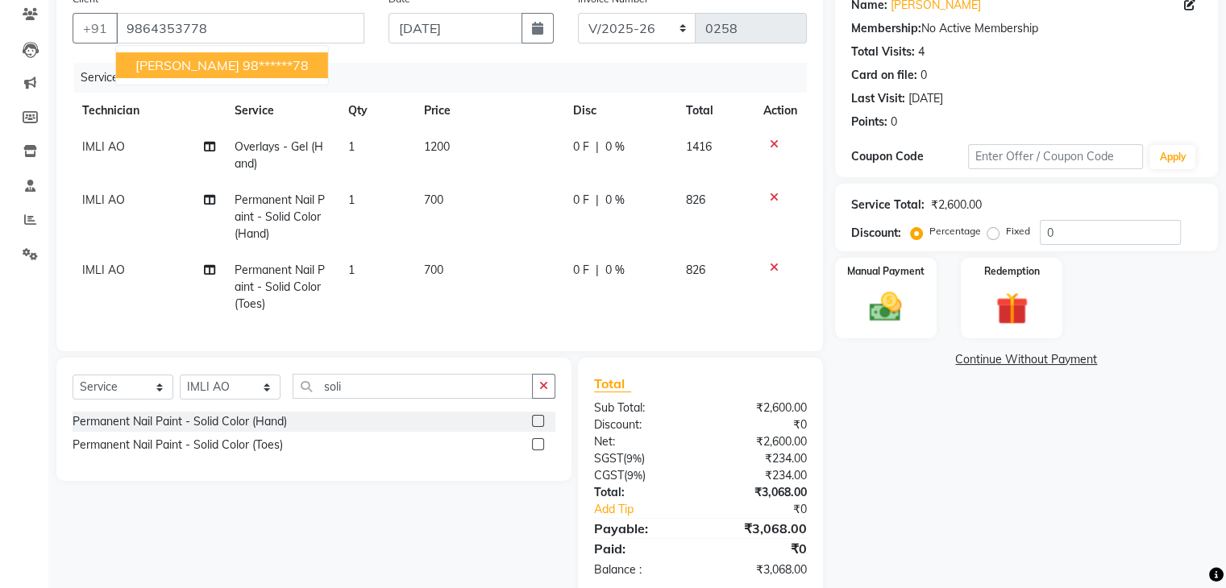
click at [252, 58] on ngb-highlight "98******78" at bounding box center [276, 65] width 66 height 16
type input "98******78"
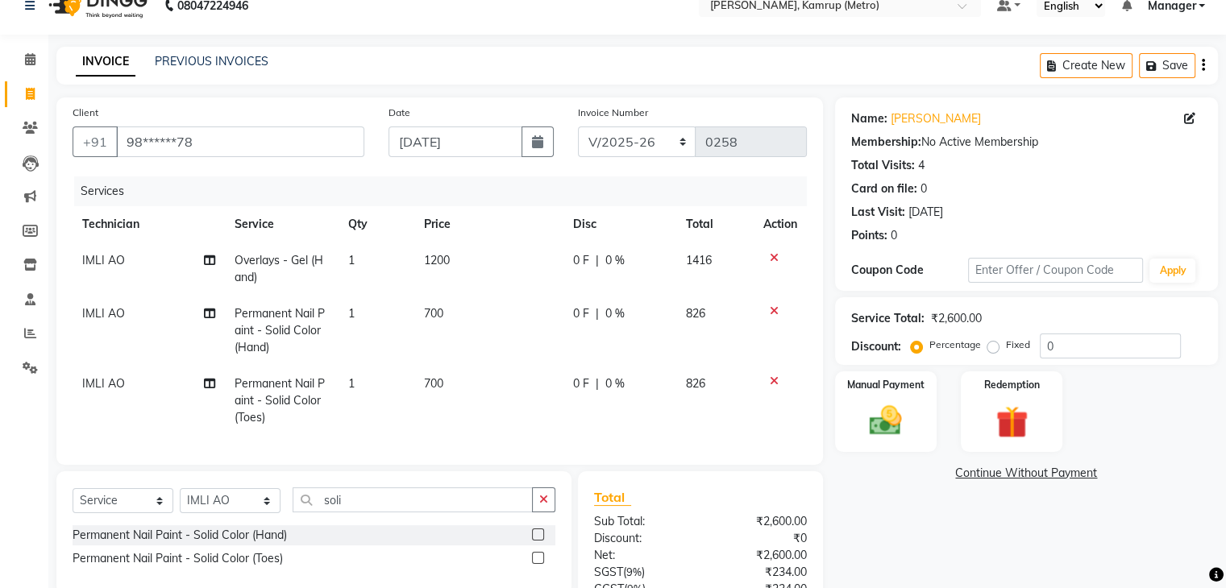
scroll to position [38, 0]
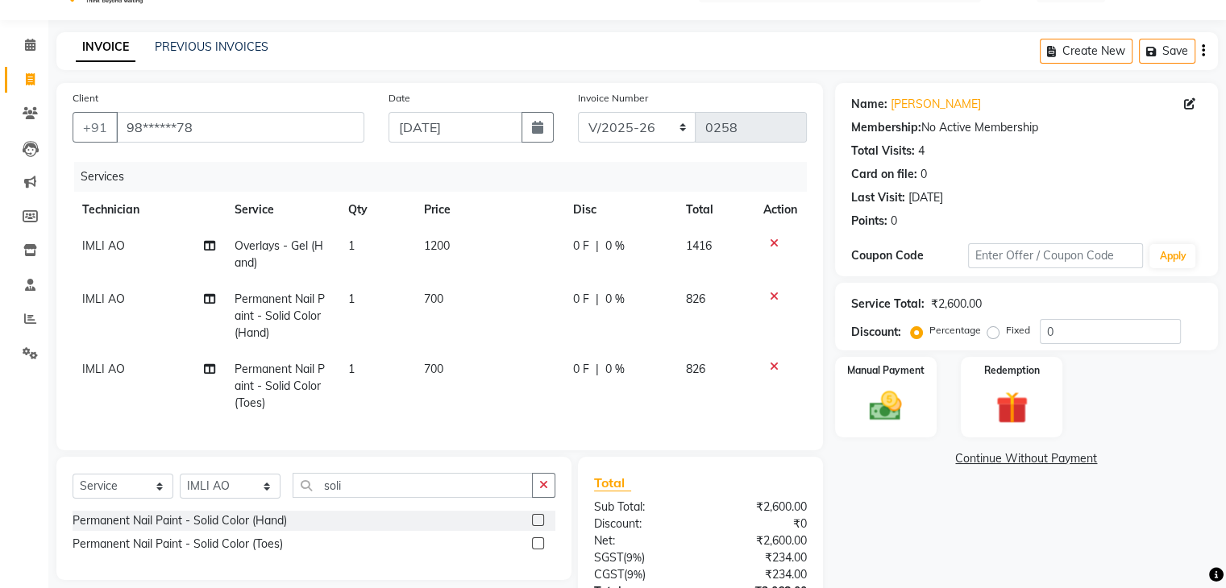
click at [1041, 121] on div "Membership: No Active Membership" at bounding box center [1026, 127] width 351 height 17
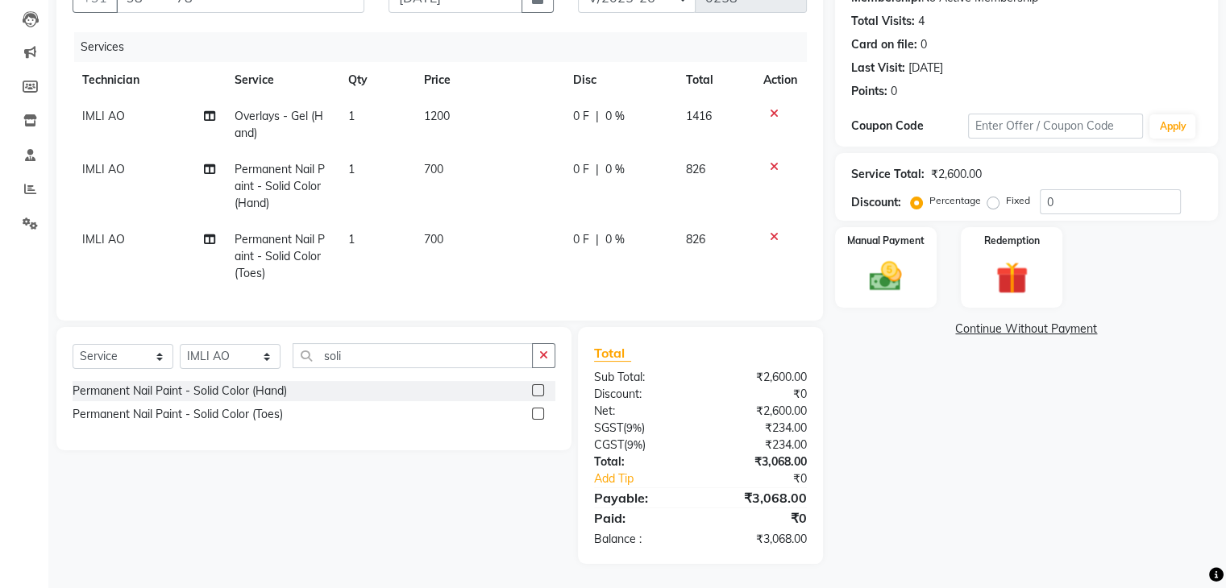
scroll to position [29, 0]
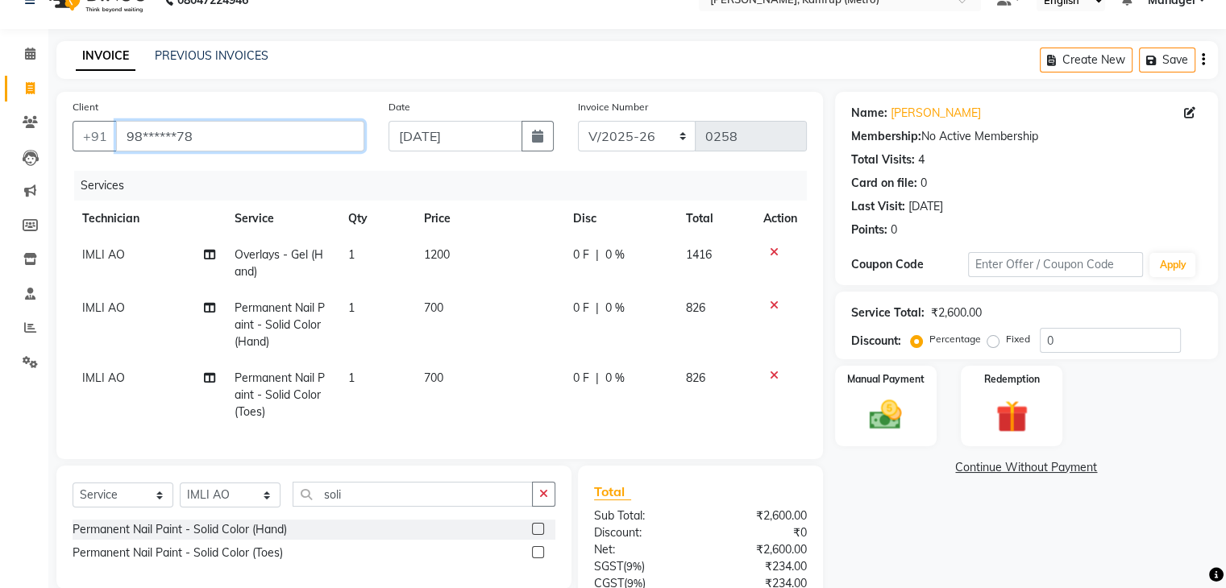
click at [242, 132] on input "98******78" at bounding box center [240, 136] width 248 height 31
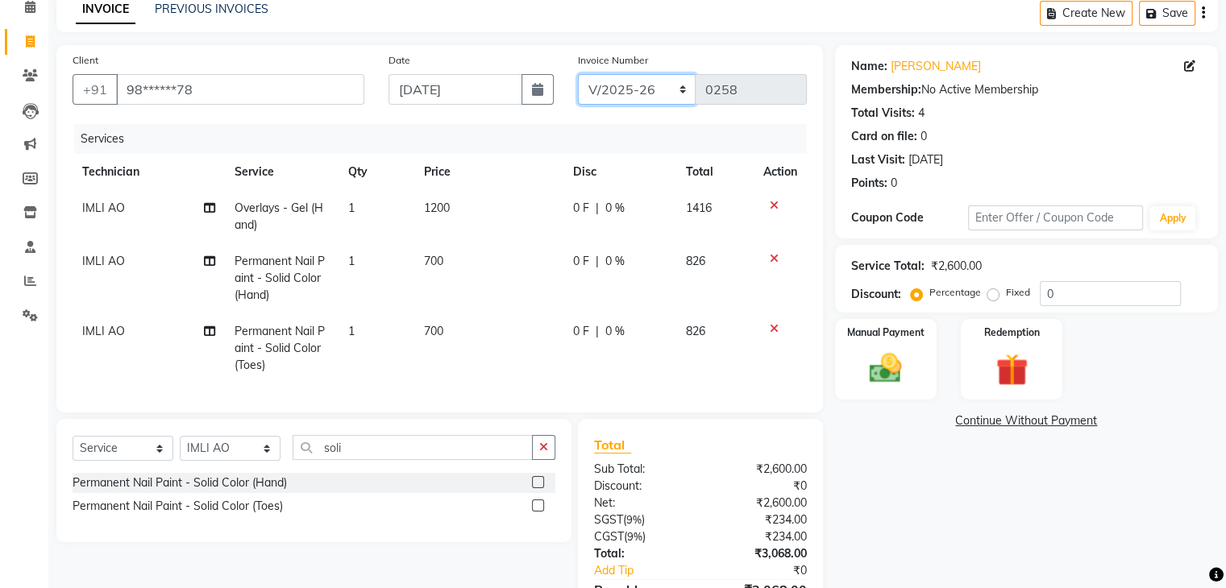
click at [663, 103] on select "BTH/2025-26 RED/2025-26 V/2025 V/2025-26" at bounding box center [637, 89] width 118 height 31
click at [743, 130] on div "Services" at bounding box center [446, 139] width 745 height 30
click at [1023, 208] on input "text" at bounding box center [1056, 218] width 176 height 25
click at [766, 107] on div "Invoice Number BTH/2025-26 RED/2025-26 V/2025 V/2025-26 0258" at bounding box center [692, 85] width 253 height 66
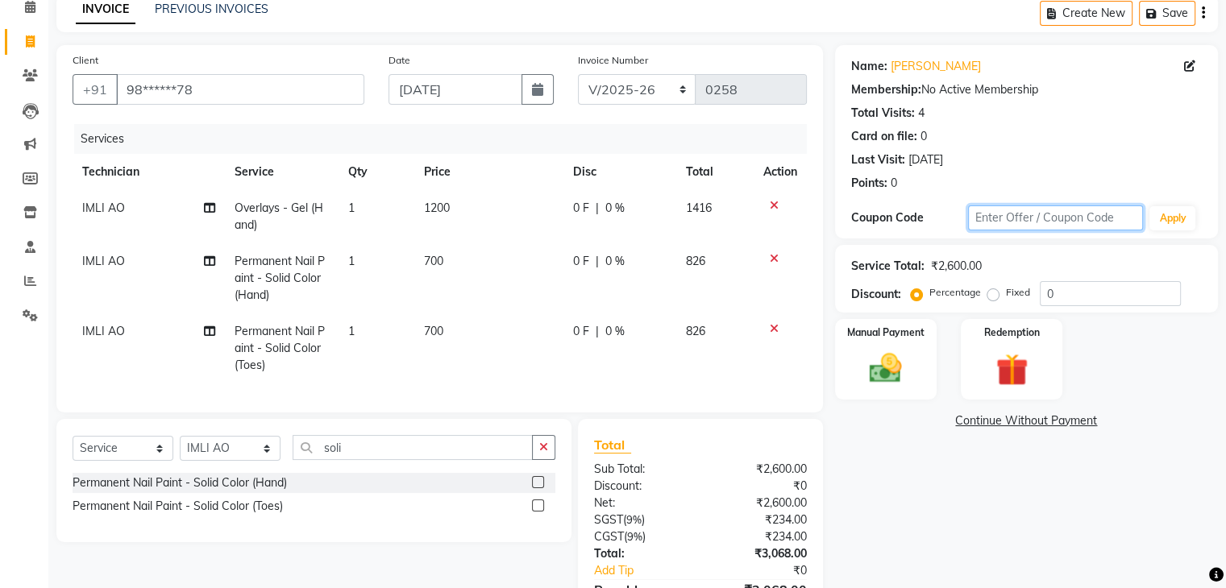
click at [1026, 220] on input "text" at bounding box center [1056, 218] width 176 height 25
click at [1063, 285] on input "0" at bounding box center [1110, 293] width 141 height 25
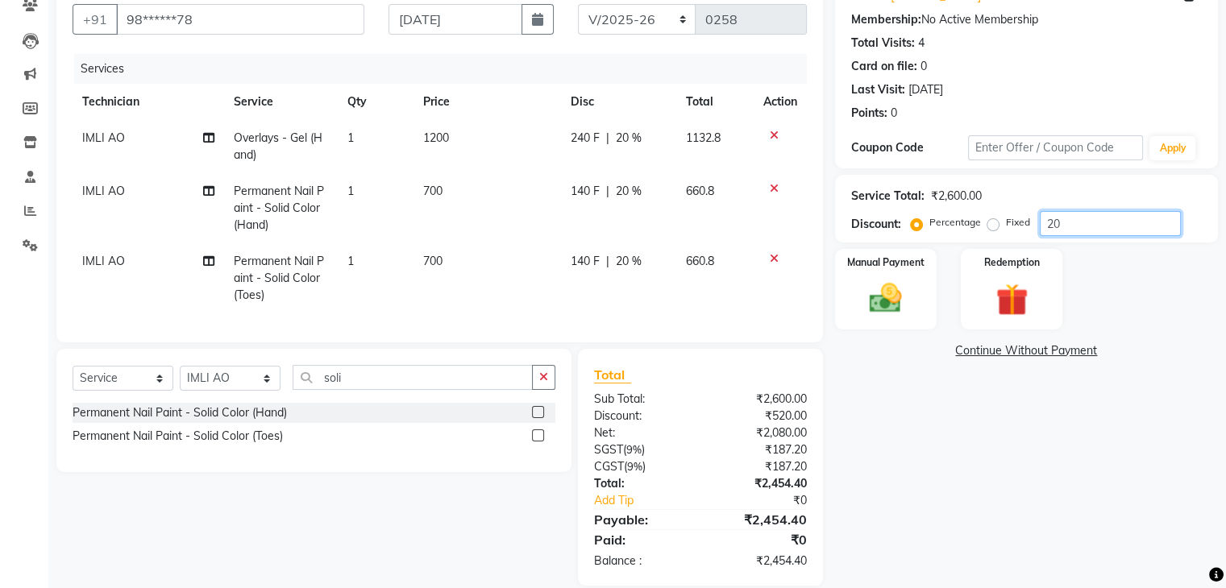
scroll to position [181, 0]
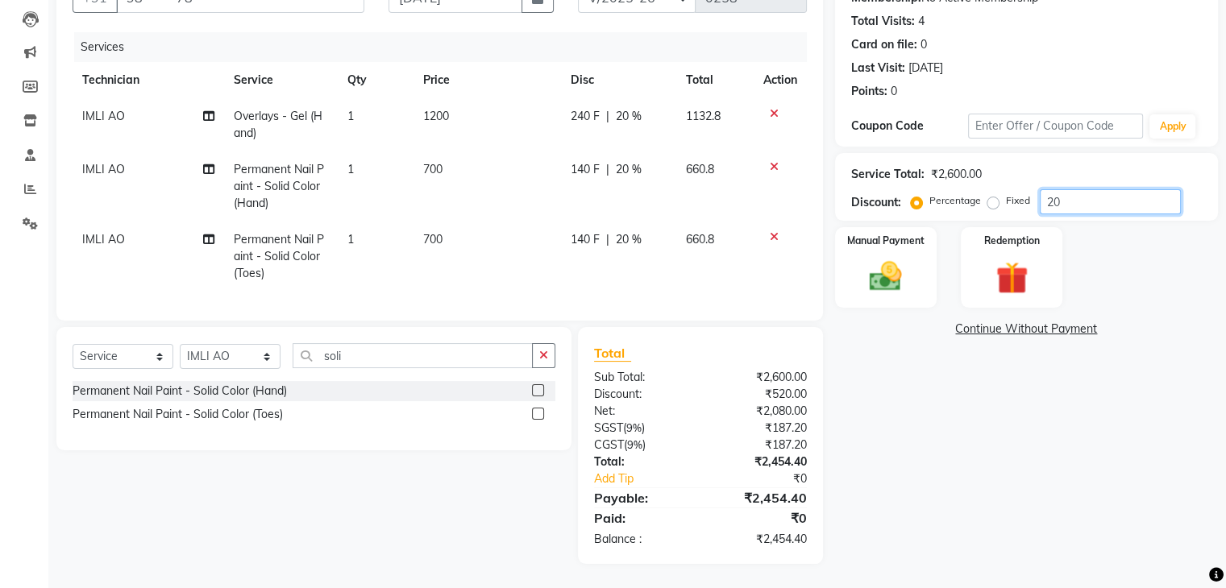
type input "20"
drag, startPoint x: 1220, startPoint y: 452, endPoint x: 1237, endPoint y: 464, distance: 20.8
click at [1226, 421] on html "08047224946 Select Location × Nailashes, Kamrup (Metro) Default Panel My Panel …" at bounding box center [613, 126] width 1226 height 588
click at [910, 463] on div "Name: Monalisha Membership: No Active Membership Total Visits: 4 Card on file: …" at bounding box center [1032, 258] width 395 height 611
click at [919, 398] on div "Name: Monalisha Membership: No Active Membership Total Visits: 4 Card on file: …" at bounding box center [1032, 258] width 395 height 611
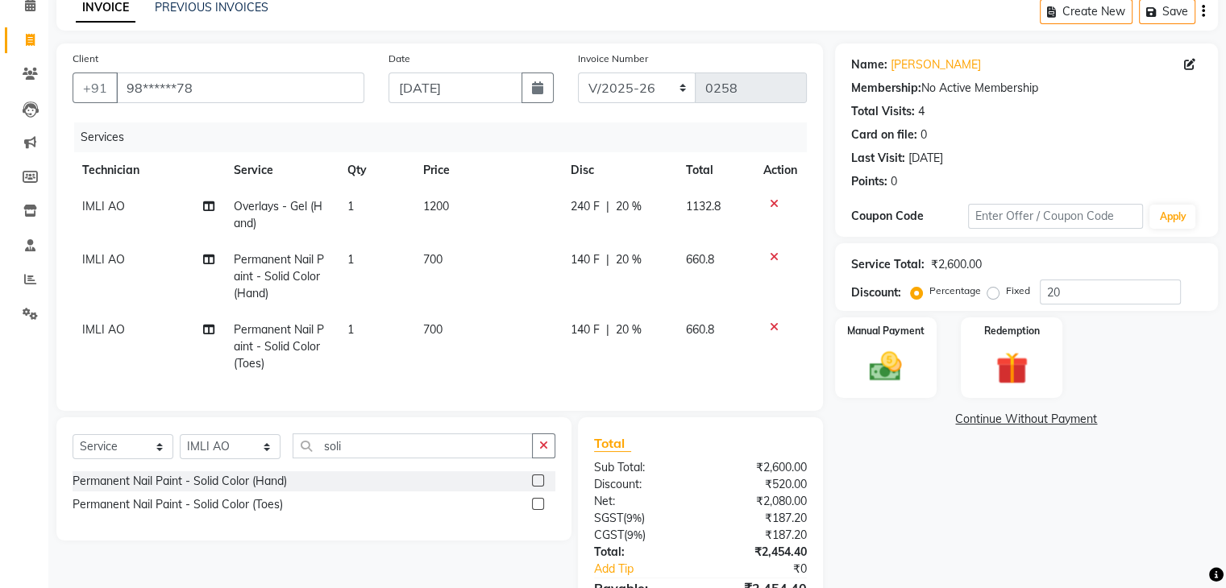
scroll to position [0, 0]
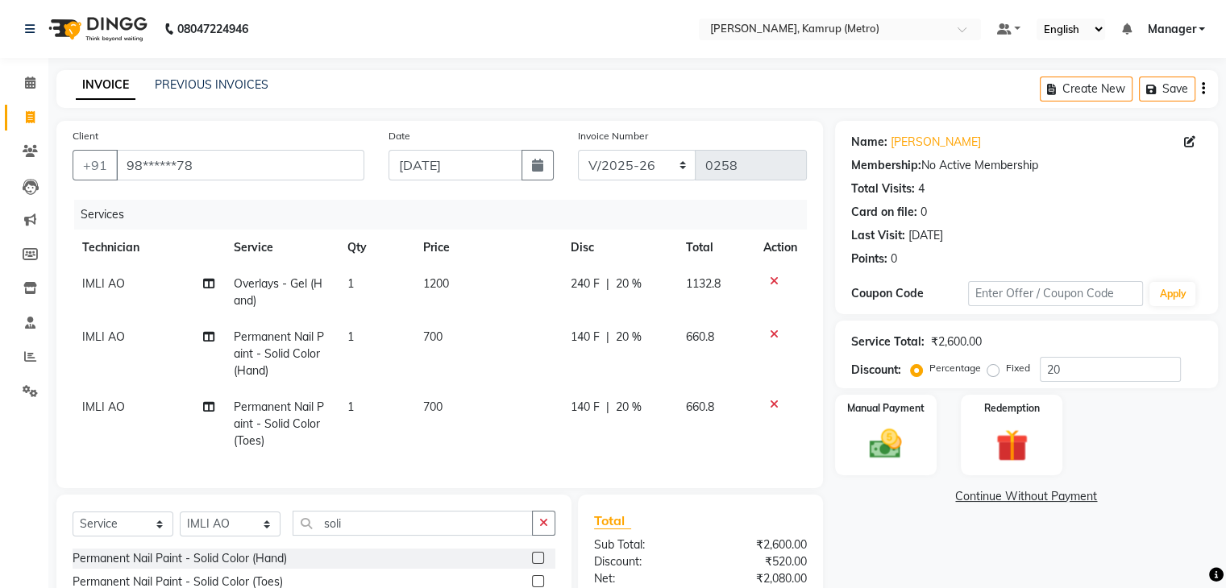
click at [801, 425] on td at bounding box center [780, 424] width 53 height 70
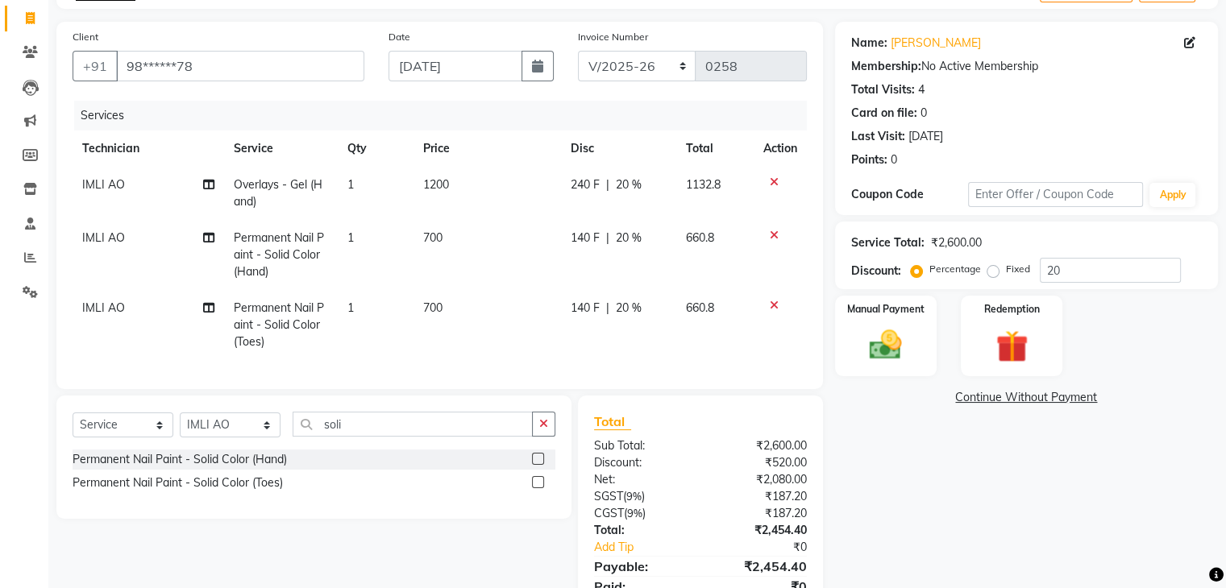
scroll to position [137, 0]
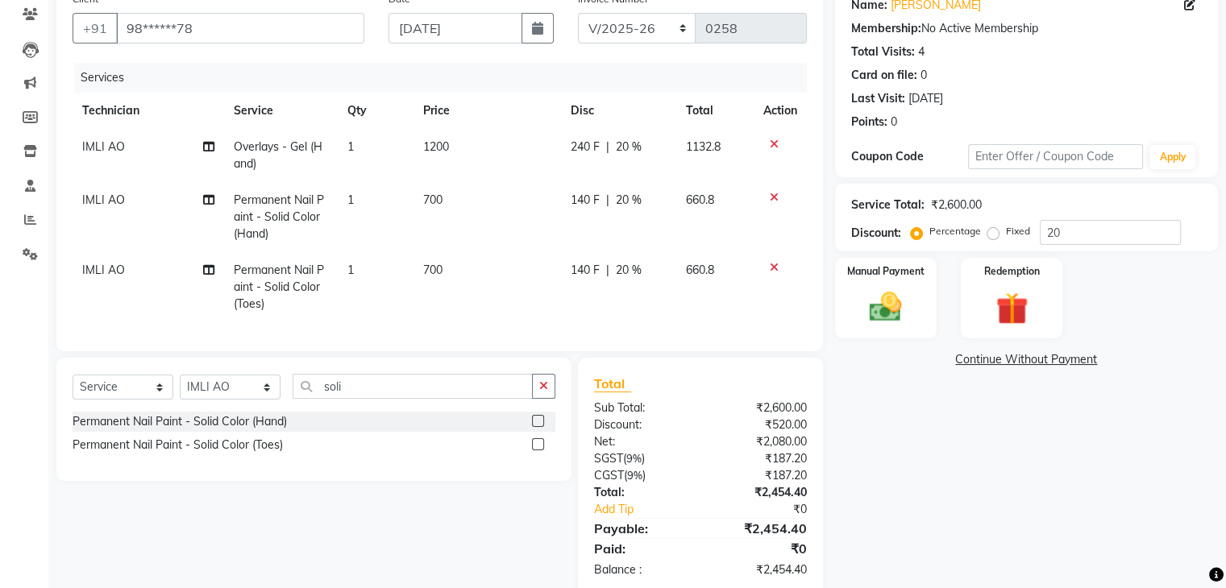
click at [1225, 452] on div "Name: Monalisha Membership: No Active Membership Total Visits: 4 Card on file: …" at bounding box center [1032, 289] width 395 height 611
drag, startPoint x: 1225, startPoint y: 452, endPoint x: 1218, endPoint y: 507, distance: 55.3
click at [1218, 507] on div "Name: Monalisha Membership: No Active Membership Total Visits: 4 Card on file: …" at bounding box center [1032, 289] width 395 height 611
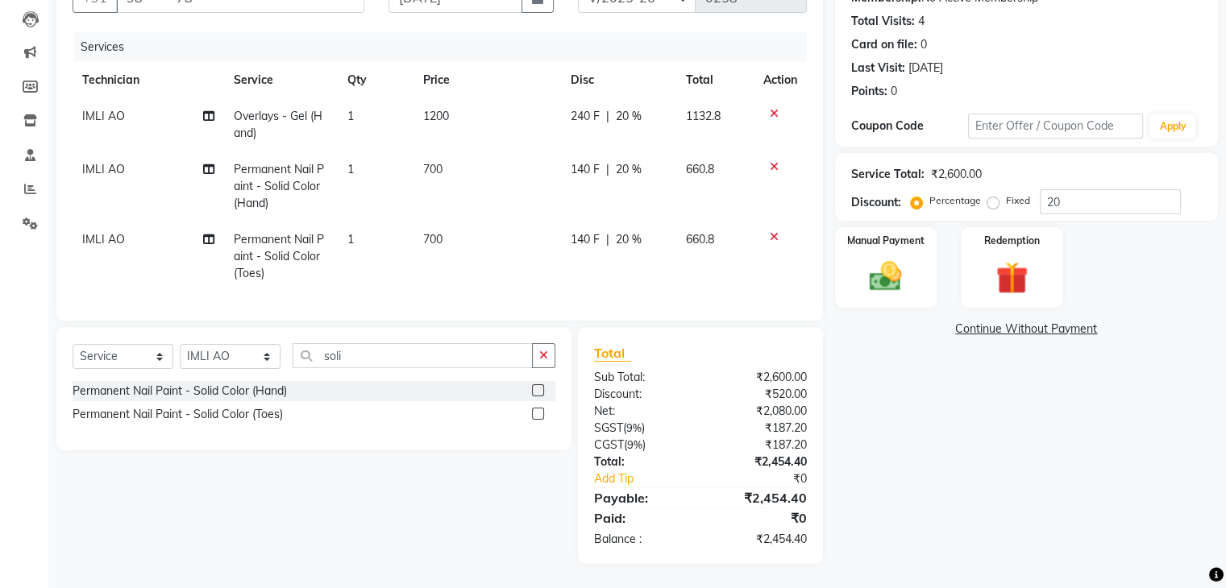
click at [877, 587] on main "INVOICE PREVIOUS INVOICES Create New Save Client +91 98******78 Date 04-09-2025…" at bounding box center [637, 245] width 1178 height 686
drag, startPoint x: 761, startPoint y: 536, endPoint x: 814, endPoint y: 546, distance: 54.1
click at [814, 546] on div "₹2,454.40" at bounding box center [759, 539] width 118 height 17
click at [853, 533] on div "Name: Monalisha Membership: No Active Membership Total Visits: 4 Card on file: …" at bounding box center [1032, 258] width 395 height 611
click at [893, 240] on div "Manual Payment" at bounding box center [886, 267] width 106 height 83
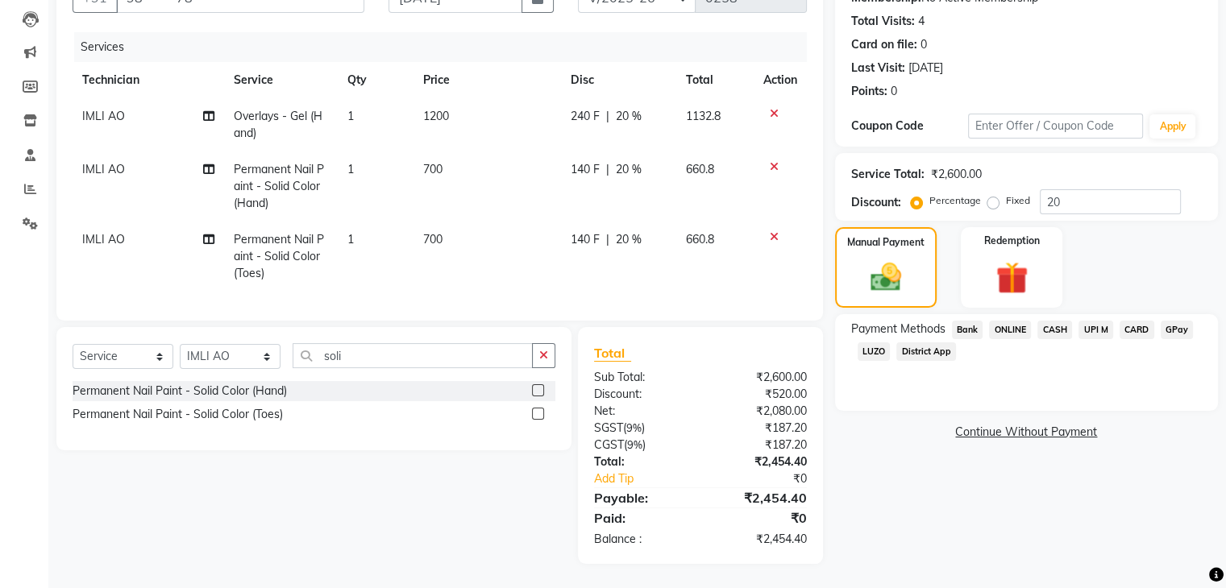
click at [1008, 321] on span "ONLINE" at bounding box center [1010, 330] width 42 height 19
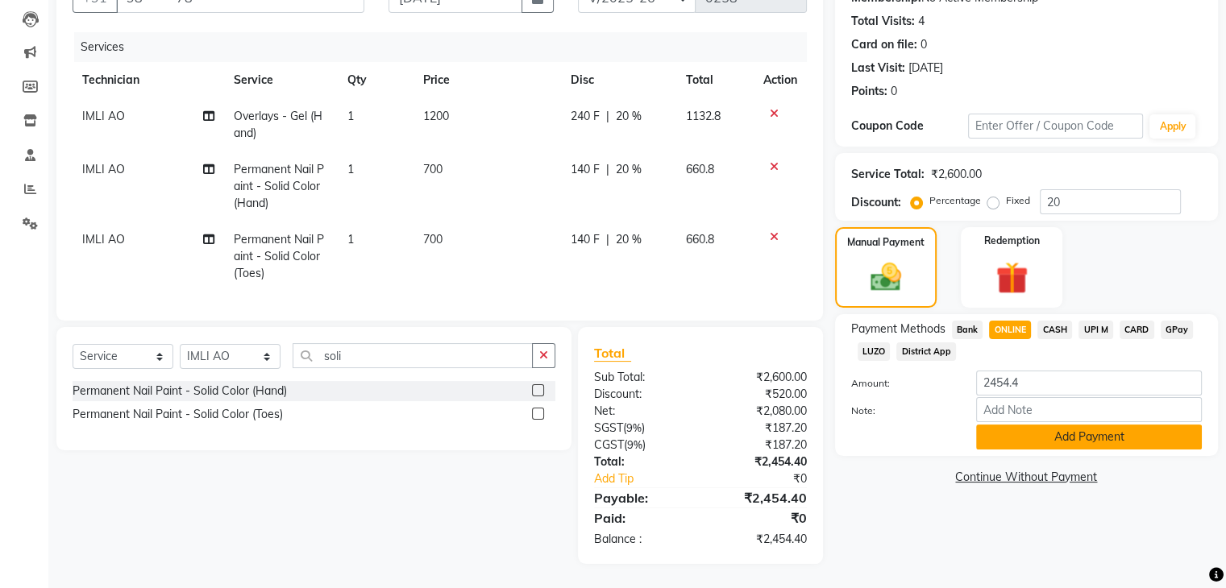
click at [1009, 425] on button "Add Payment" at bounding box center [1089, 437] width 226 height 25
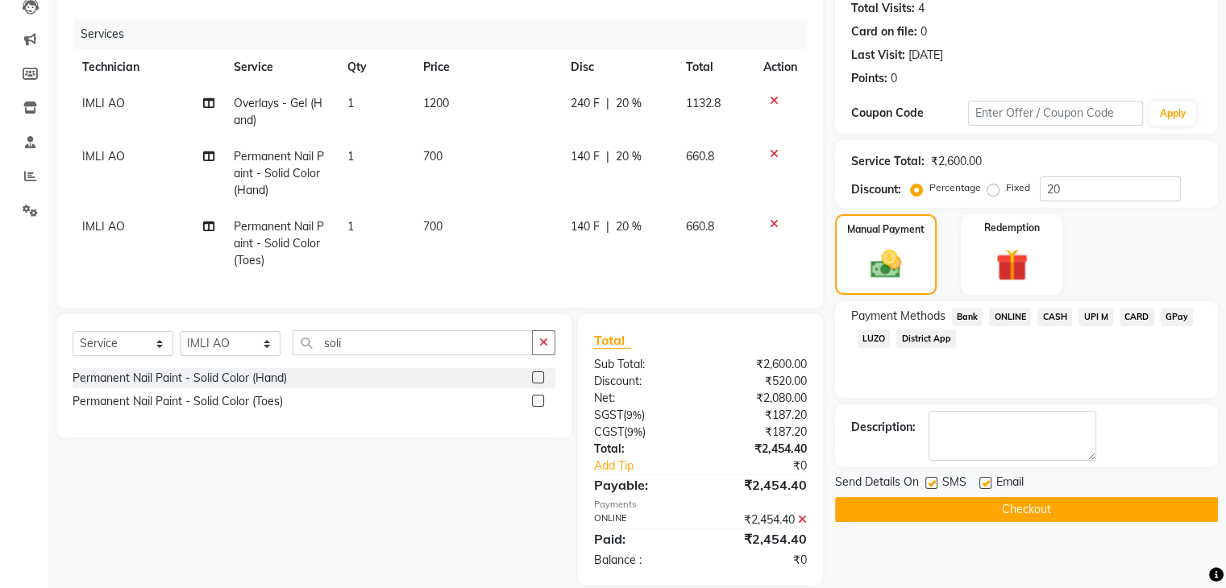
click at [987, 490] on div at bounding box center [984, 485] width 10 height 17
click at [984, 492] on div at bounding box center [984, 485] width 10 height 17
click at [977, 504] on button "Checkout" at bounding box center [1026, 509] width 383 height 25
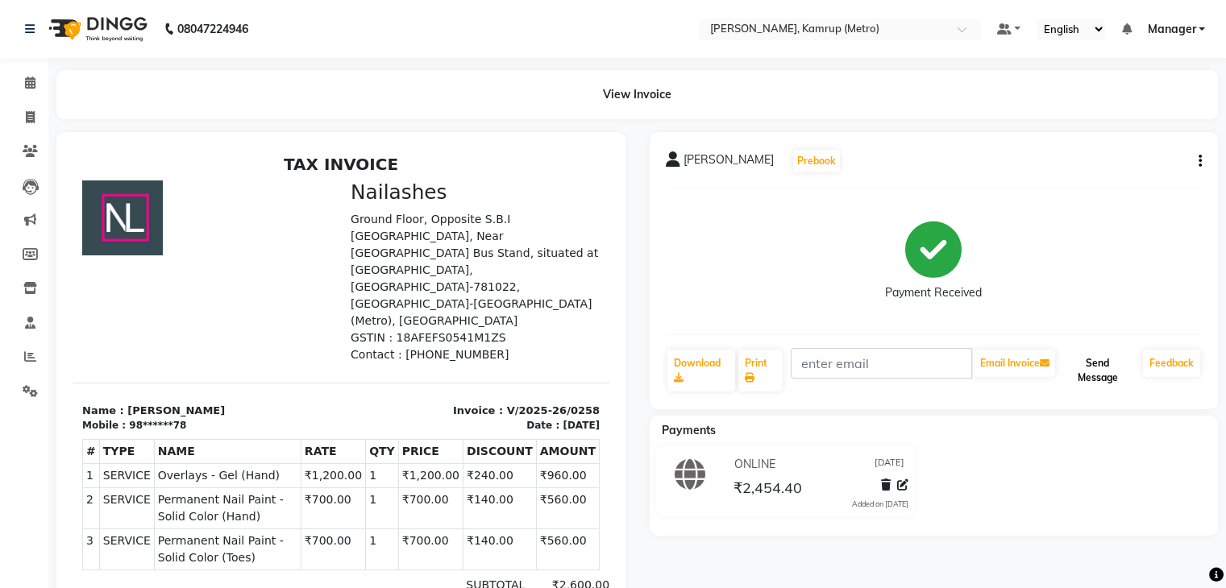
click at [1085, 358] on button "Send Message" at bounding box center [1097, 371] width 78 height 42
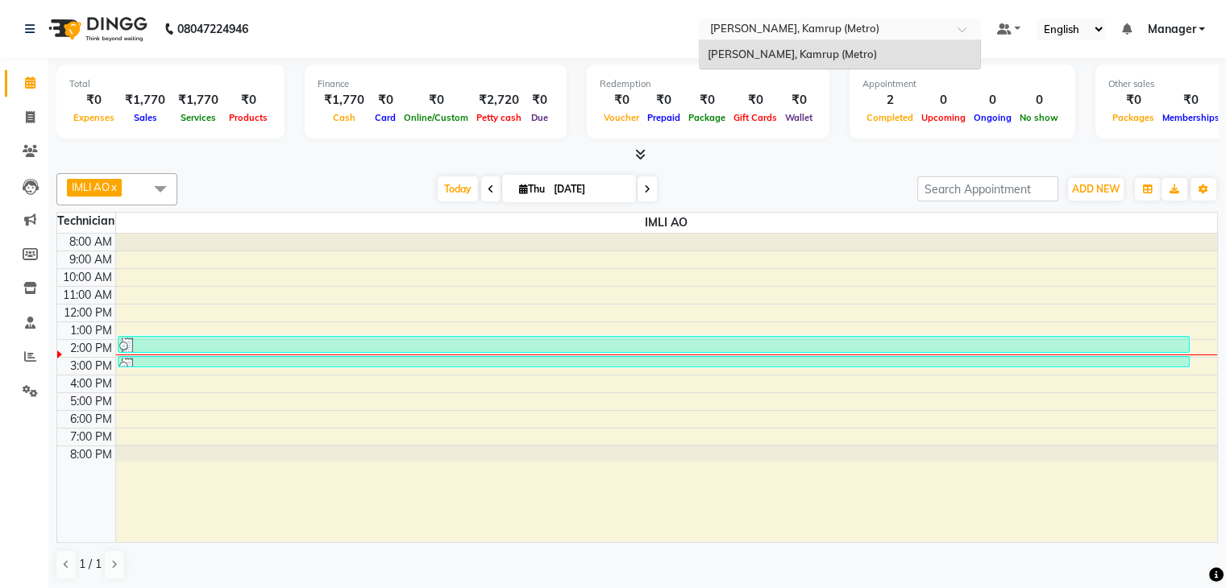
click at [961, 25] on div at bounding box center [840, 31] width 282 height 16
click at [1016, 27] on link at bounding box center [1009, 29] width 24 height 17
click at [956, 25] on div at bounding box center [840, 31] width 282 height 16
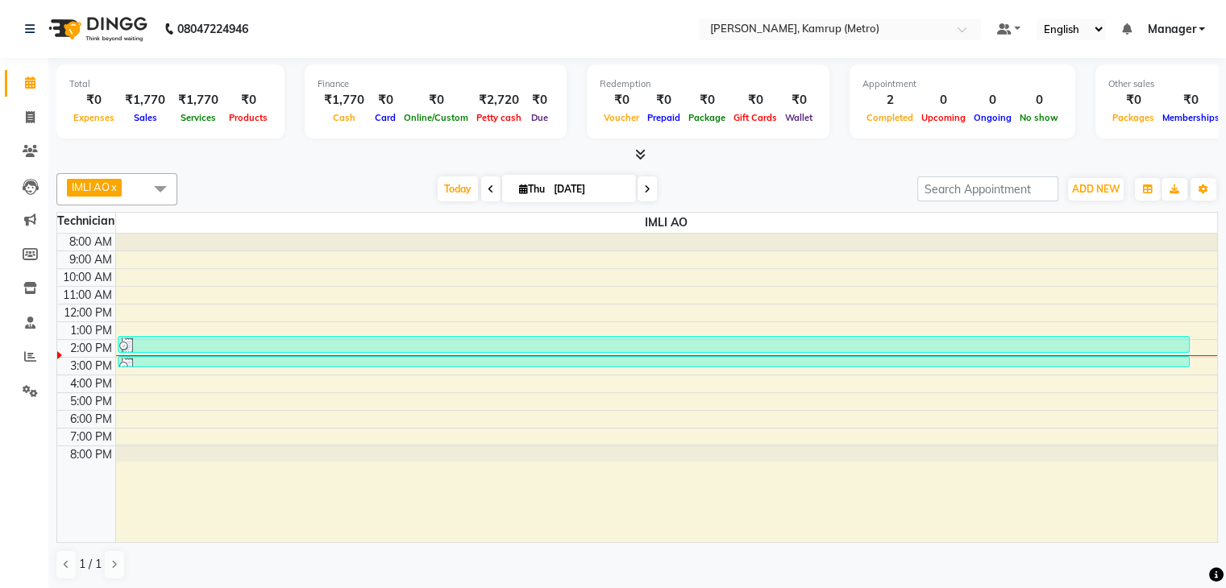
click at [642, 156] on icon at bounding box center [640, 154] width 10 height 12
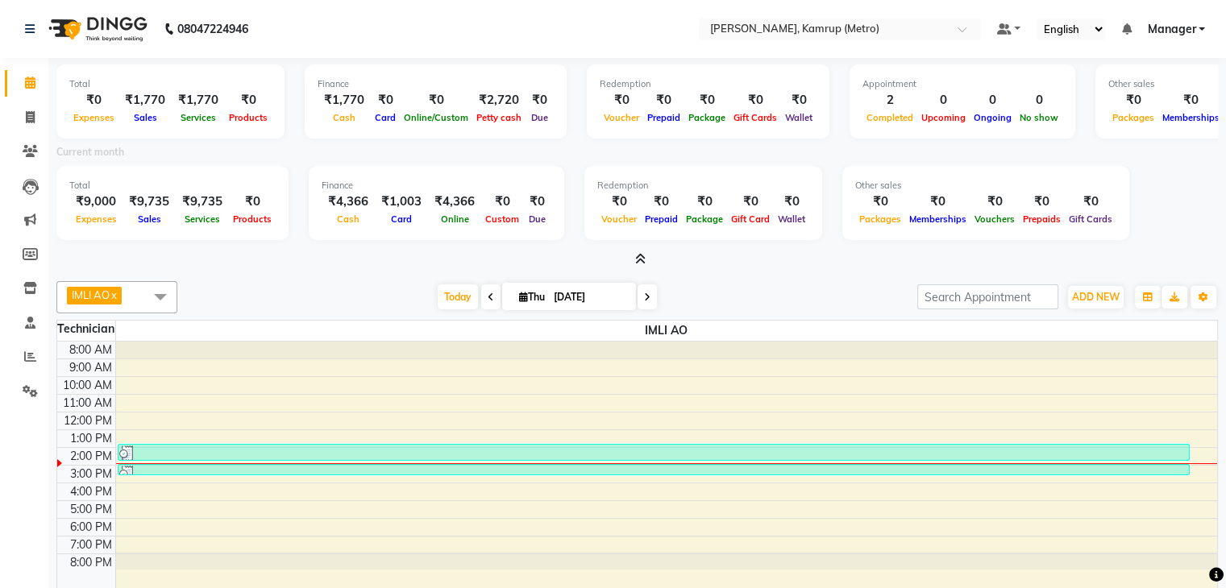
click at [645, 258] on div at bounding box center [636, 259] width 1161 height 17
click at [641, 253] on icon at bounding box center [640, 259] width 10 height 12
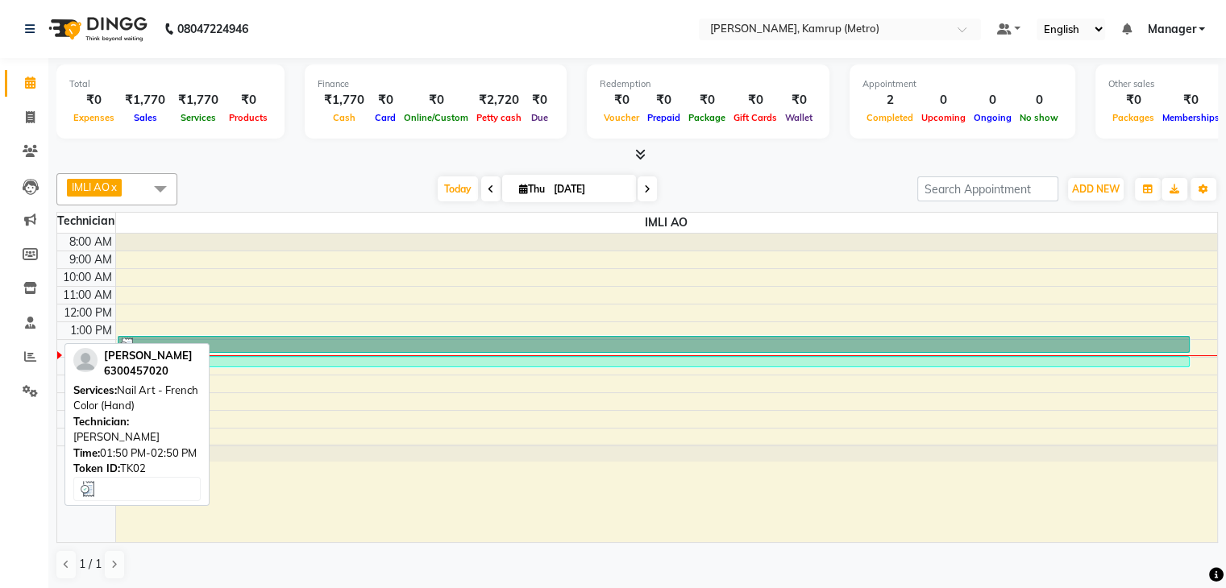
click at [427, 336] on link "[PERSON_NAME], TK02, 01:50 PM-02:50 PM, Nail Art - French Color (Hand)" at bounding box center [654, 344] width 1072 height 17
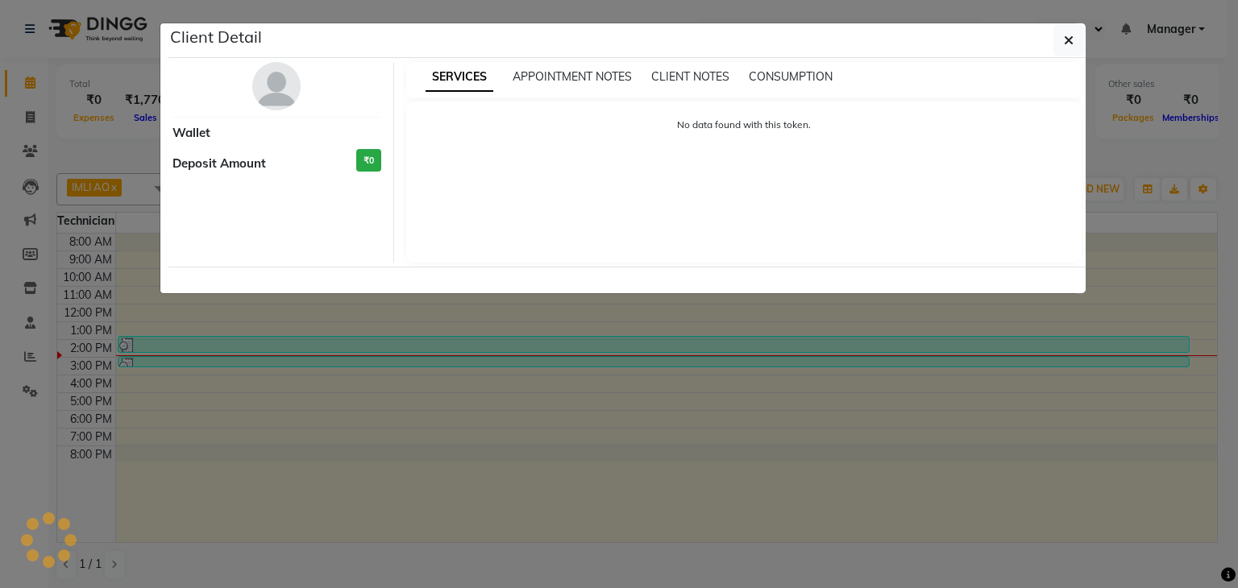
select select "3"
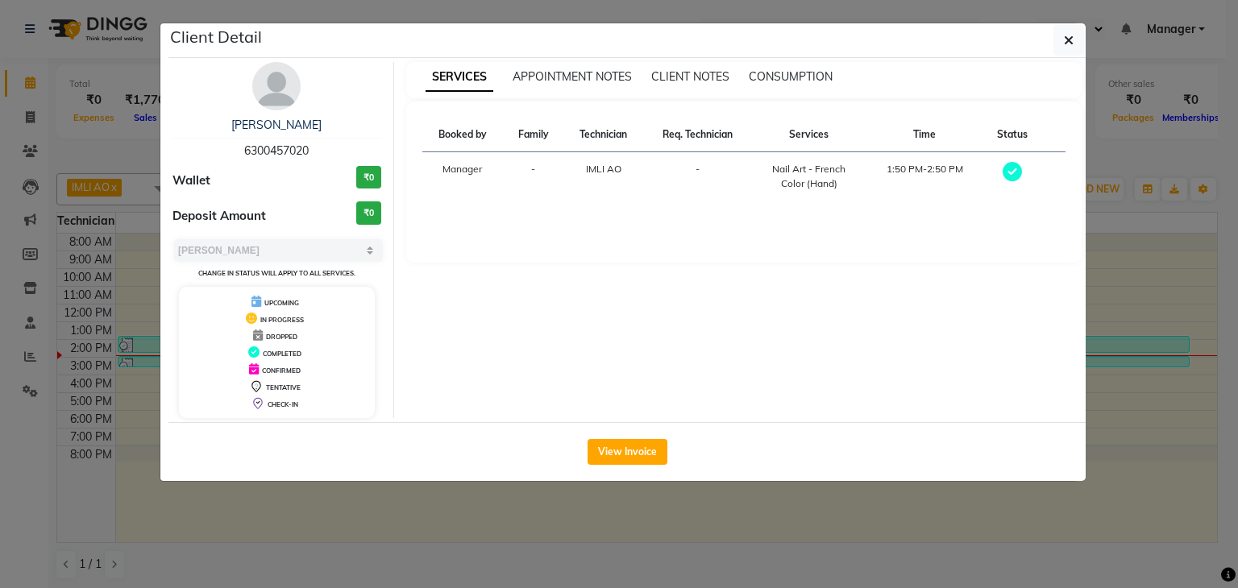
drag, startPoint x: 427, startPoint y: 334, endPoint x: 1155, endPoint y: 253, distance: 732.2
click at [1156, 252] on ngb-modal-window "Client Detail alex 6300457020 Wallet ₹0 Deposit Amount ₹0 Select MARK DONE UPCO…" at bounding box center [619, 294] width 1238 height 588
